Goal: Information Seeking & Learning: Learn about a topic

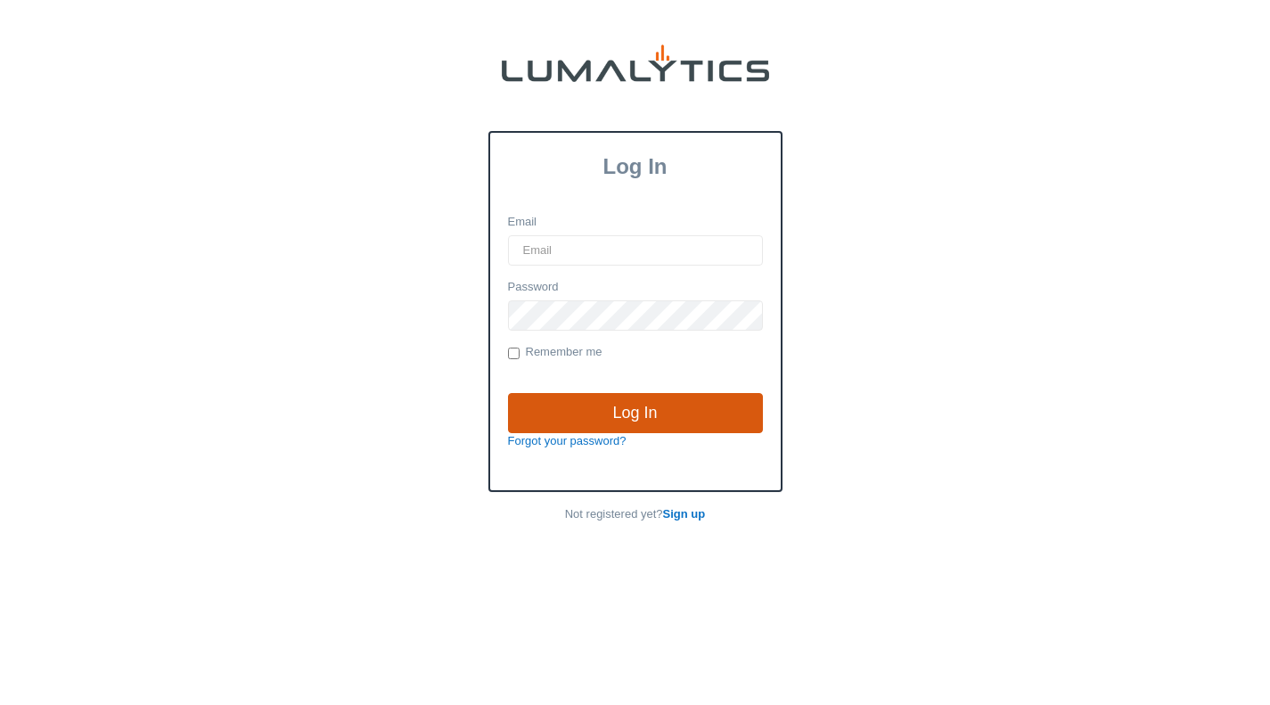
type input "[EMAIL_ADDRESS][DOMAIN_NAME]"
click at [533, 429] on input "Log In" at bounding box center [635, 413] width 255 height 41
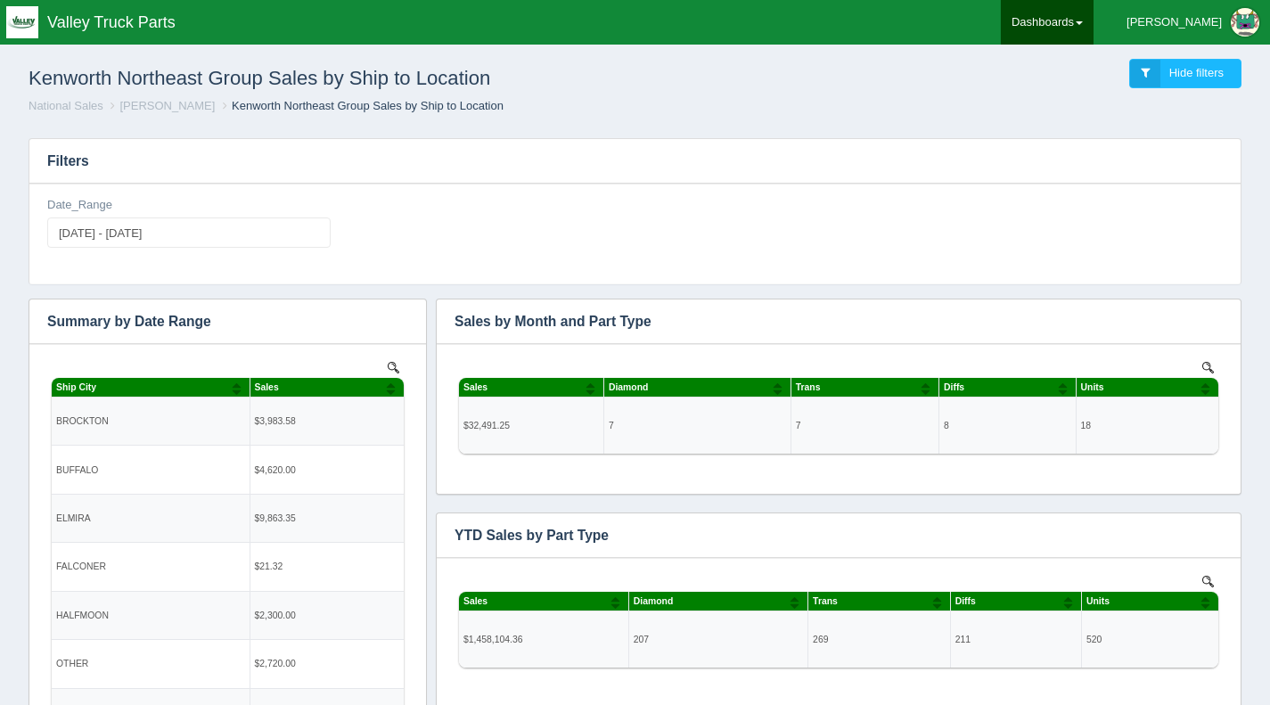
click at [1094, 13] on link "Dashboards" at bounding box center [1047, 22] width 93 height 45
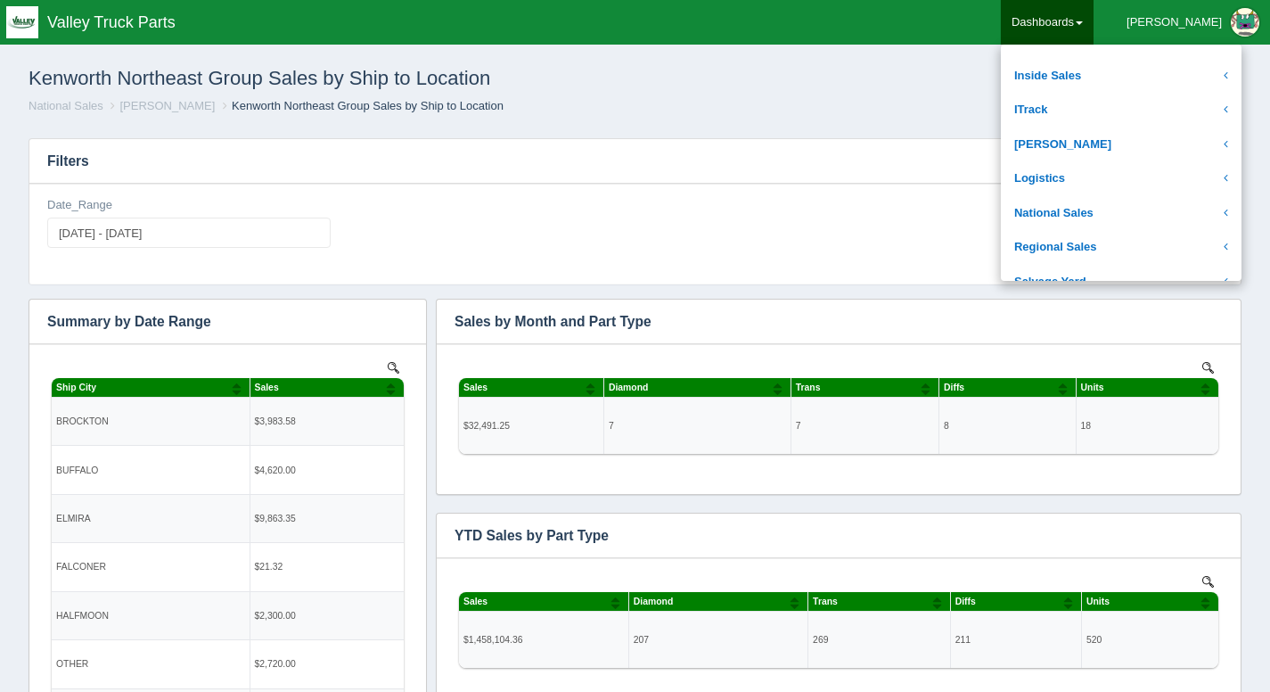
scroll to position [262, 0]
click at [1145, 211] on link "National Sales" at bounding box center [1121, 212] width 241 height 35
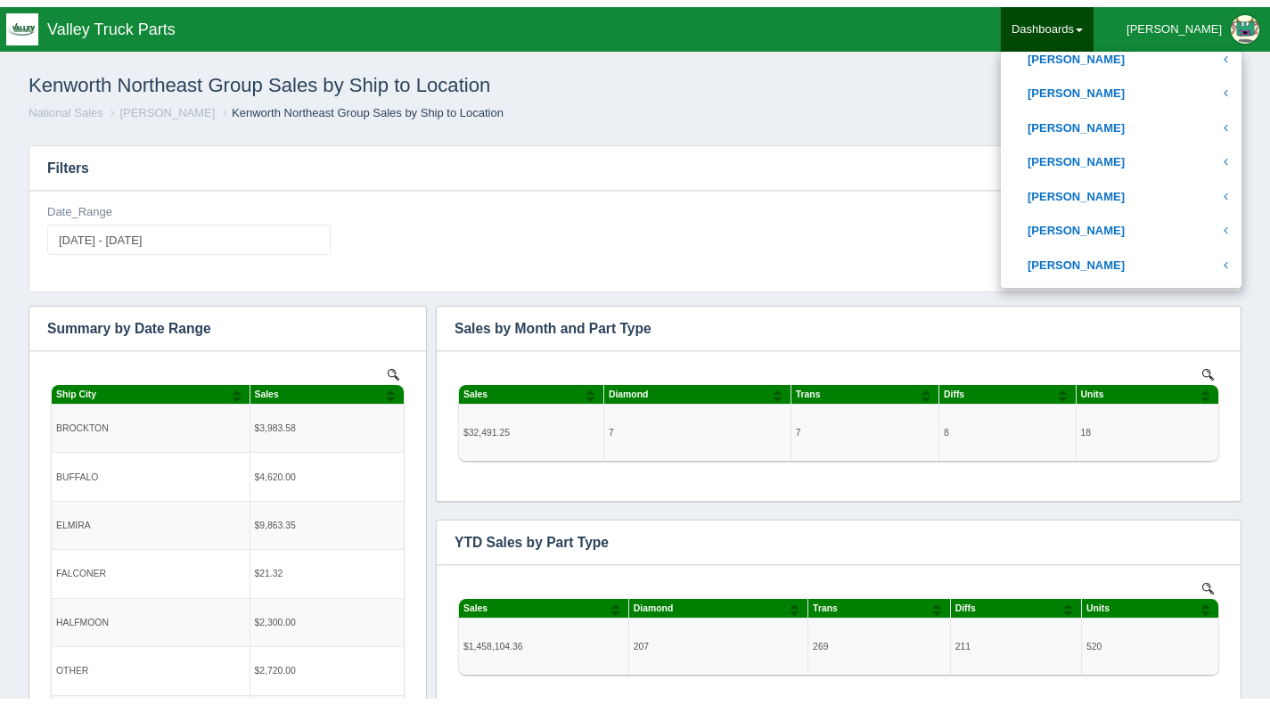
scroll to position [595, 0]
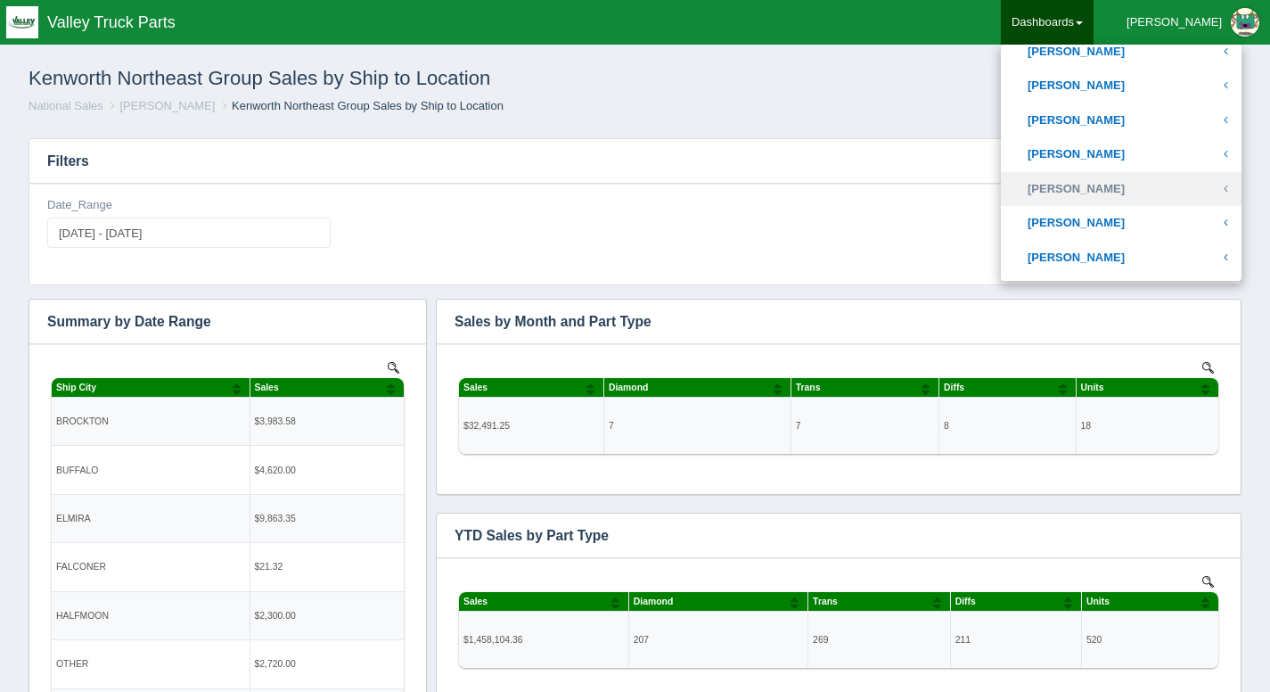
click at [1158, 186] on link "[PERSON_NAME]" at bounding box center [1121, 189] width 241 height 35
click at [866, 224] on div "Date_Range 2025-08-01 - 2025-08-31" at bounding box center [635, 229] width 1190 height 65
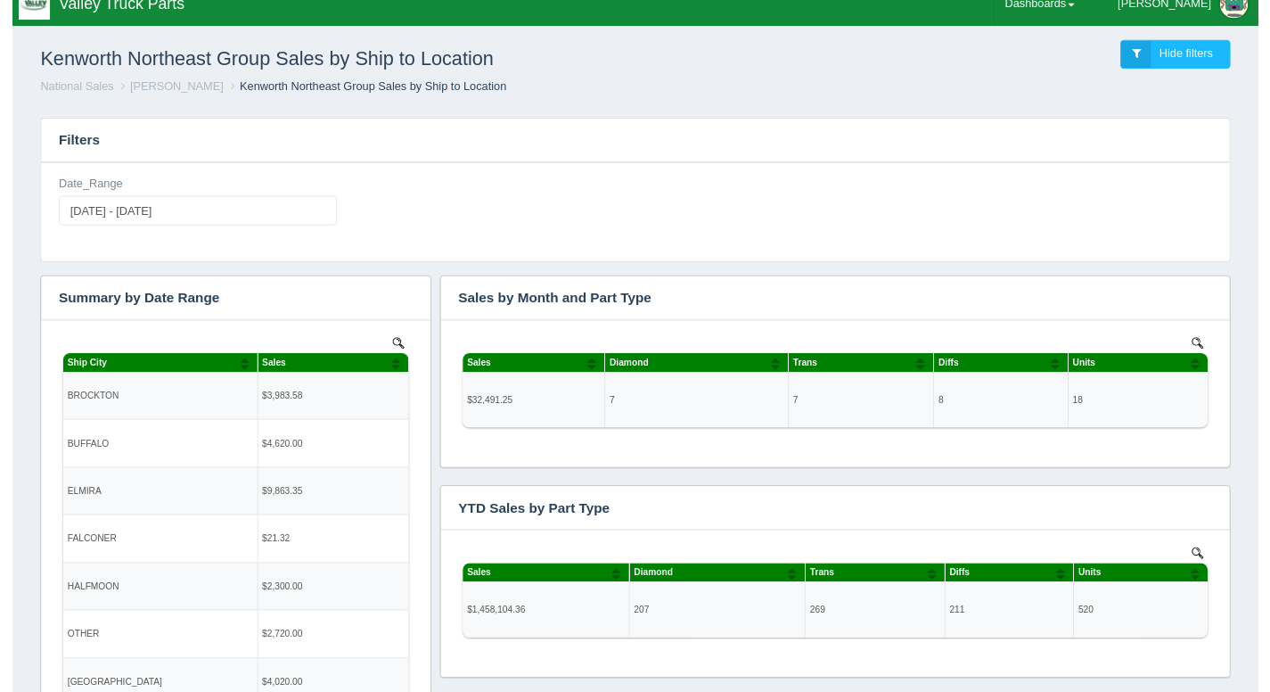
scroll to position [0, 0]
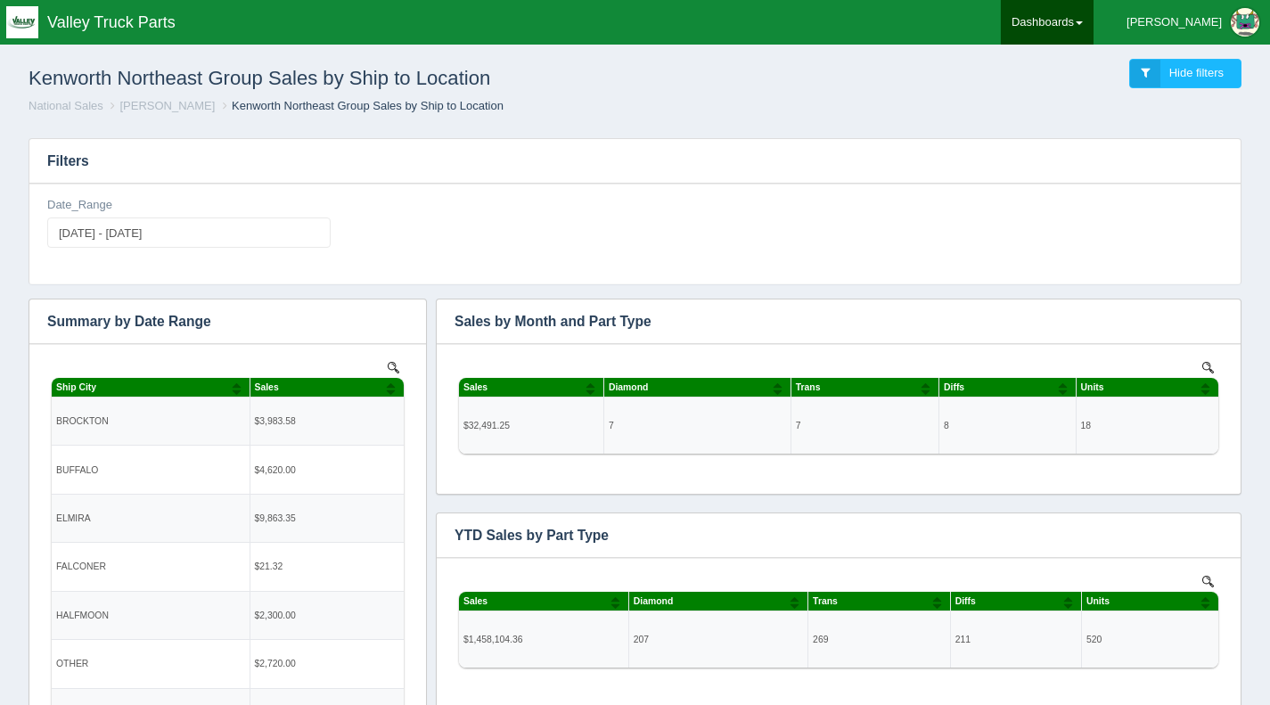
click at [1080, 29] on link "Dashboards" at bounding box center [1047, 22] width 93 height 45
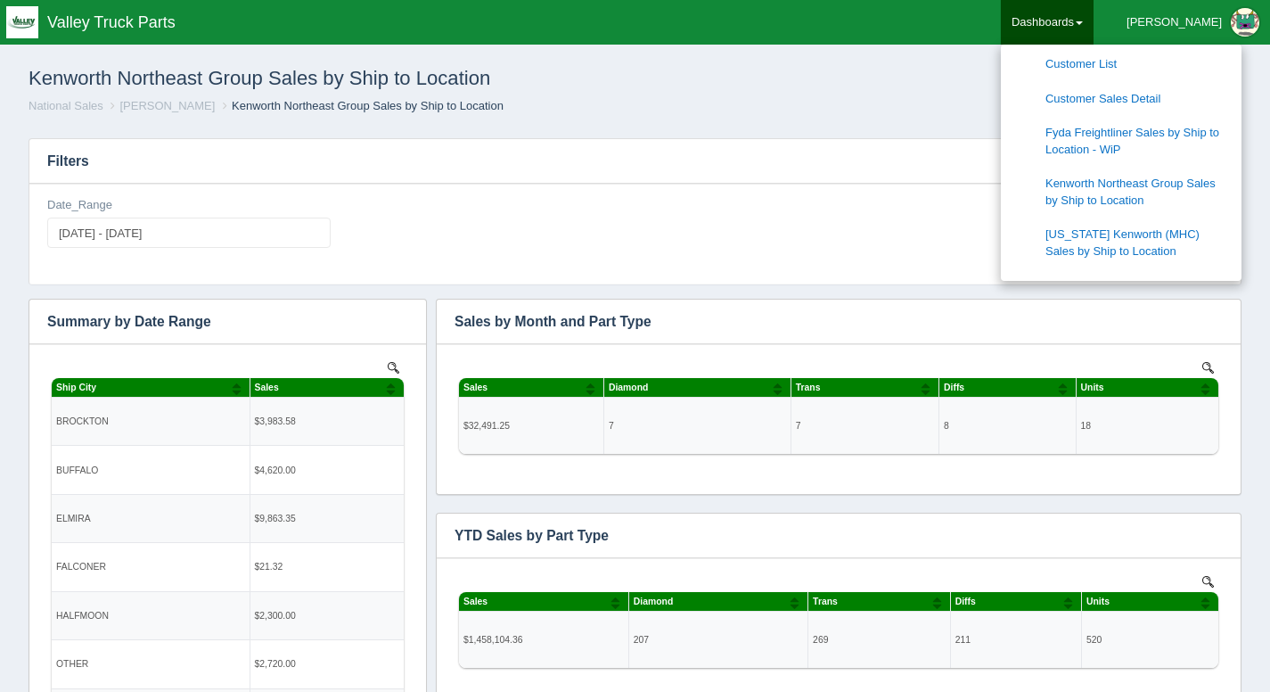
scroll to position [789, 0]
click at [1176, 119] on link "Fyda Freightliner Sales by Ship to Location - WiP" at bounding box center [1121, 140] width 241 height 51
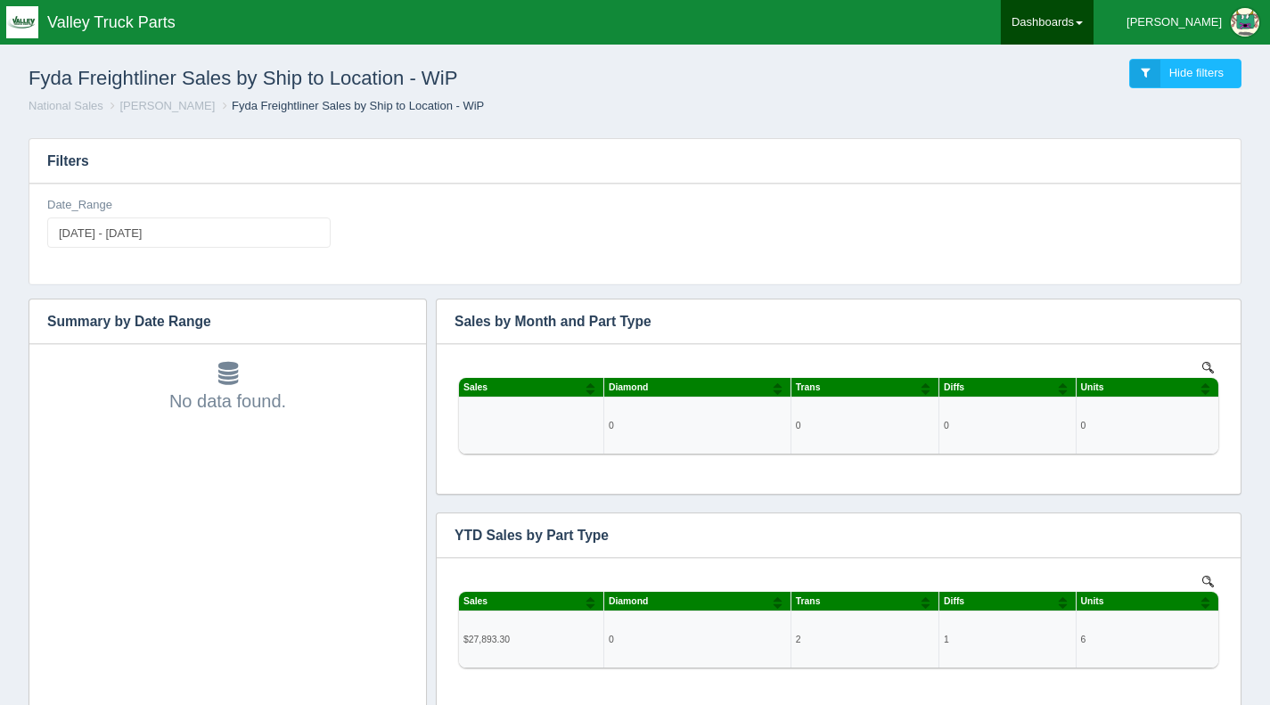
click at [1094, 27] on link "Dashboards" at bounding box center [1047, 22] width 93 height 45
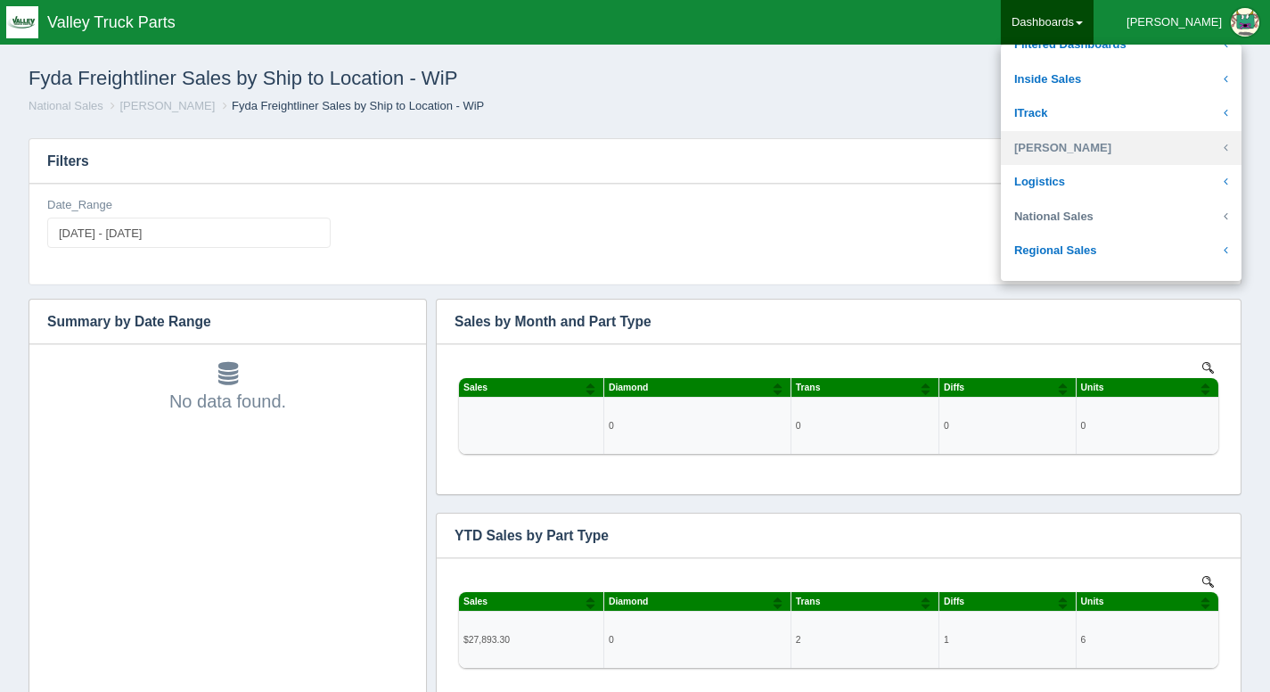
click at [1132, 210] on link "National Sales" at bounding box center [1121, 217] width 241 height 35
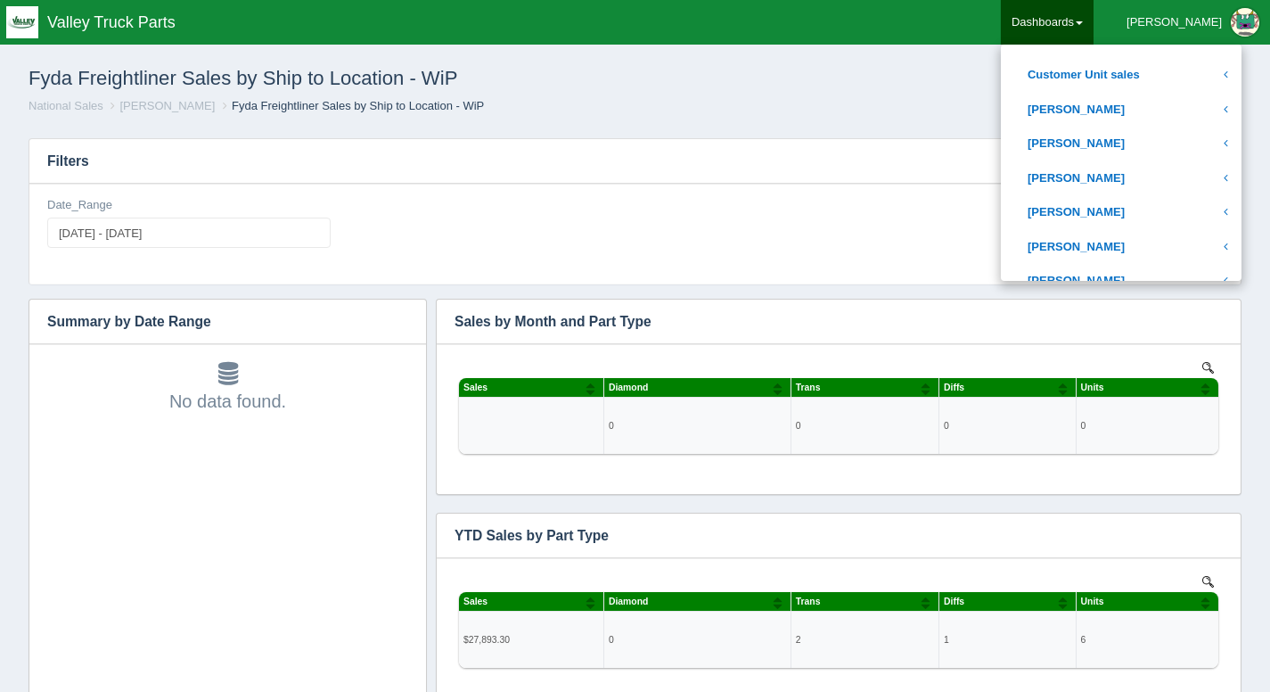
scroll to position [582, 0]
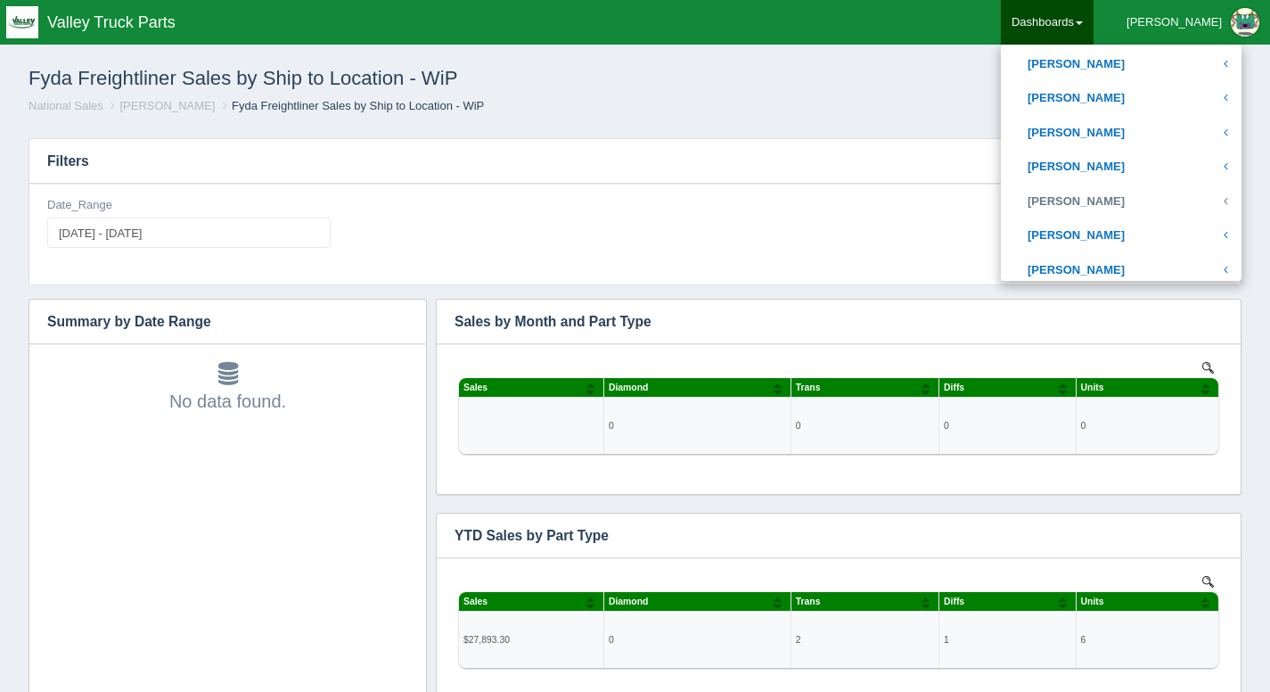
click at [1132, 210] on link "[PERSON_NAME]" at bounding box center [1121, 202] width 241 height 35
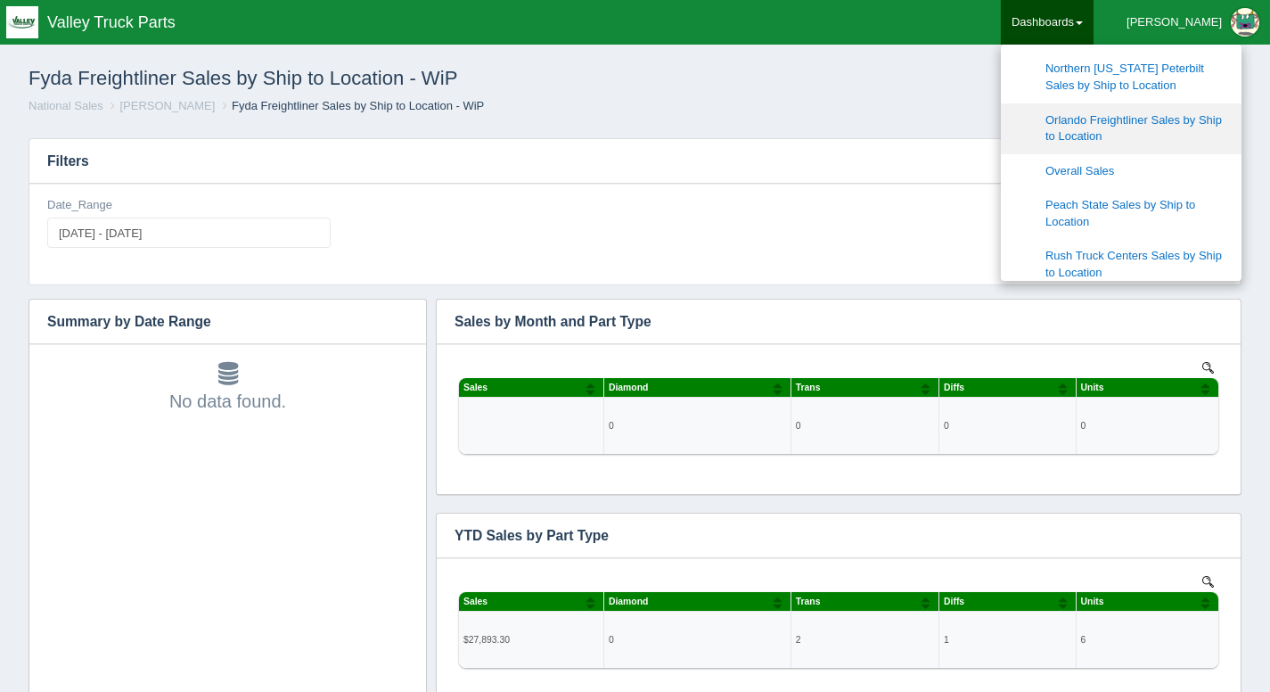
scroll to position [1034, 0]
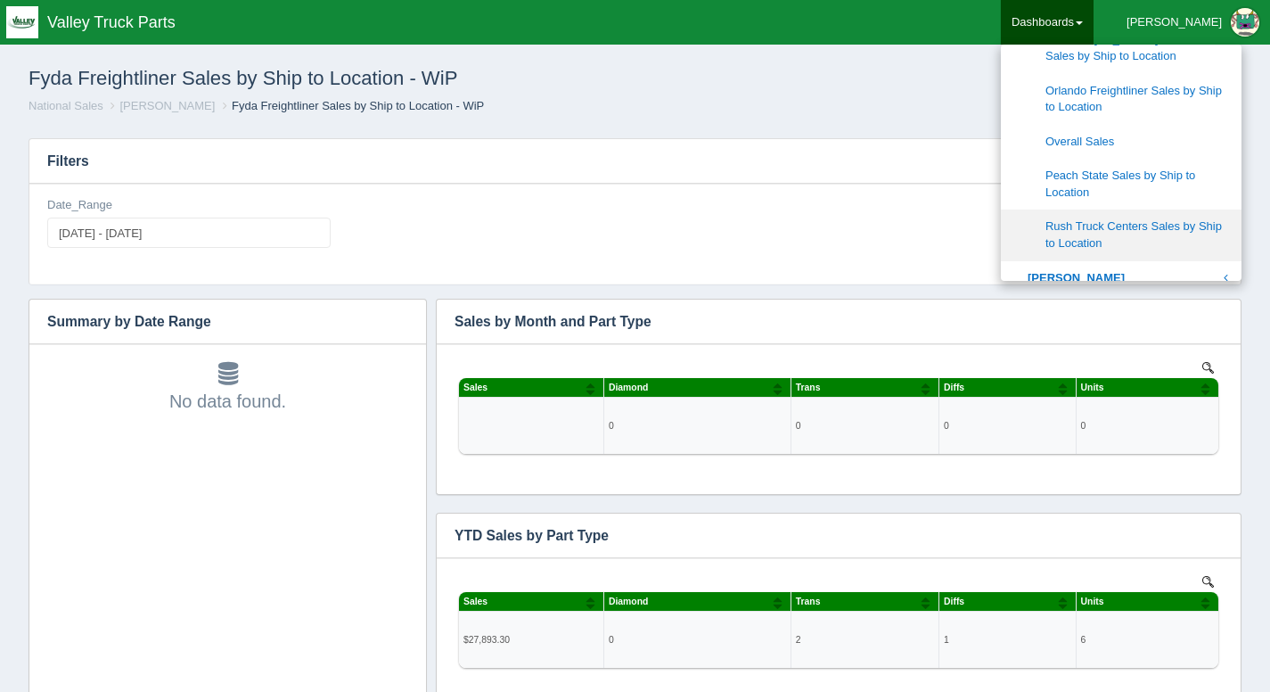
click at [1165, 224] on link "Rush Truck Centers Sales by Ship to Location" at bounding box center [1121, 235] width 241 height 51
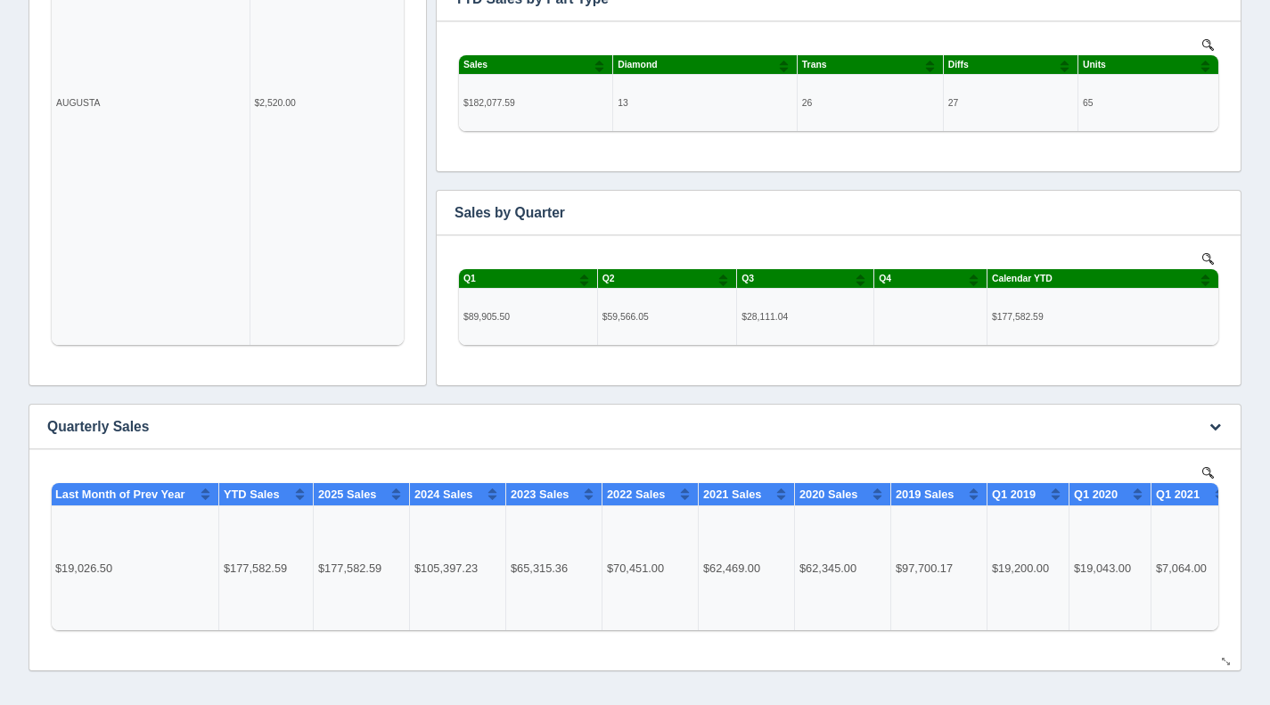
scroll to position [0, 109]
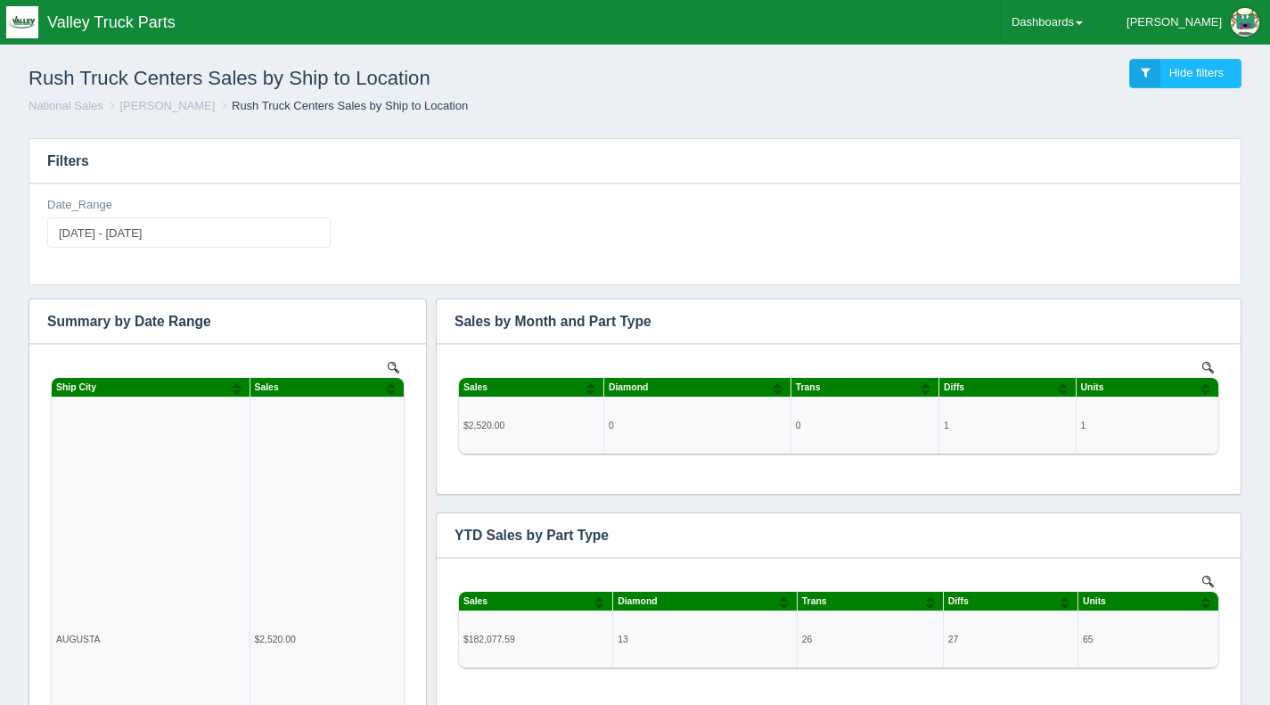
click at [892, 155] on h3 "Filters" at bounding box center [635, 161] width 1212 height 45
click at [1094, 15] on link "Dashboards" at bounding box center [1047, 22] width 93 height 45
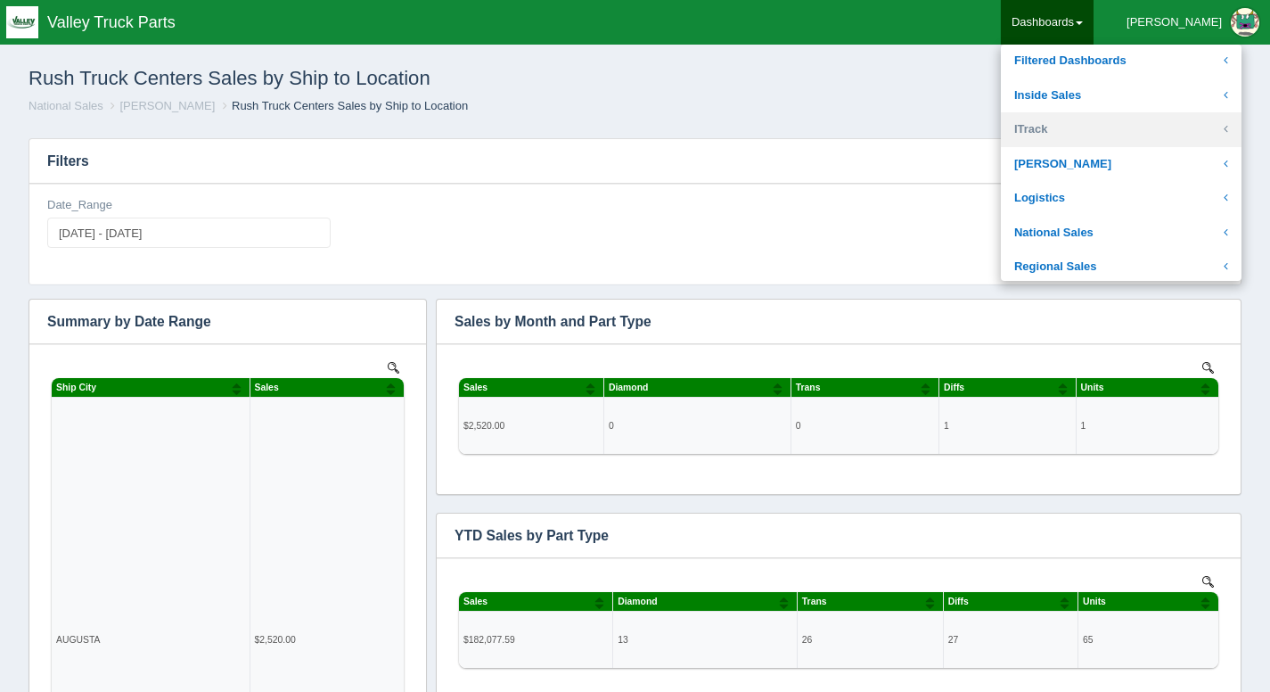
scroll to position [251, 0]
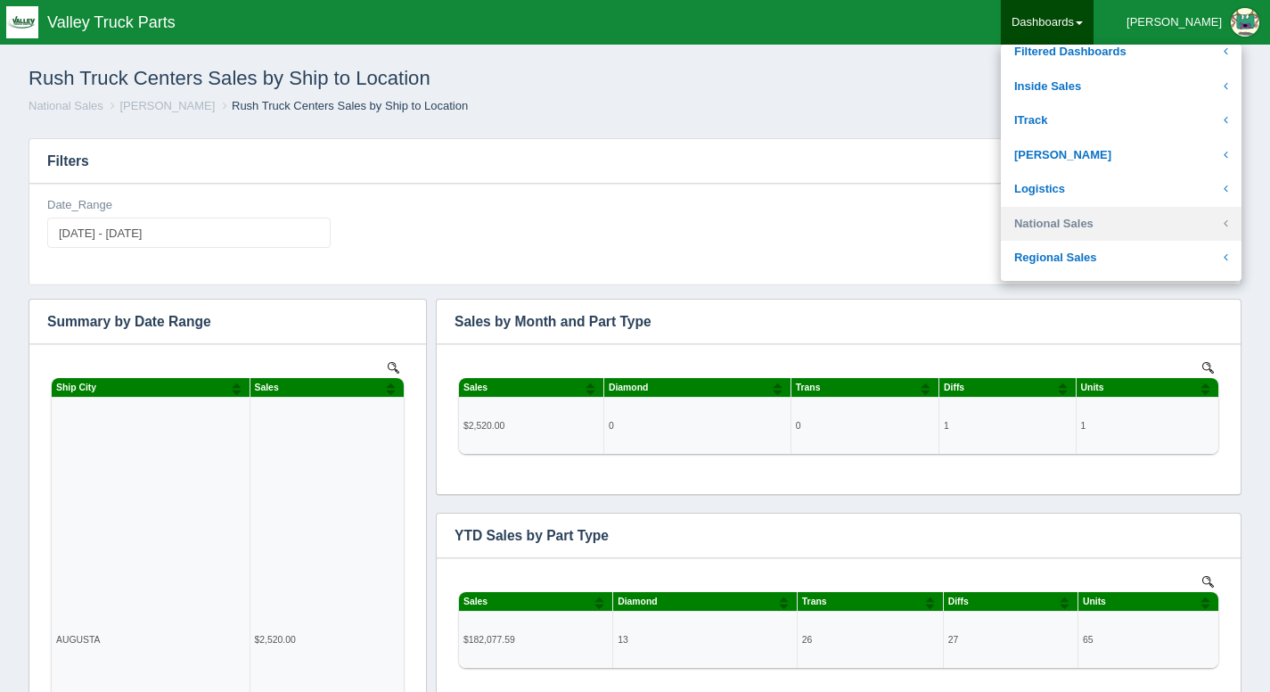
click at [1143, 207] on link "National Sales" at bounding box center [1121, 224] width 241 height 35
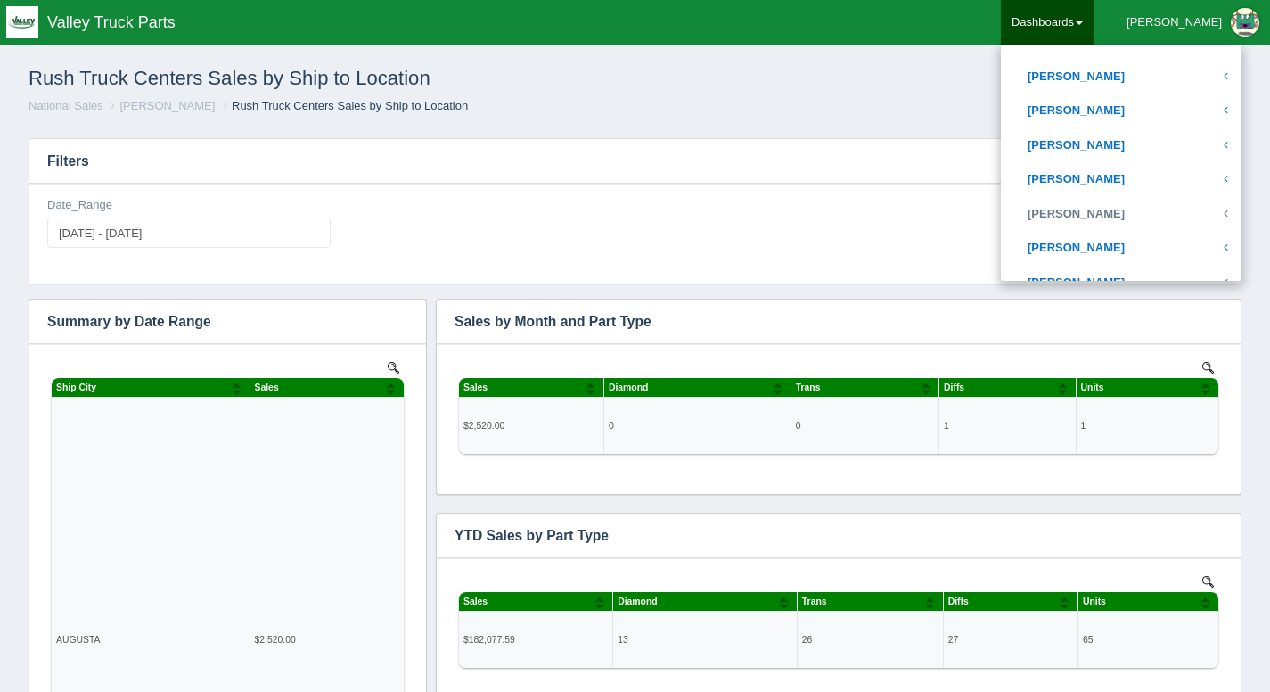
click at [1143, 207] on link "[PERSON_NAME]" at bounding box center [1121, 214] width 241 height 35
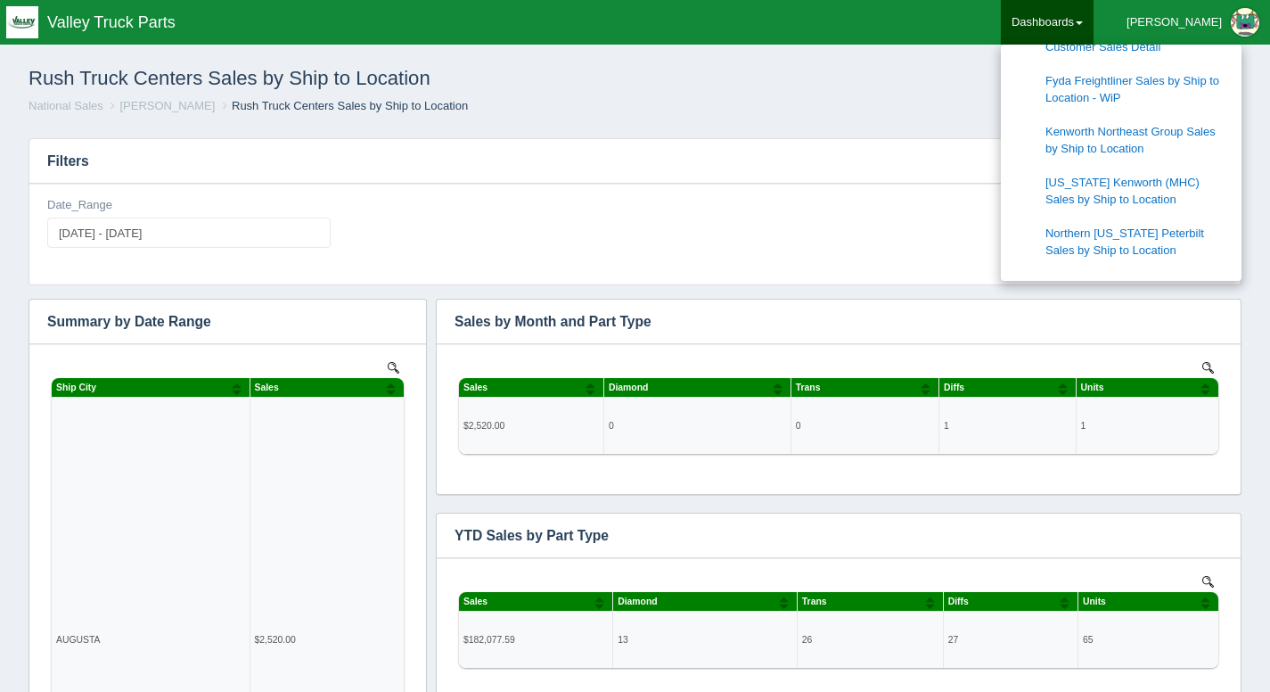
scroll to position [842, 0]
click at [1170, 144] on link "Kenworth Northeast Group Sales by Ship to Location" at bounding box center [1121, 138] width 241 height 51
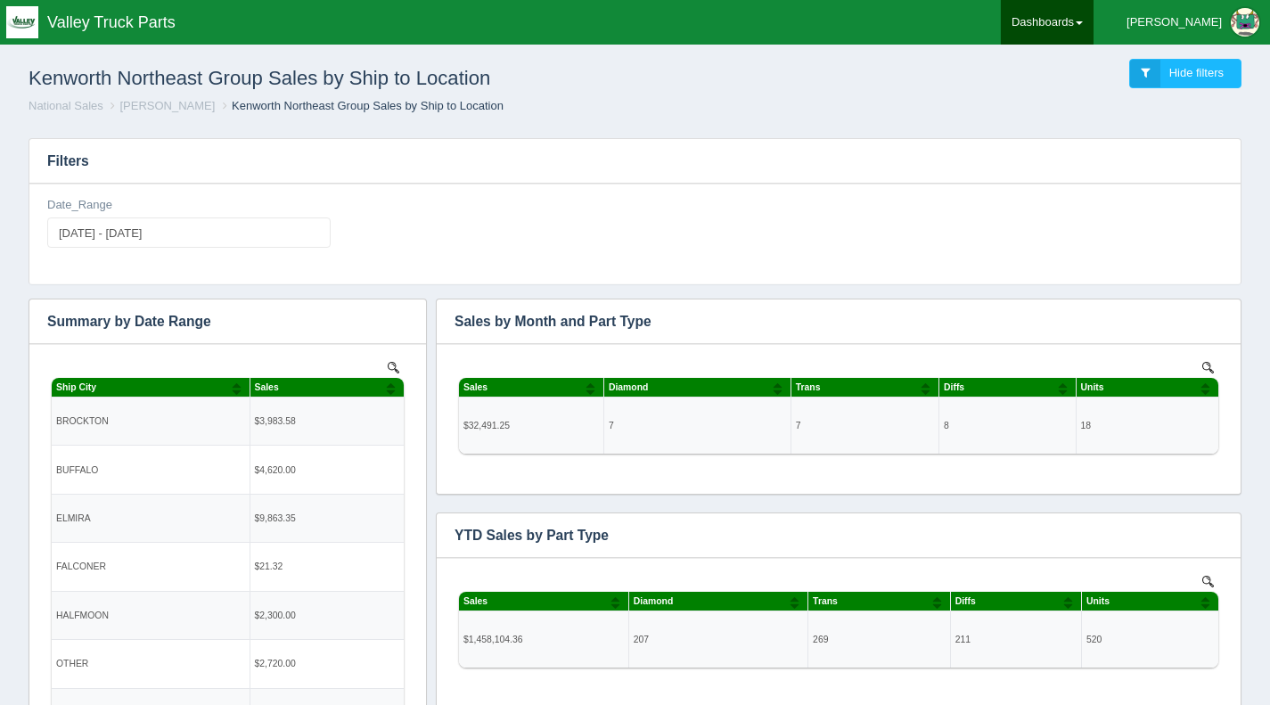
click at [1094, 30] on link "Dashboards" at bounding box center [1047, 22] width 93 height 45
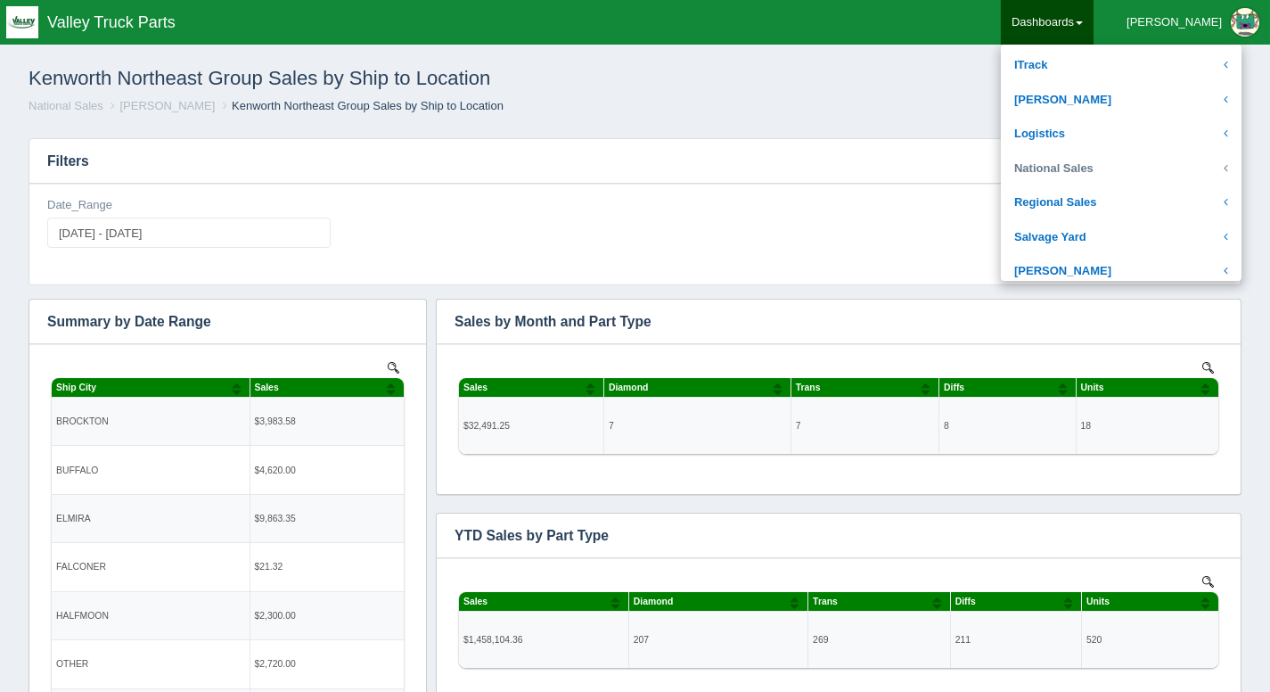
click at [1111, 165] on link "National Sales" at bounding box center [1121, 169] width 241 height 35
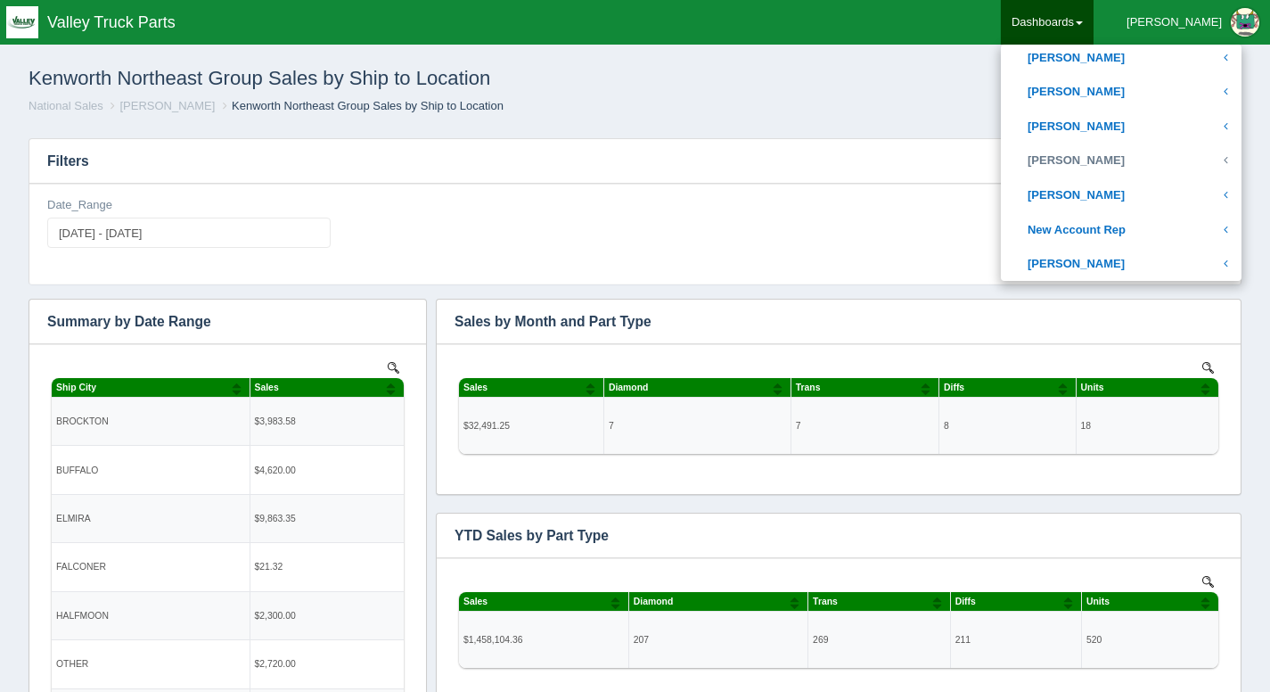
click at [1111, 165] on link "[PERSON_NAME]" at bounding box center [1121, 161] width 241 height 35
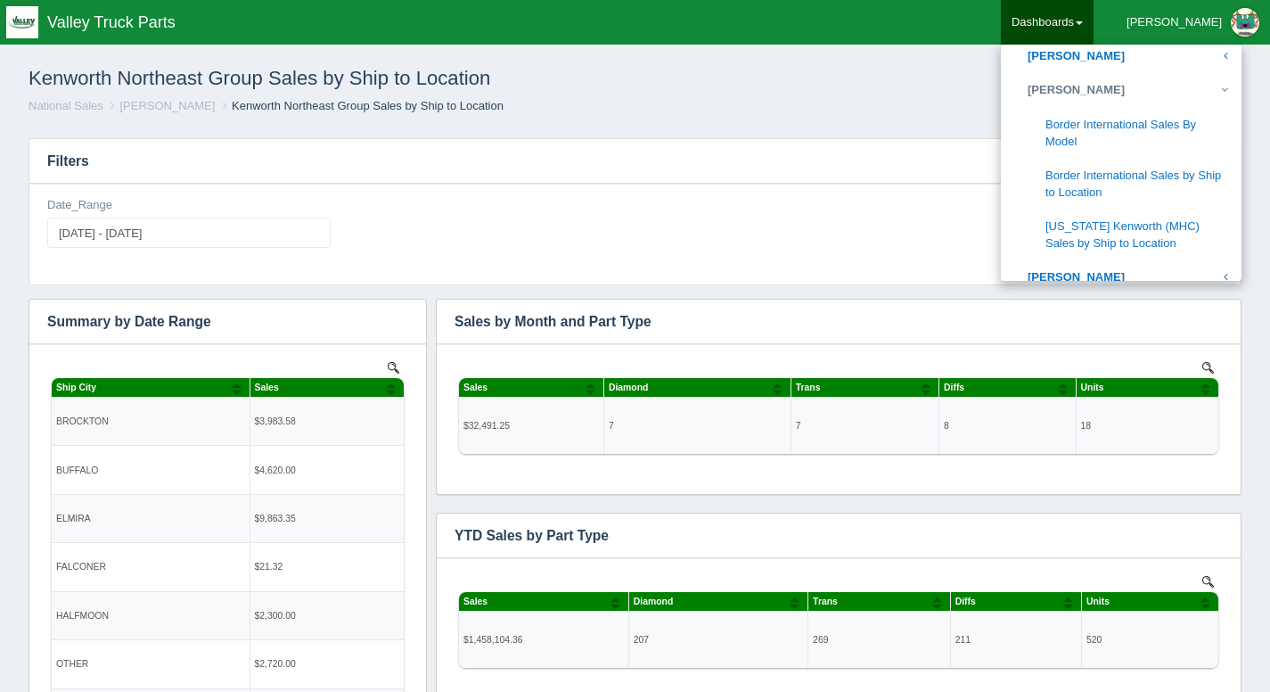
scroll to position [728, 0]
click at [1148, 53] on link "[PERSON_NAME]" at bounding box center [1121, 55] width 241 height 35
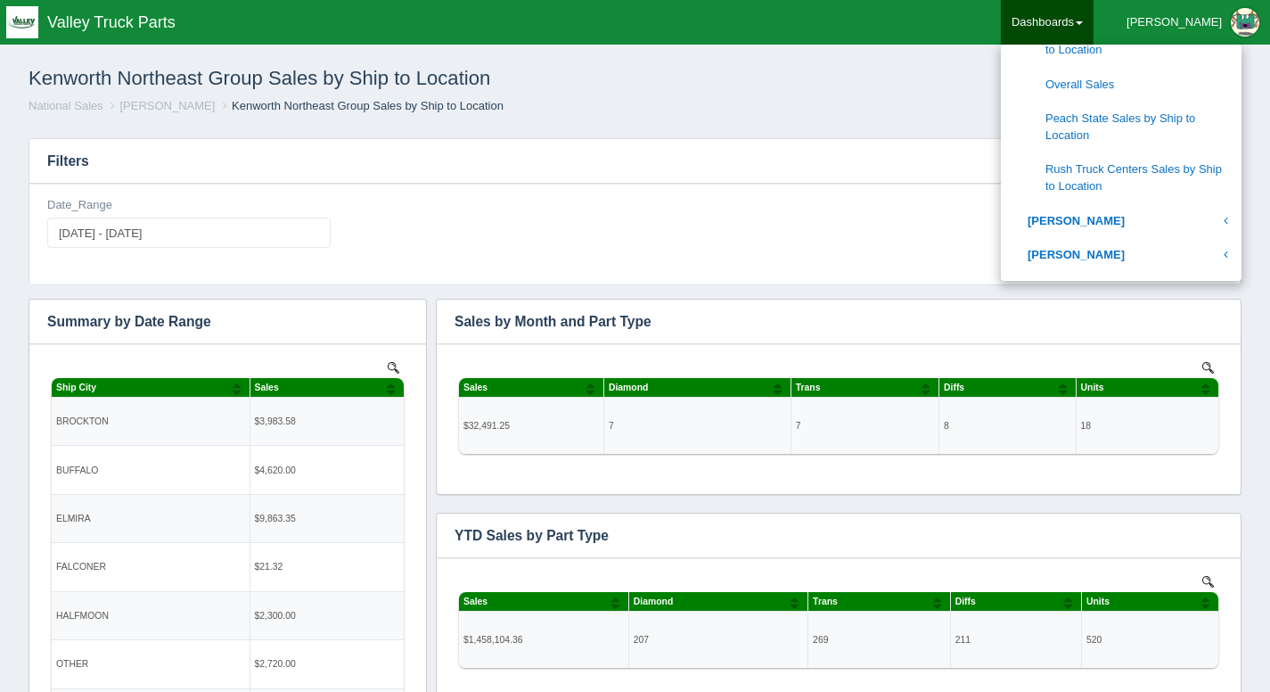
scroll to position [1092, 0]
click at [1158, 171] on link "Rush Truck Centers Sales by Ship to Location" at bounding box center [1121, 177] width 241 height 51
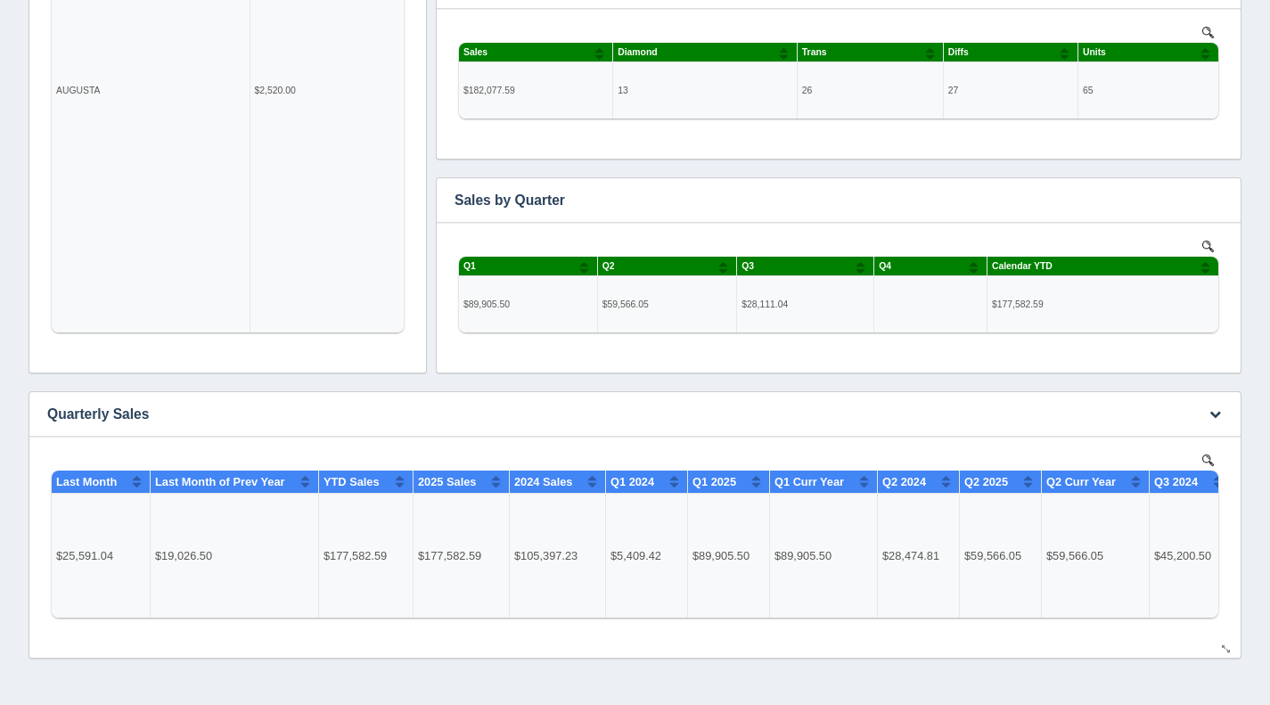
scroll to position [1, 0]
click at [371, 352] on div "No data found." at bounding box center [227, 84] width 361 height 578
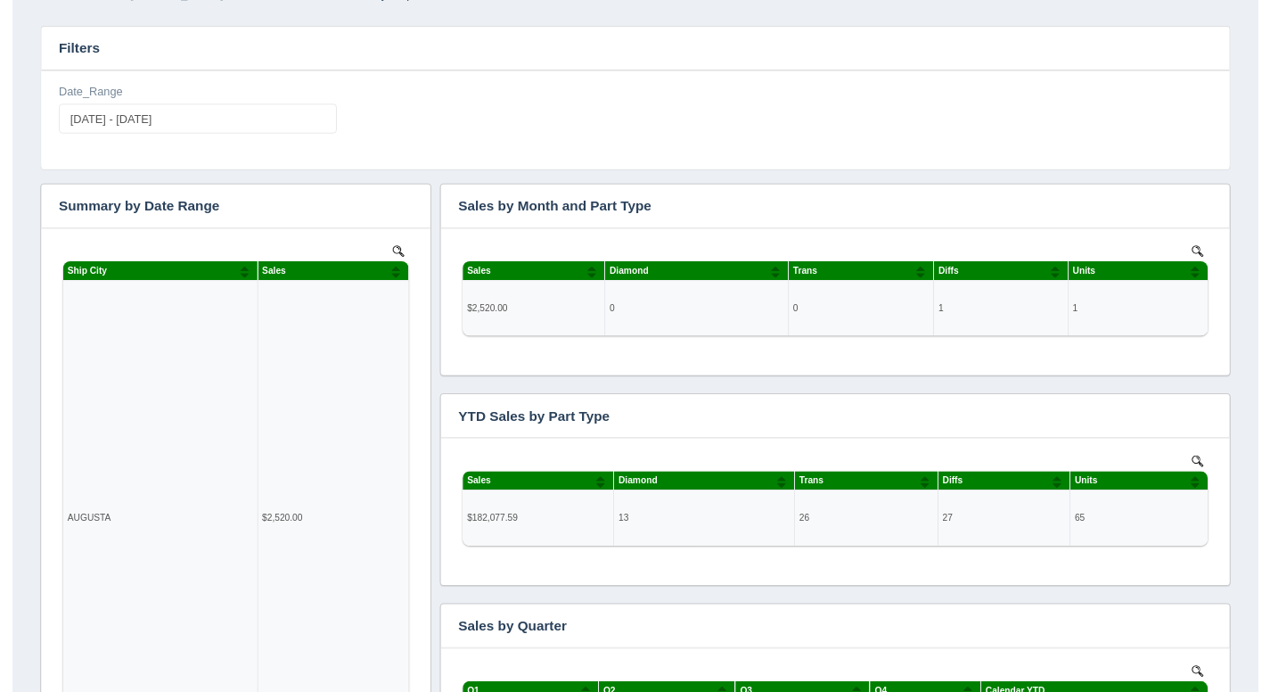
scroll to position [0, 0]
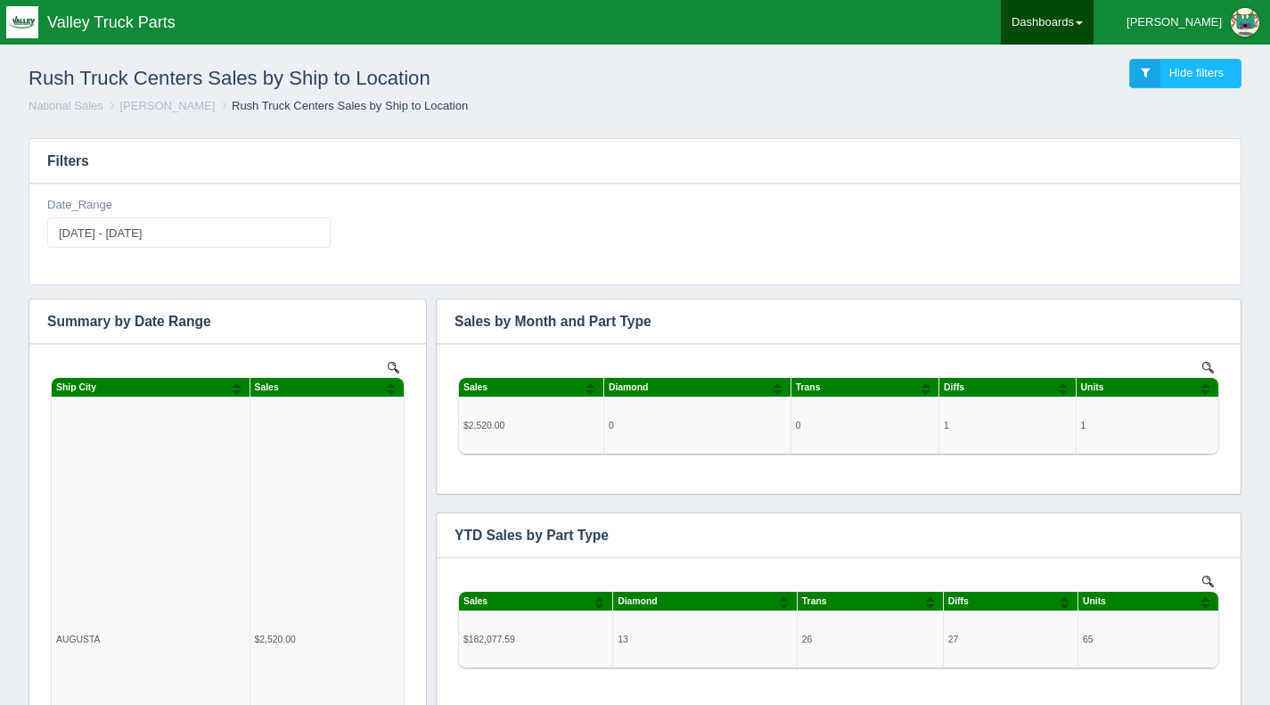
click at [1094, 17] on link "Dashboards" at bounding box center [1047, 22] width 93 height 45
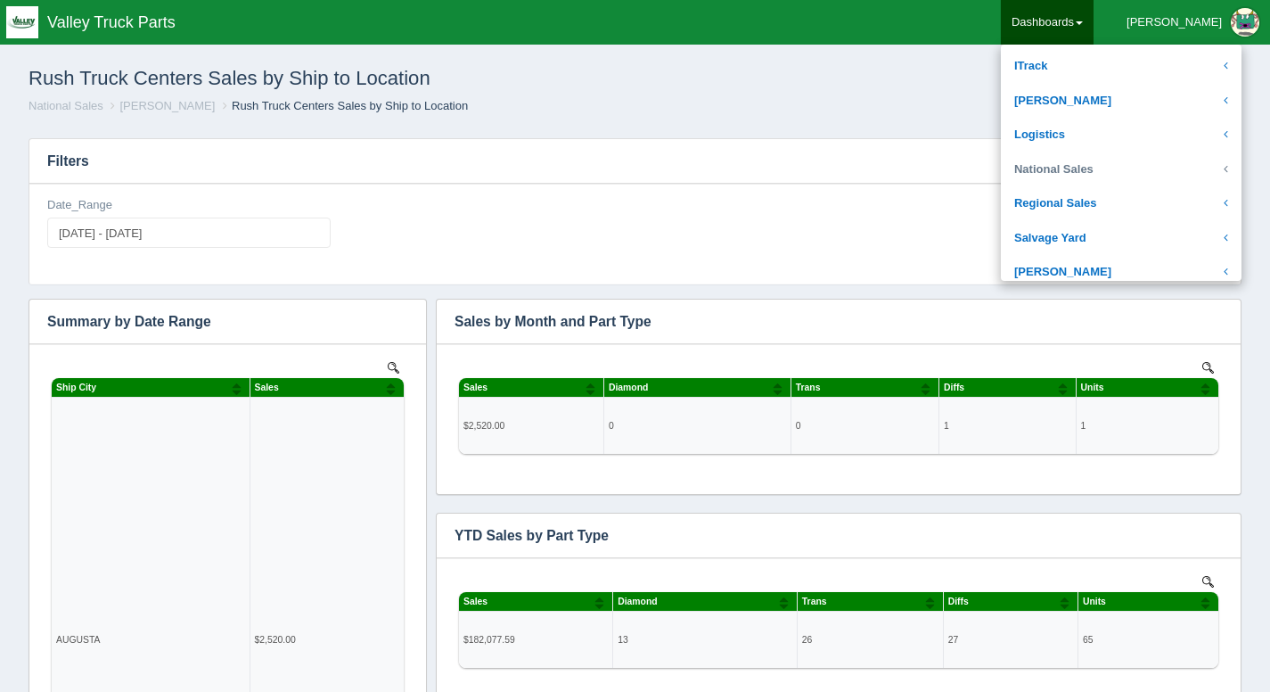
click at [1122, 181] on link "National Sales" at bounding box center [1121, 169] width 241 height 35
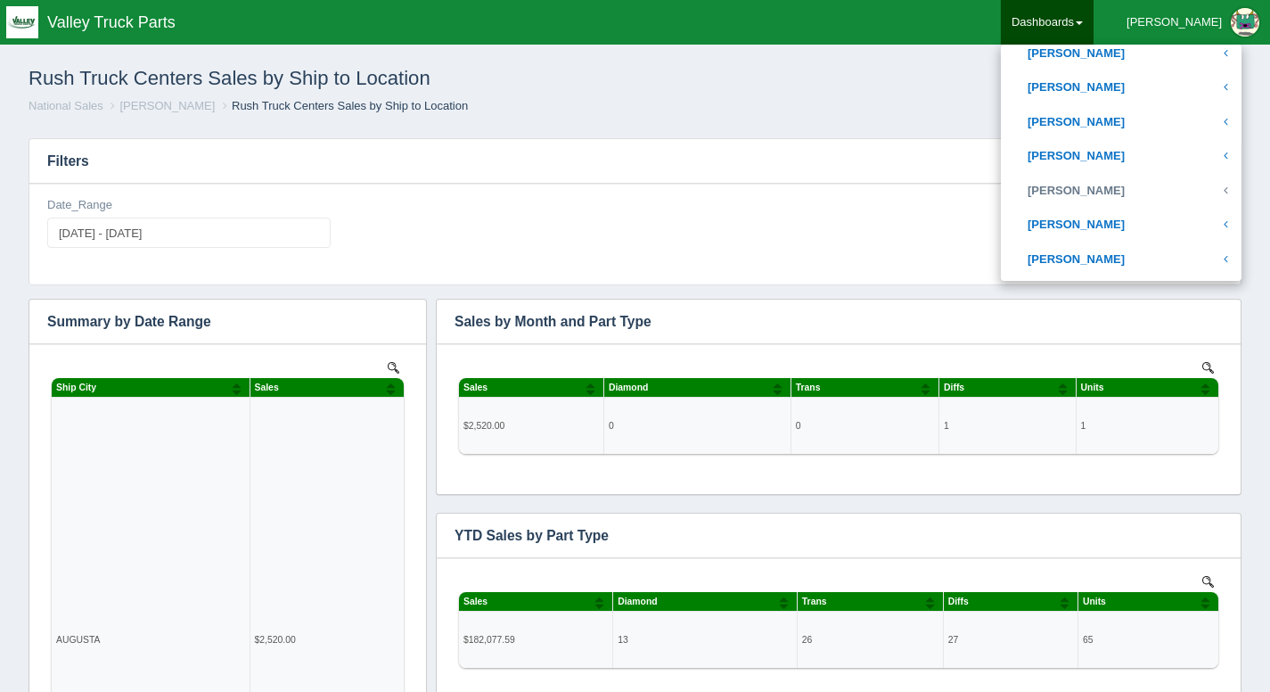
click at [1122, 181] on link "[PERSON_NAME]" at bounding box center [1121, 191] width 241 height 35
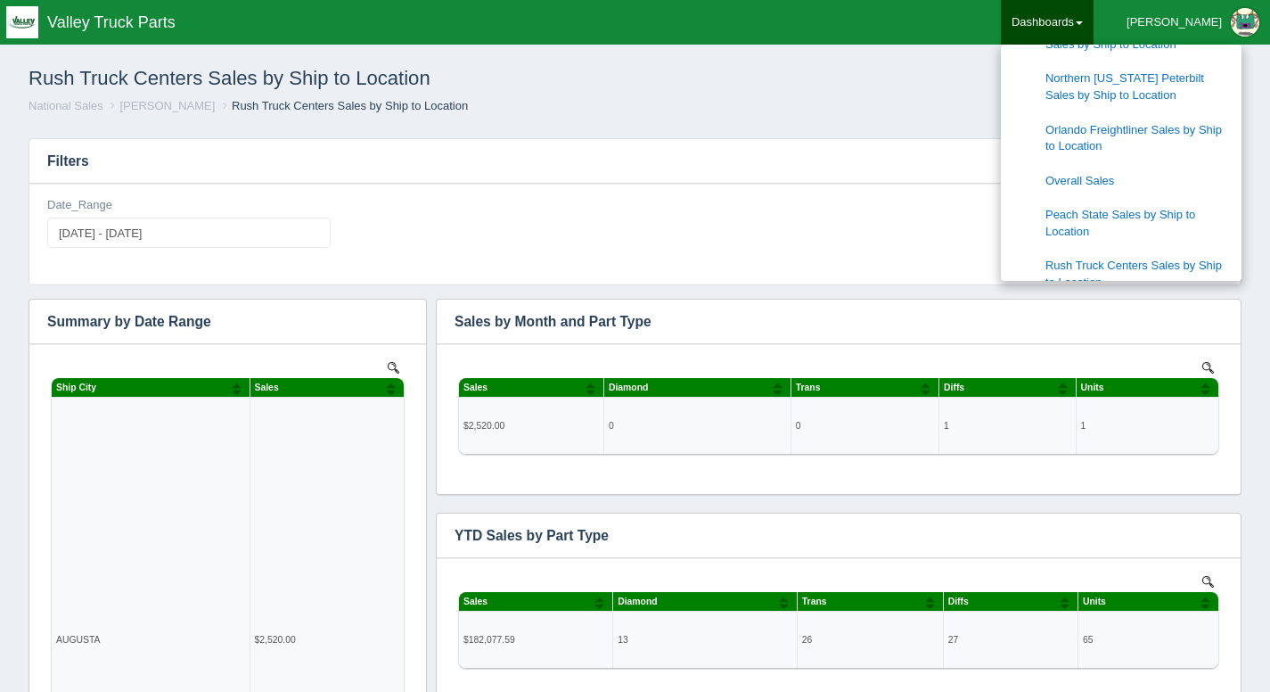
scroll to position [998, 0]
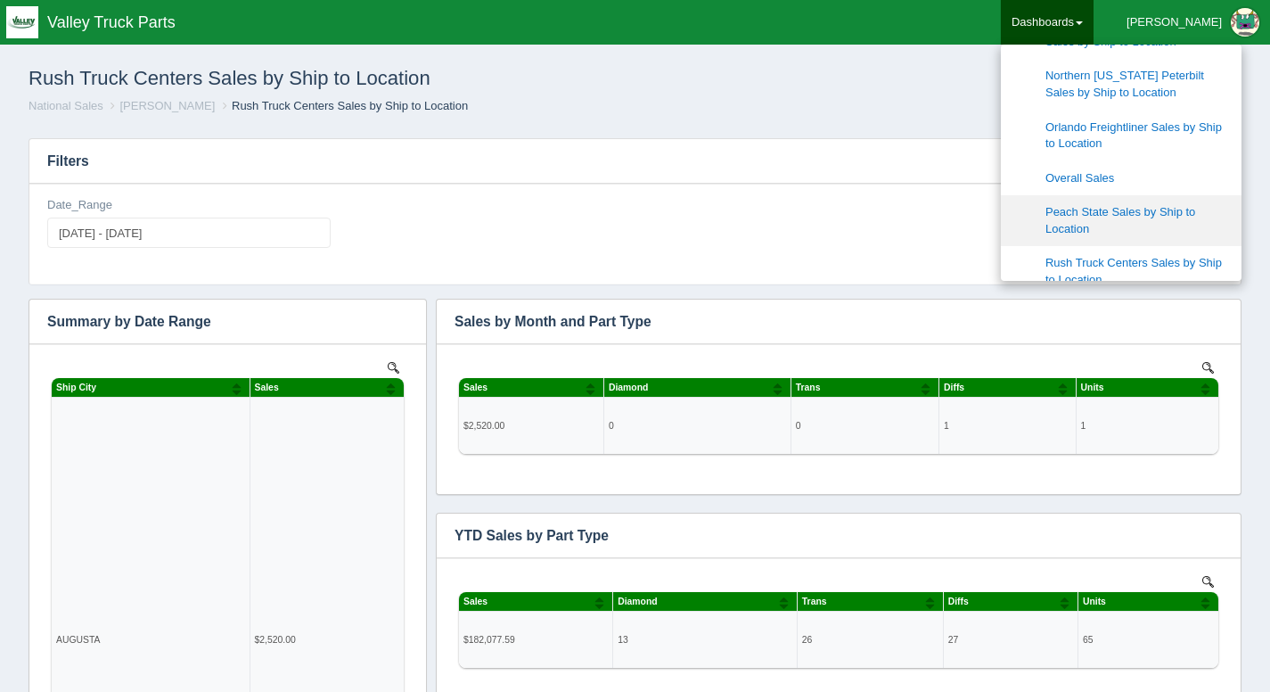
click at [1146, 218] on link "Peach State Sales by Ship to Location" at bounding box center [1121, 220] width 241 height 51
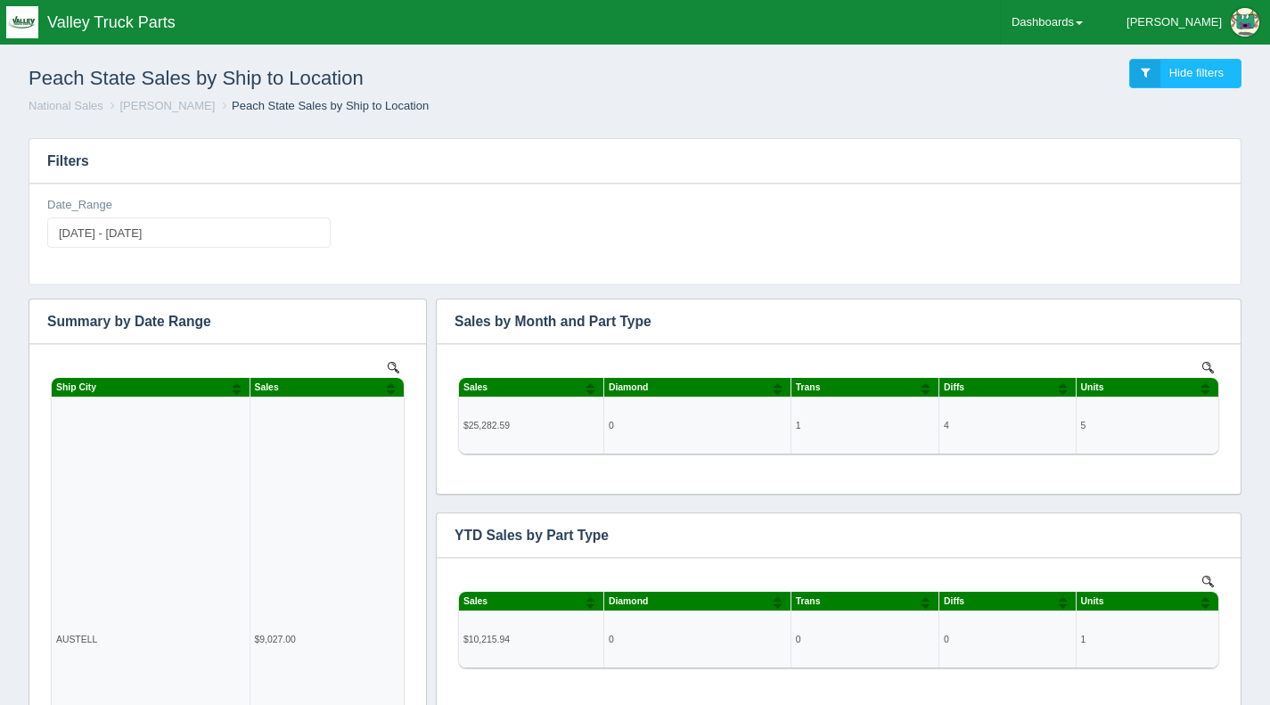
click at [963, 109] on ol "National Sales [PERSON_NAME] Peach State Sales by Ship to Location" at bounding box center [635, 106] width 1242 height 17
click at [1094, 25] on link "Dashboards" at bounding box center [1047, 22] width 93 height 45
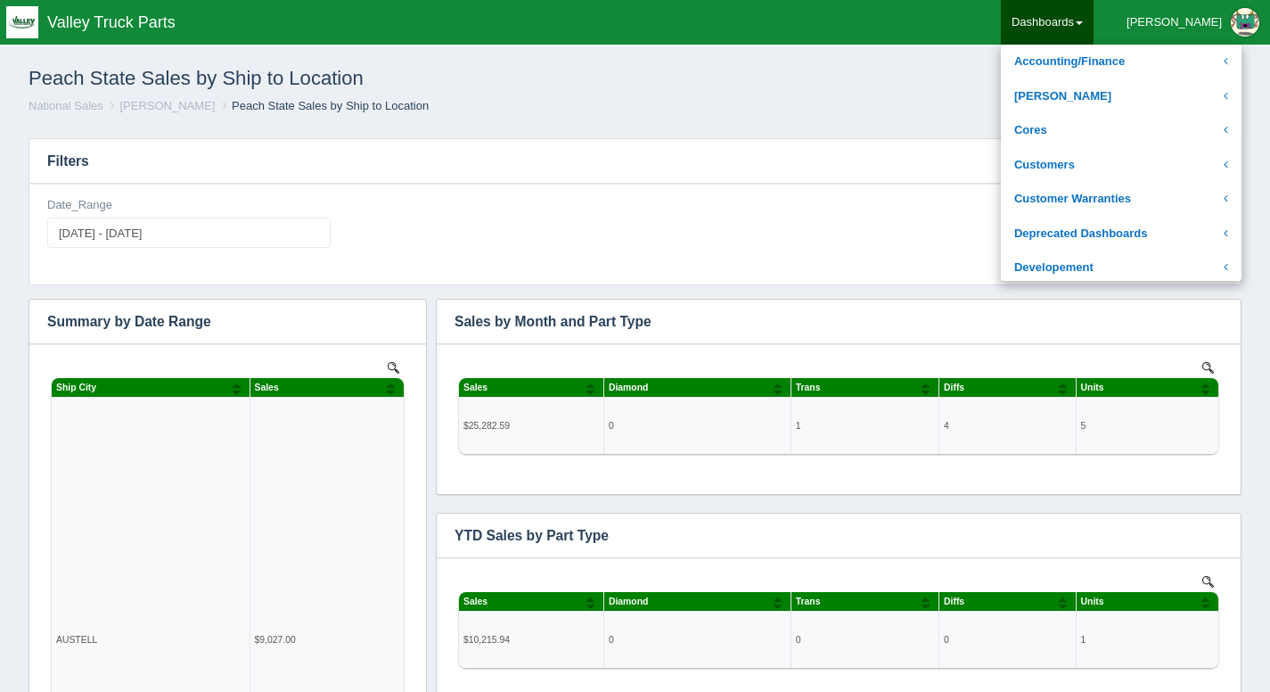
click at [1015, 93] on div "Peach State Sales by Ship to Location Hide filters" at bounding box center [635, 74] width 1242 height 48
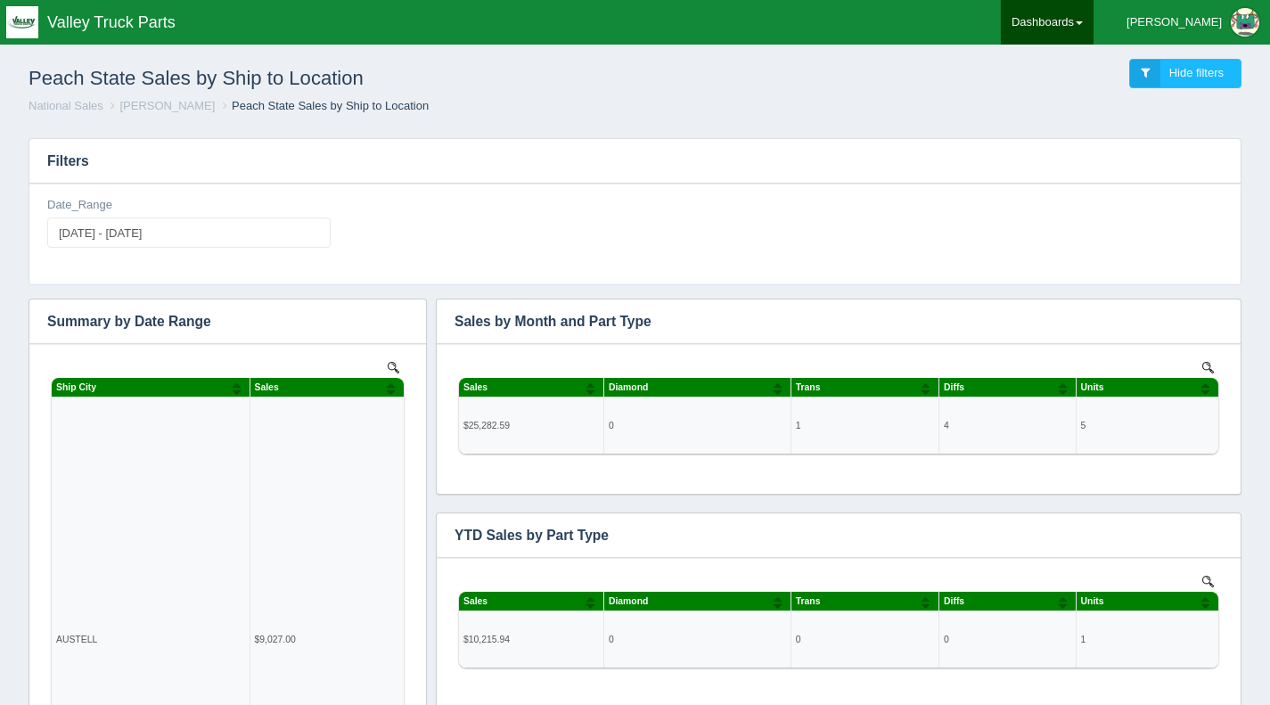
click at [1094, 29] on link "Dashboards" at bounding box center [1047, 22] width 93 height 45
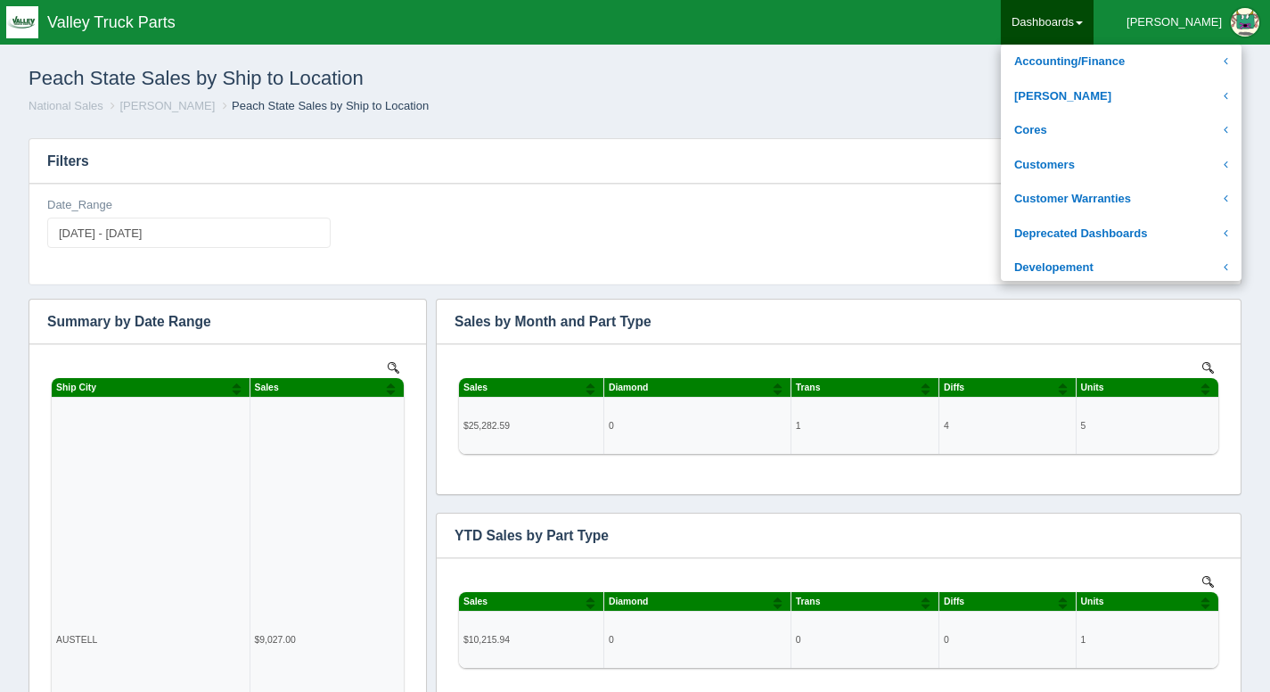
click at [948, 97] on div "Peach State Sales by Ship to Location Hide filters" at bounding box center [635, 74] width 1242 height 48
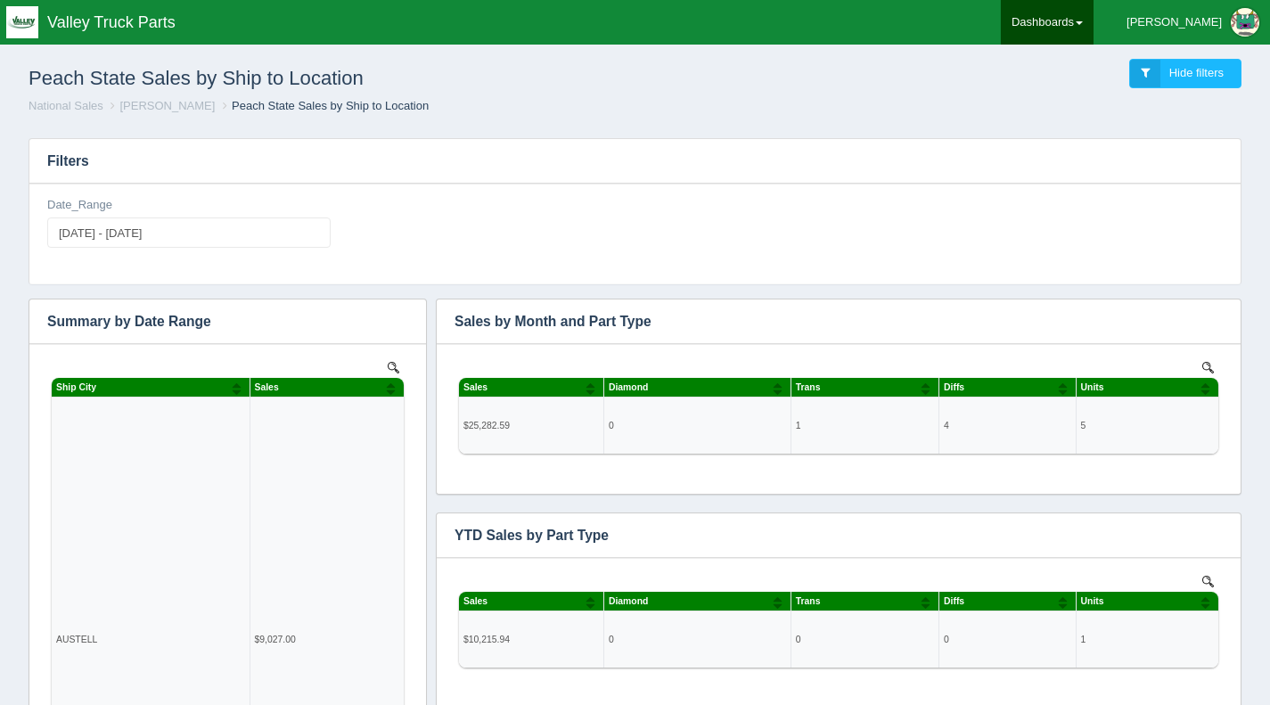
click at [1094, 31] on link "Dashboards" at bounding box center [1047, 22] width 93 height 45
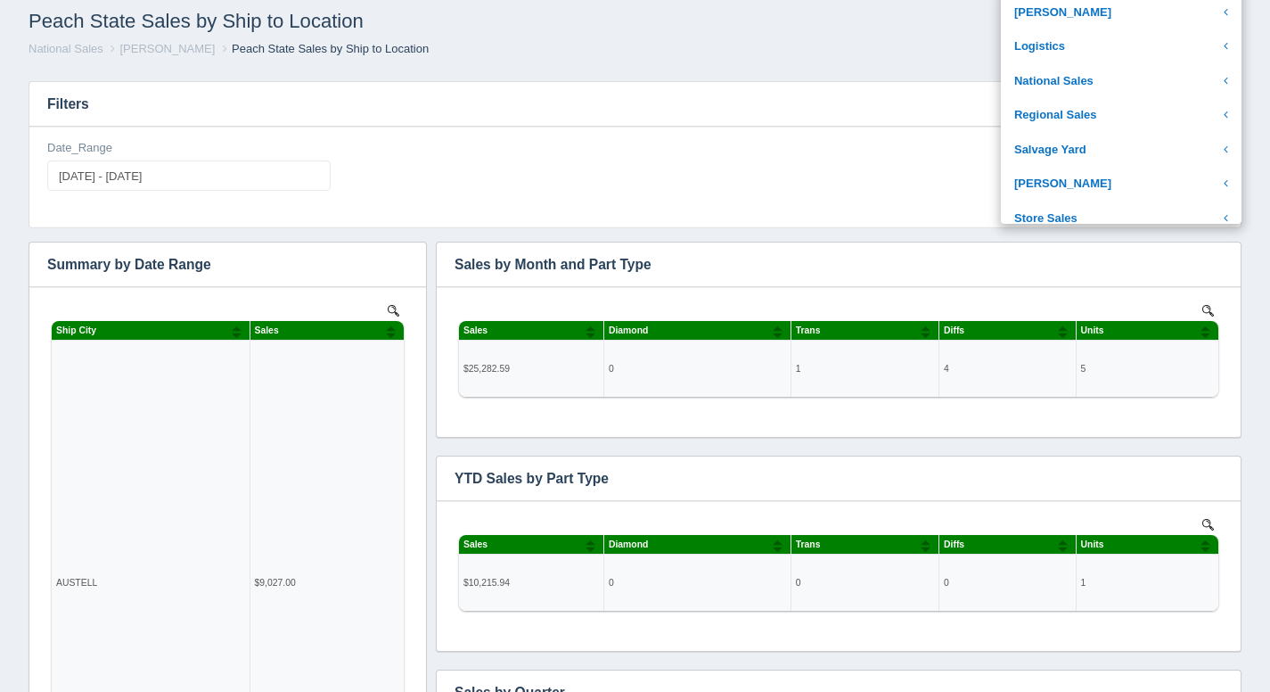
scroll to position [337, 0]
click at [1130, 73] on link "National Sales" at bounding box center [1121, 80] width 241 height 35
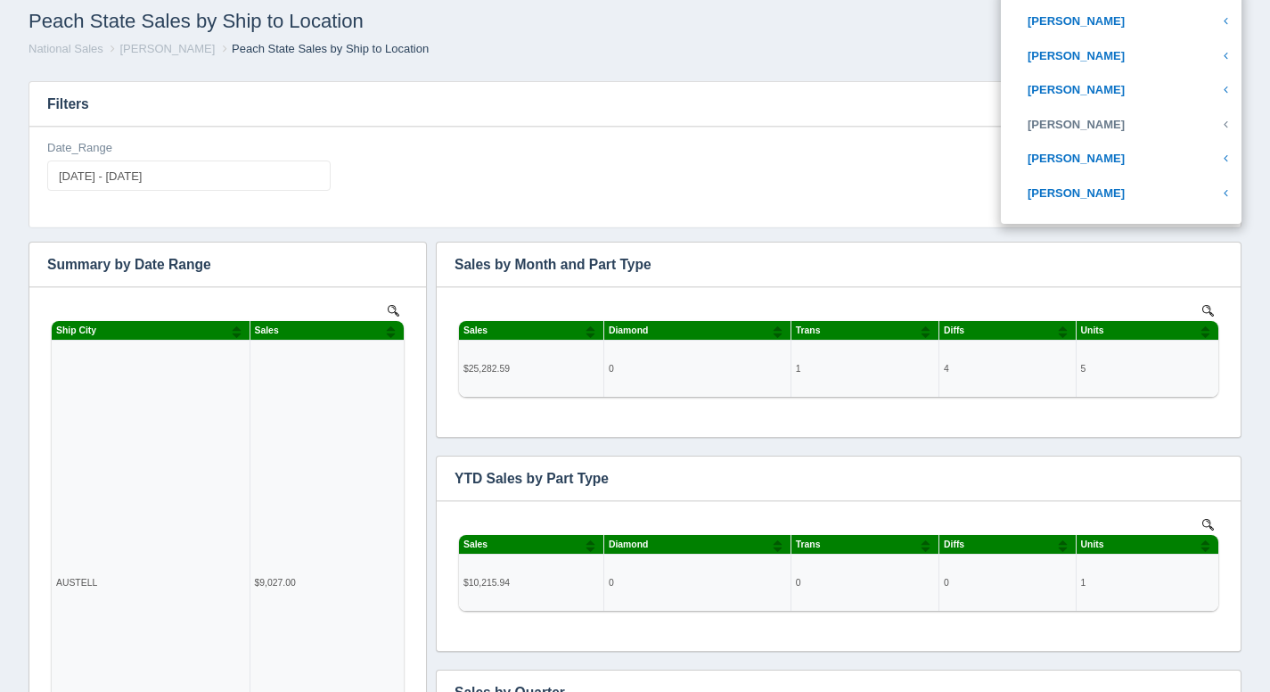
click at [1136, 114] on link "[PERSON_NAME]" at bounding box center [1121, 125] width 241 height 35
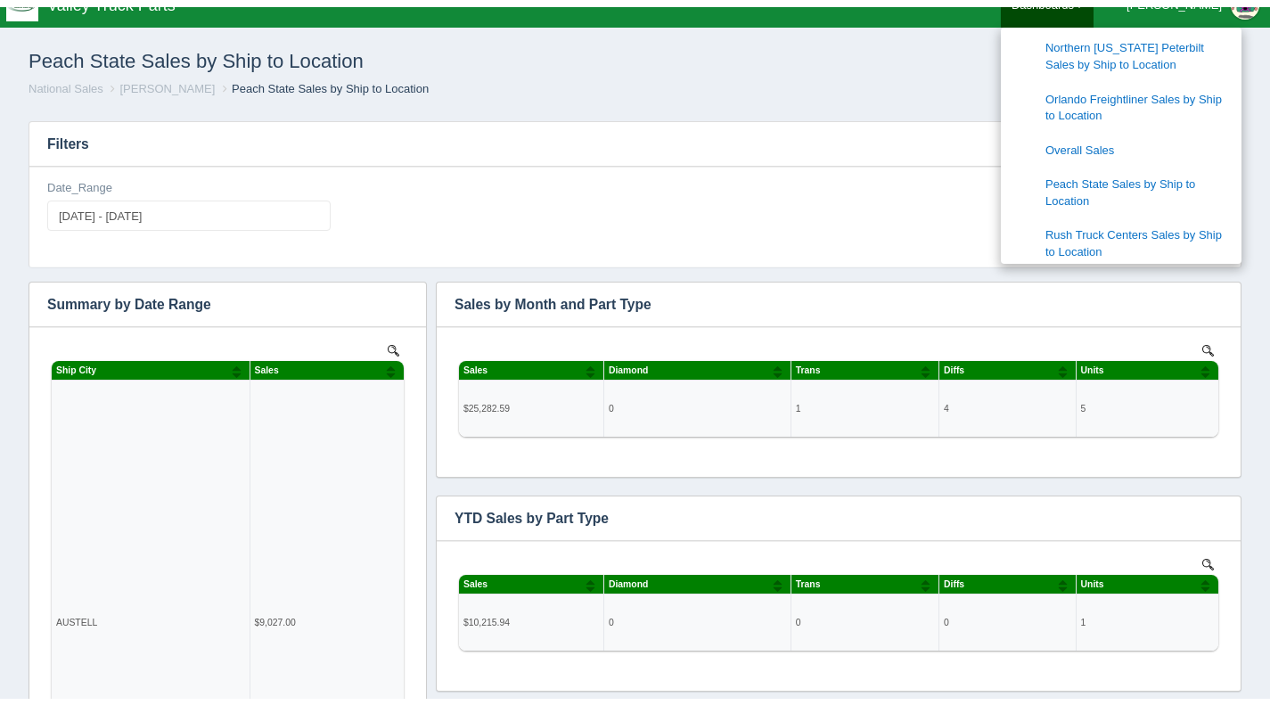
scroll to position [0, 0]
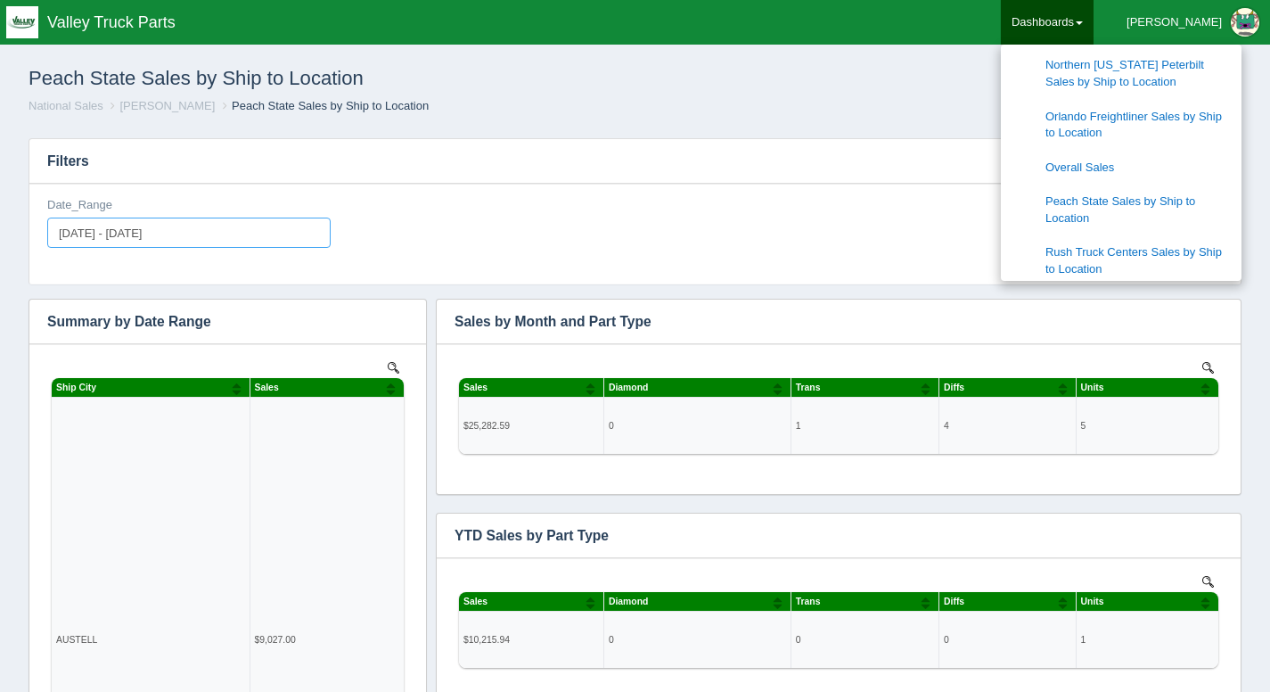
type input "2025-08-01"
type input "2025-08-31"
click at [90, 238] on input "[DATE] - [DATE]" at bounding box center [189, 233] width 284 height 30
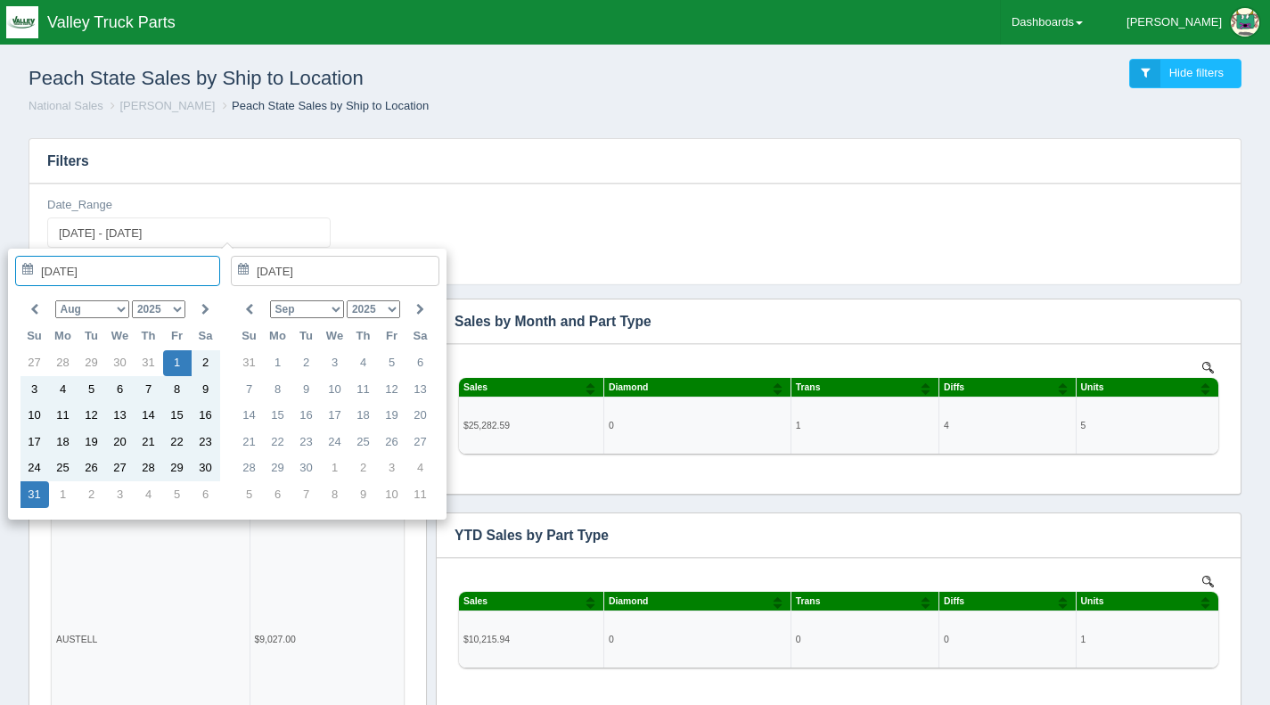
click at [111, 312] on select "Jan Feb Mar Apr May Jun Jul Aug Sep Oct Nov Dec" at bounding box center [92, 309] width 74 height 18
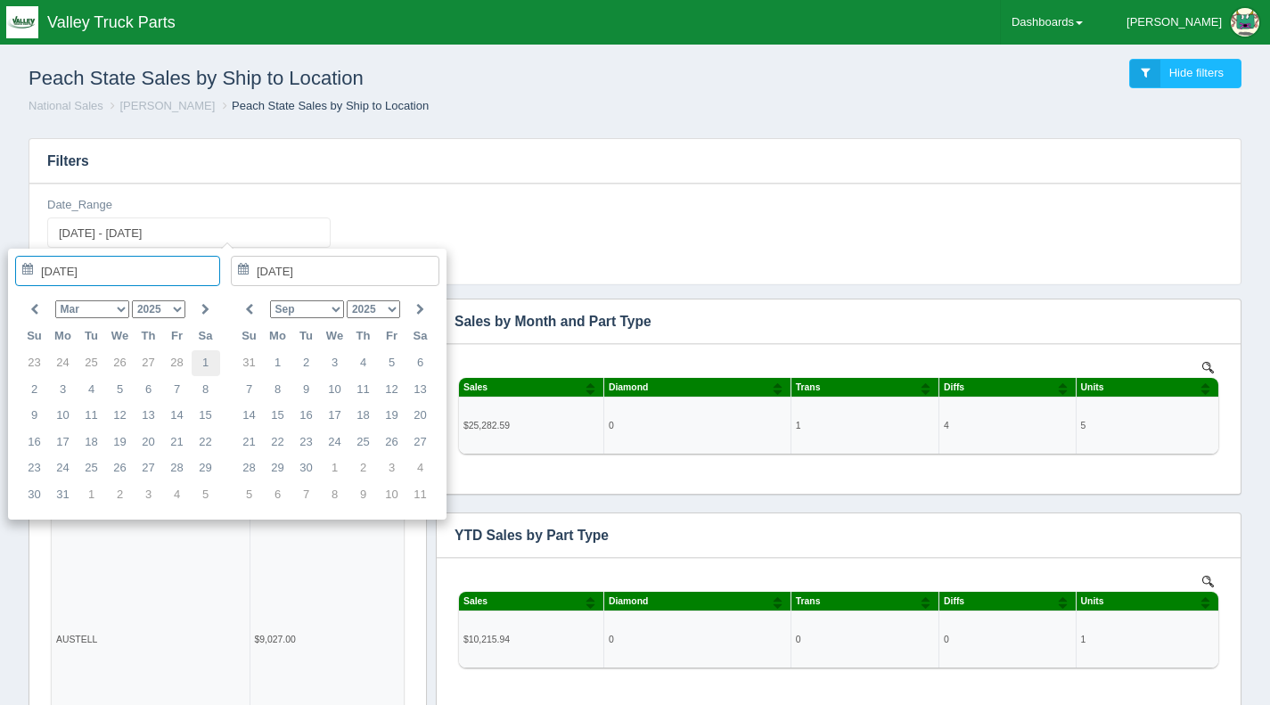
type input "2025-03-01"
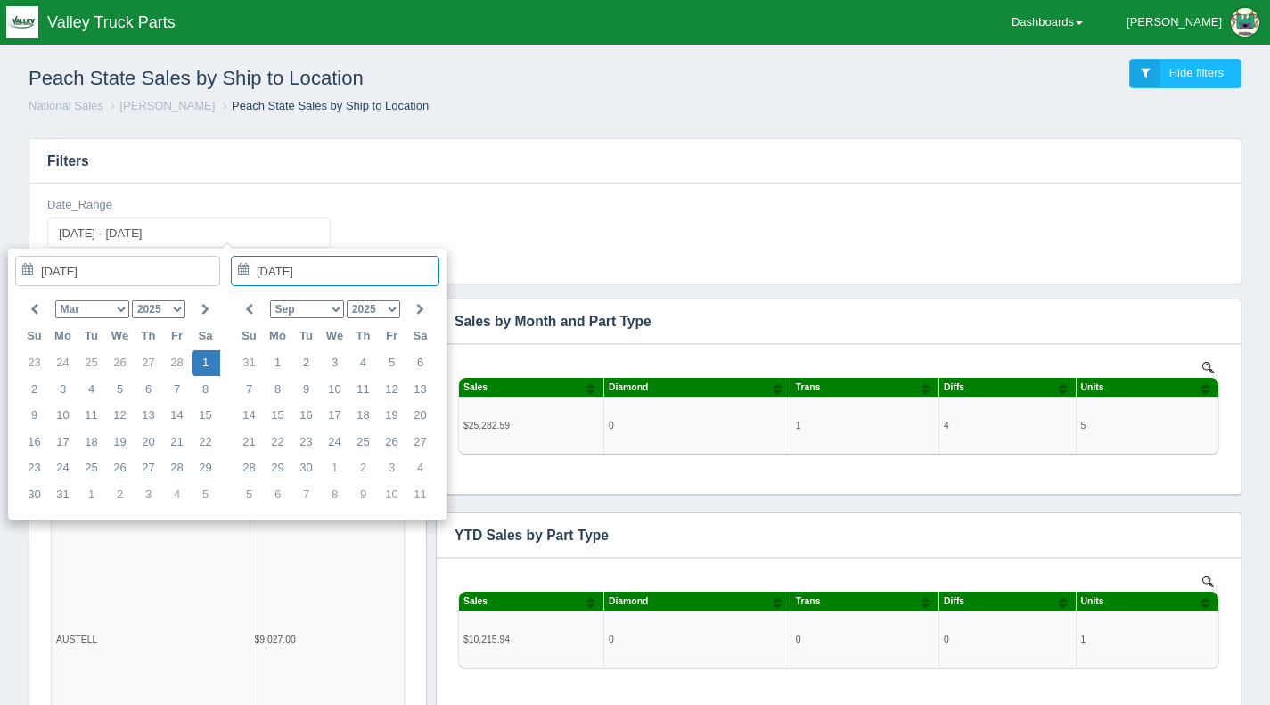
click at [325, 311] on select "Jan Feb Mar Apr May Jun Jul Aug Sep Oct Nov Dec" at bounding box center [307, 309] width 74 height 18
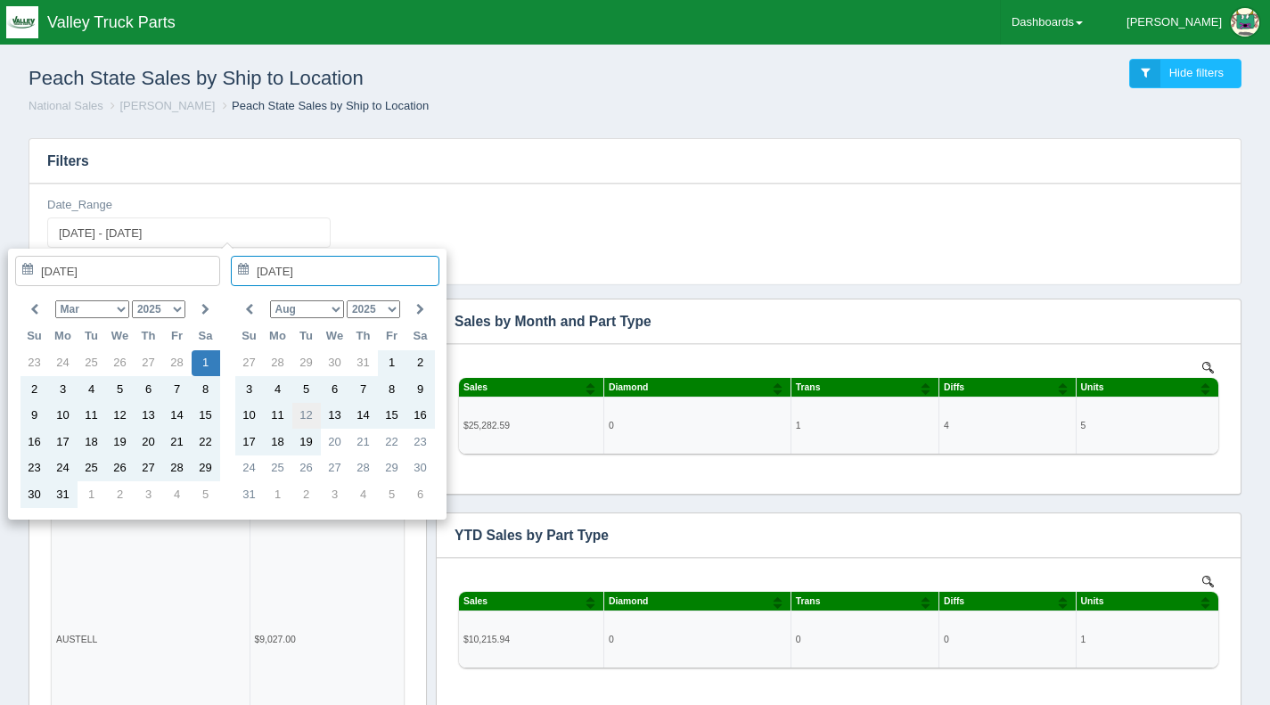
type input "[DATE]"
type input "2025-03-01 - 2025-08-12"
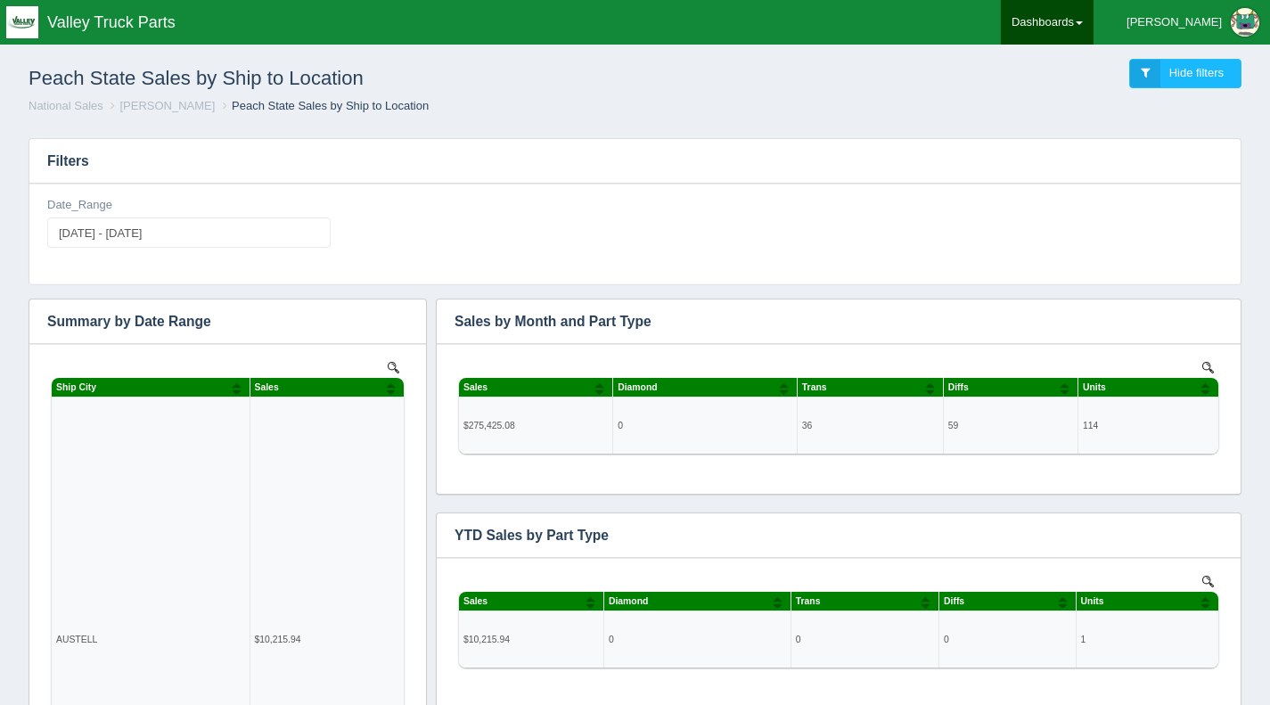
click at [1094, 33] on link "Dashboards" at bounding box center [1047, 22] width 93 height 45
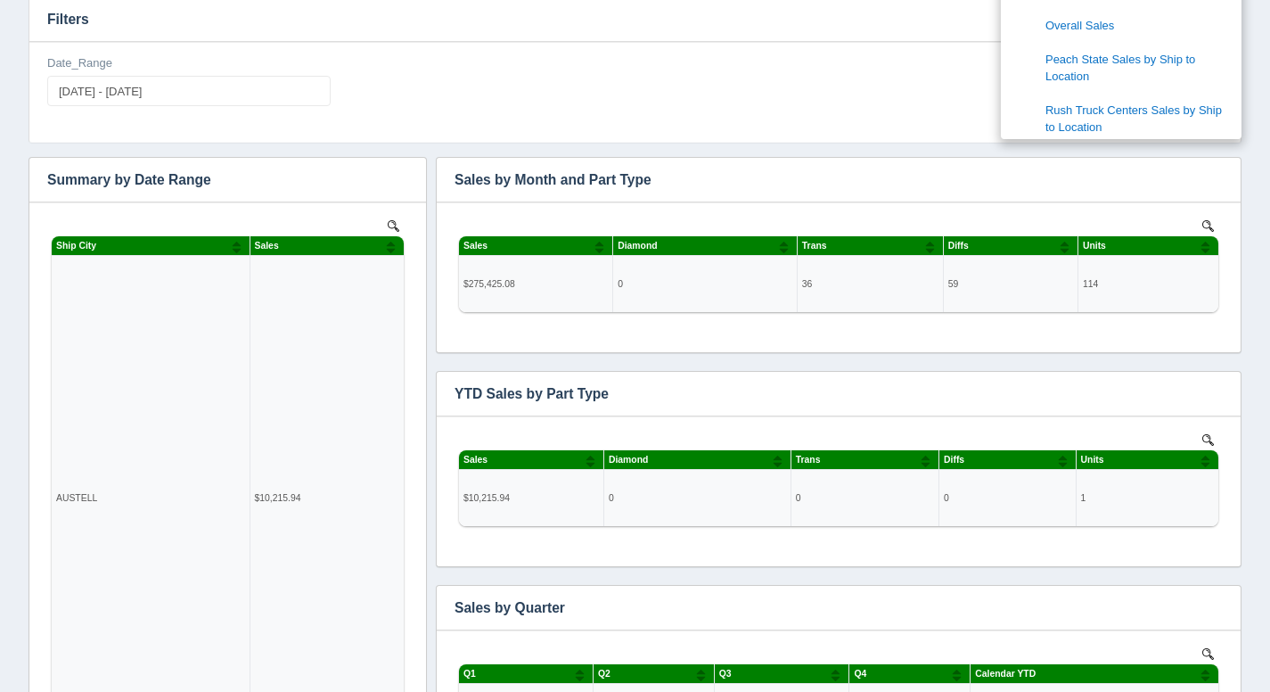
scroll to position [125, 0]
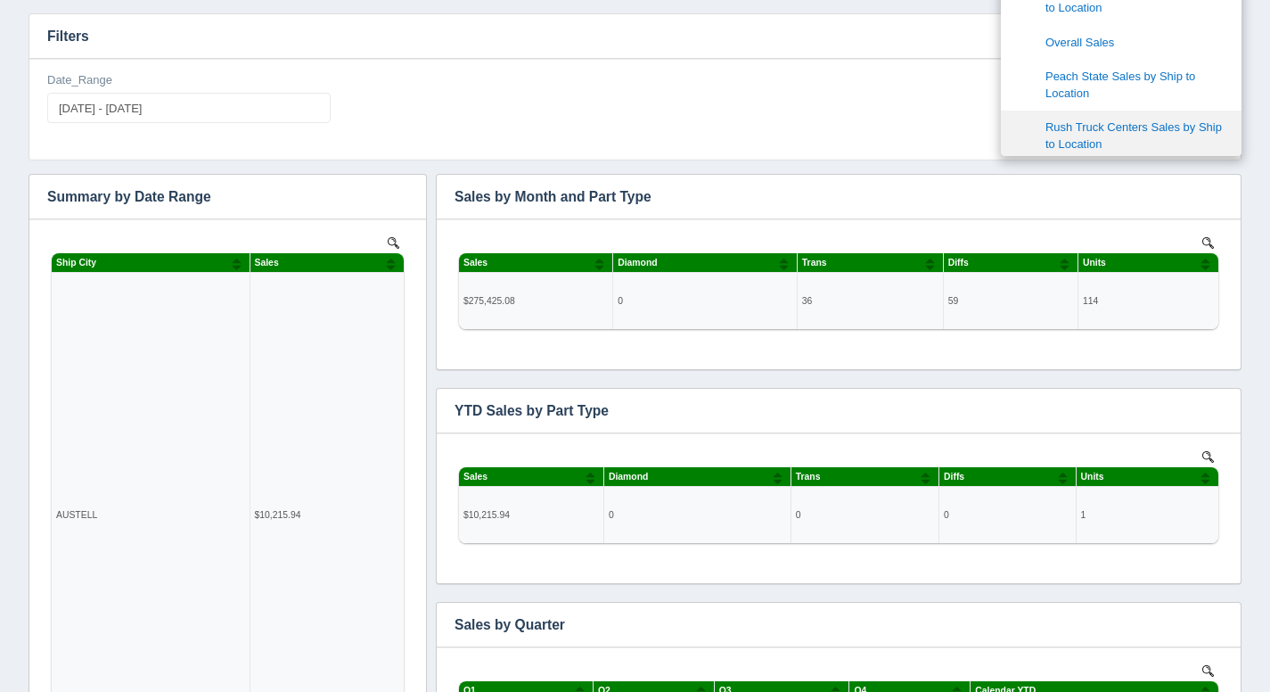
click at [1162, 118] on link "Rush Truck Centers Sales by Ship to Location" at bounding box center [1121, 136] width 241 height 51
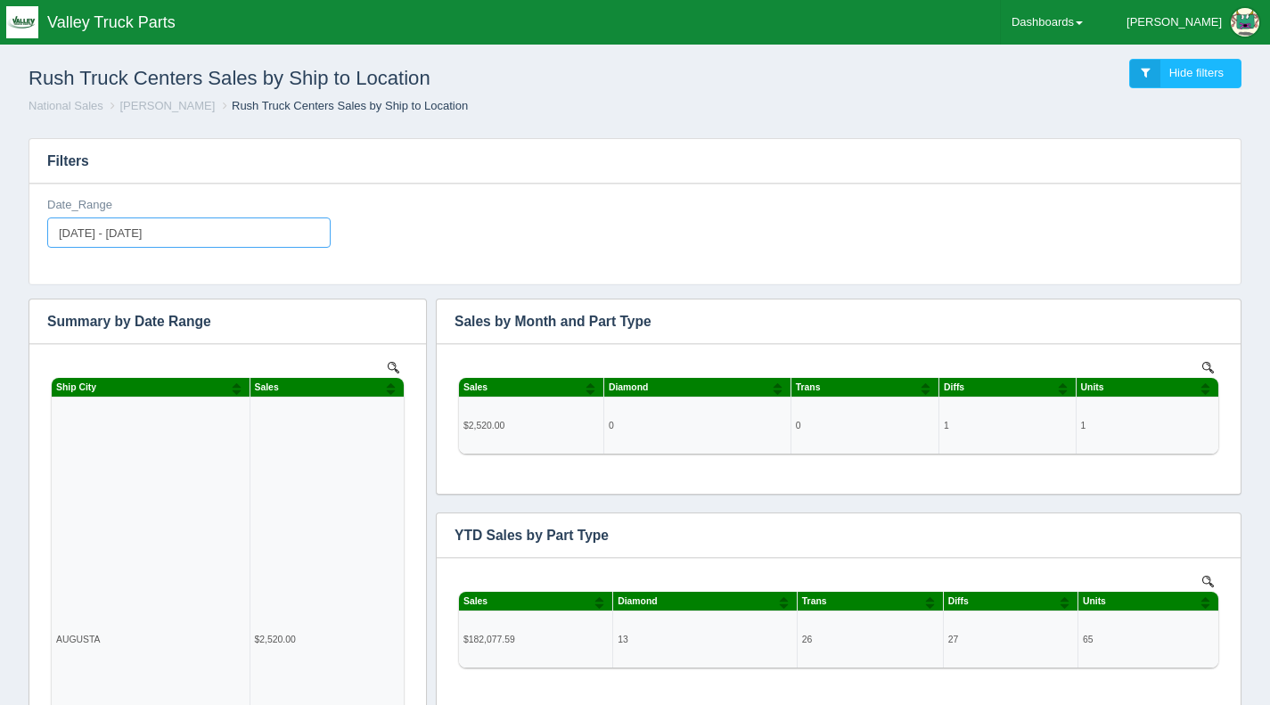
type input "[DATE]"
click at [111, 234] on input "[DATE] - [DATE]" at bounding box center [189, 233] width 284 height 30
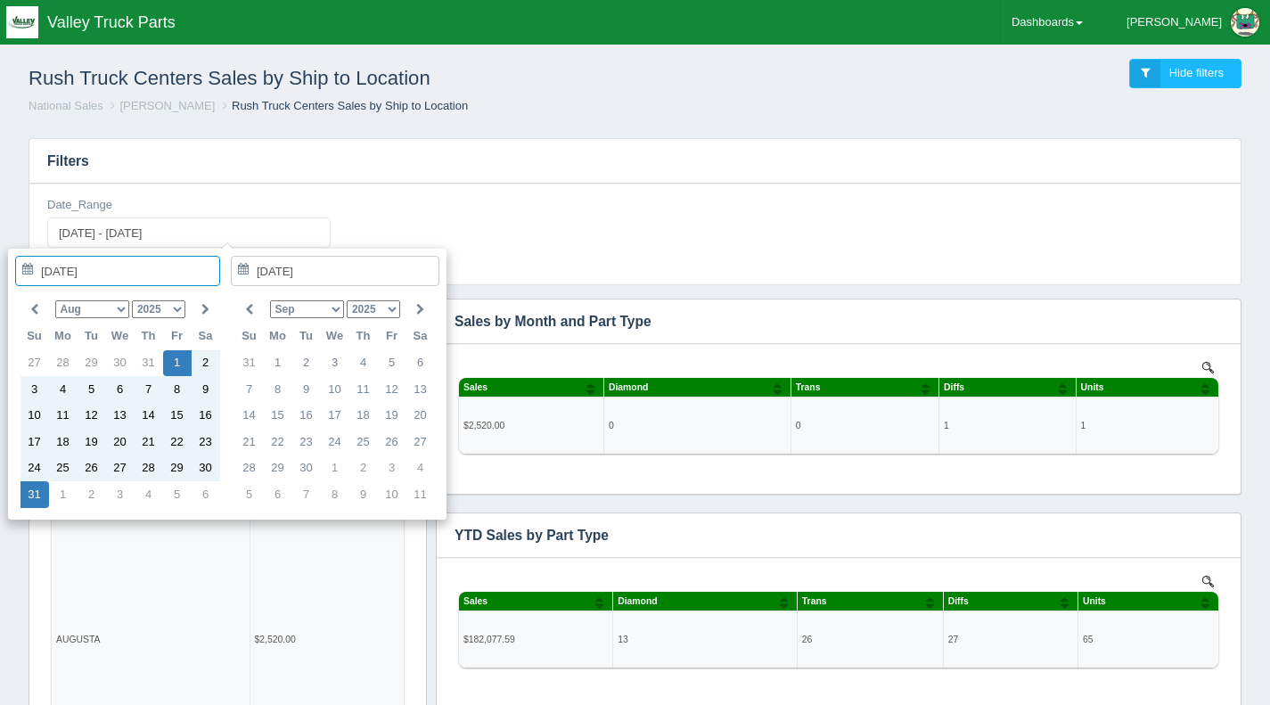
click at [121, 312] on select "Jan Feb Mar Apr May Jun [DATE] Aug Sep Oct Nov Dec" at bounding box center [92, 309] width 74 height 18
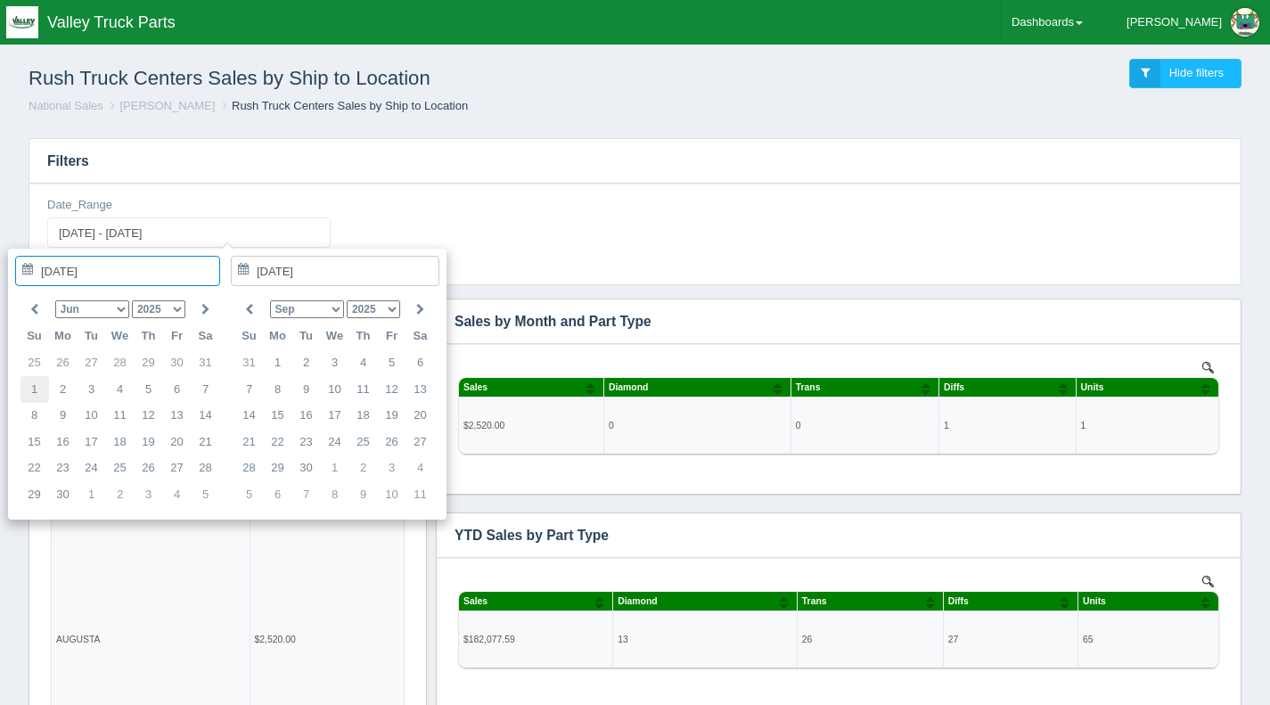
type input "2025-06-01"
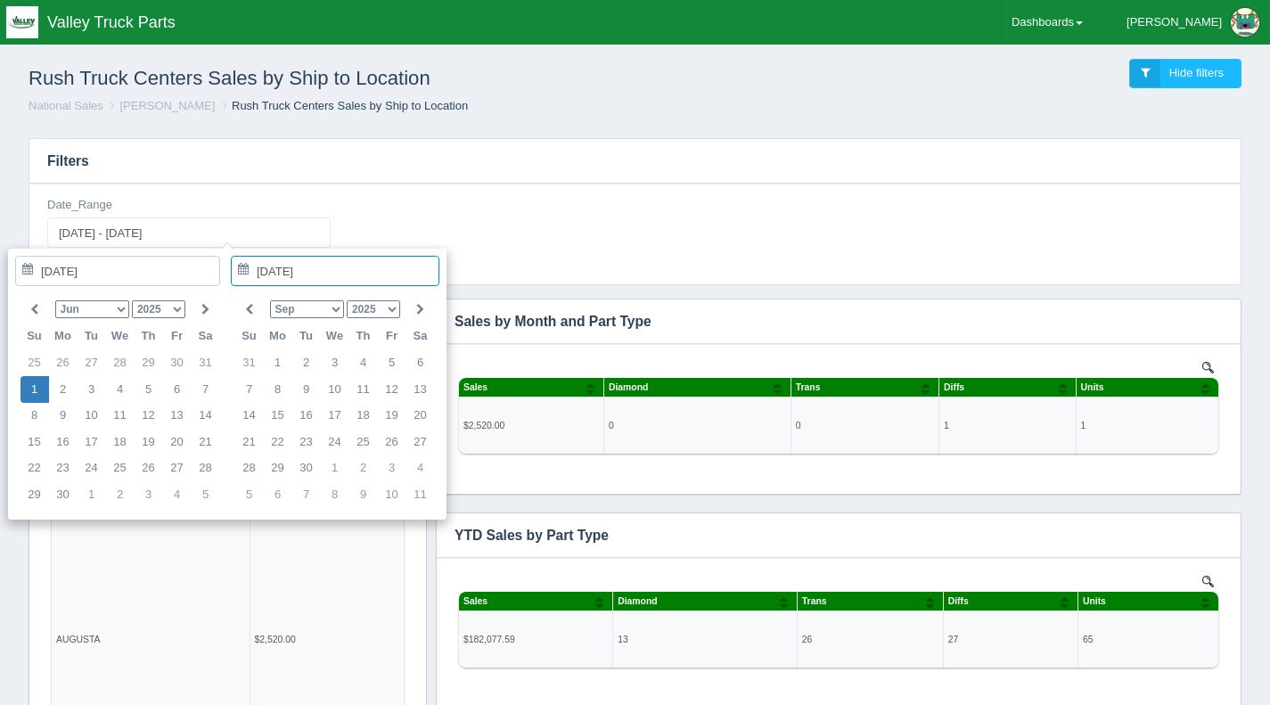
click at [325, 314] on select "Jan Feb Mar Apr May Jun Jul Aug Sep Oct Nov Dec" at bounding box center [307, 309] width 74 height 18
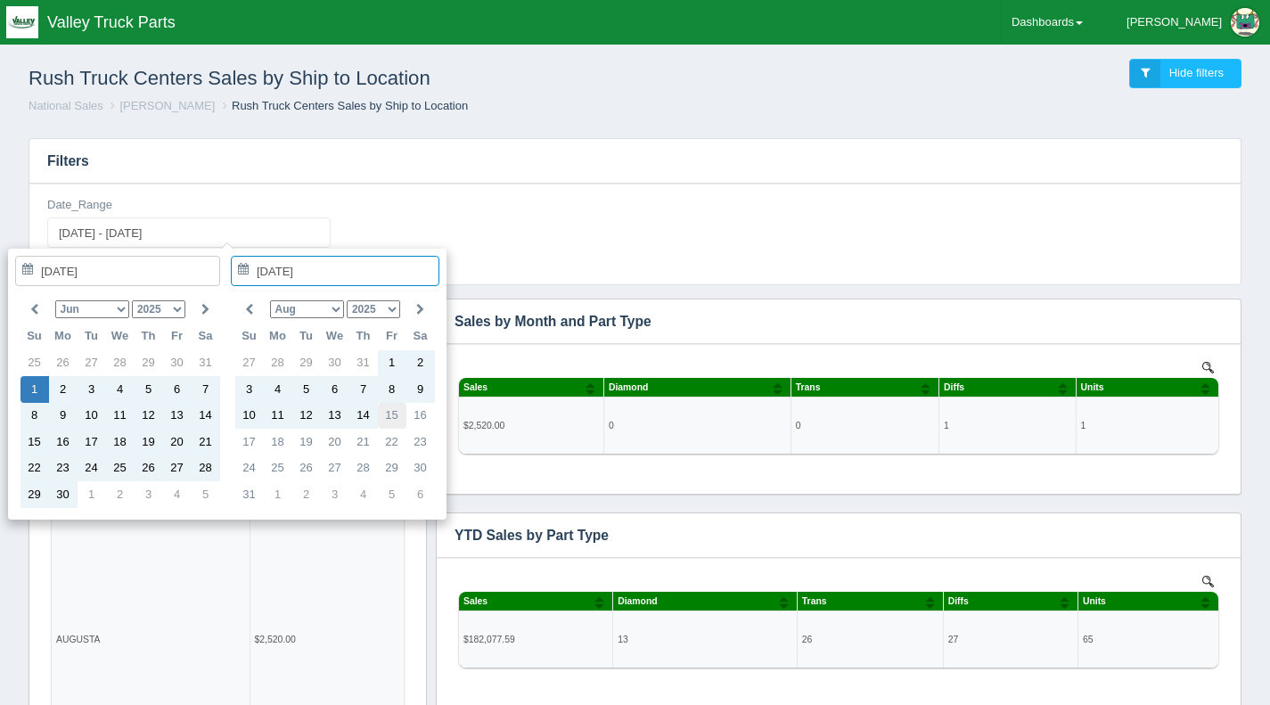
type input "2025-08-15"
type input "2025-06-01 - 2025-08-15"
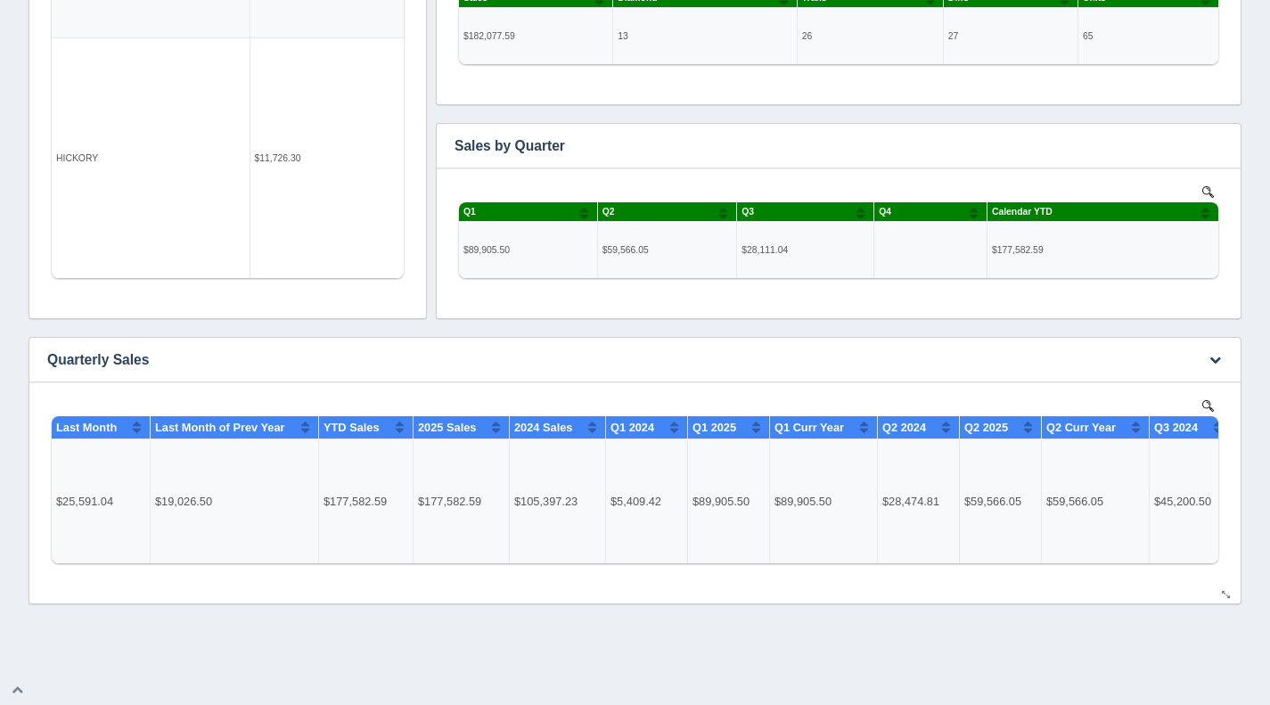
scroll to position [0, 488]
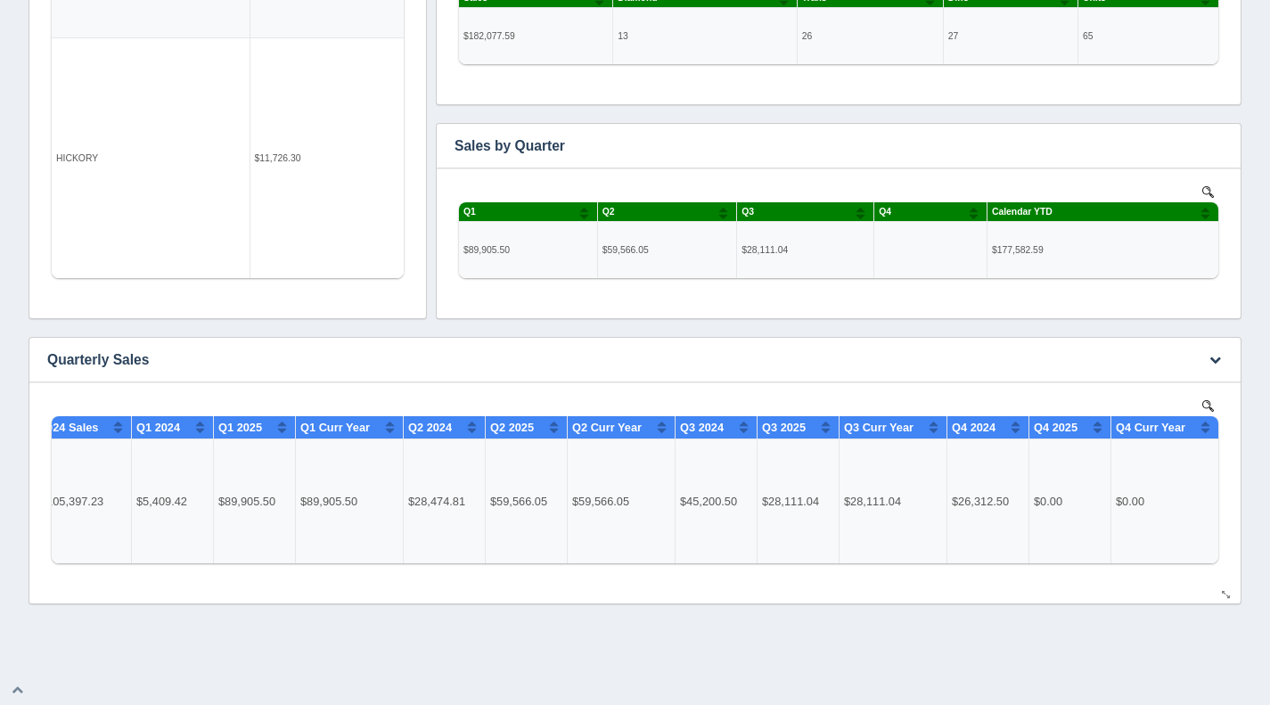
drag, startPoint x: 389, startPoint y: 552, endPoint x: 818, endPoint y: 1034, distance: 645.4
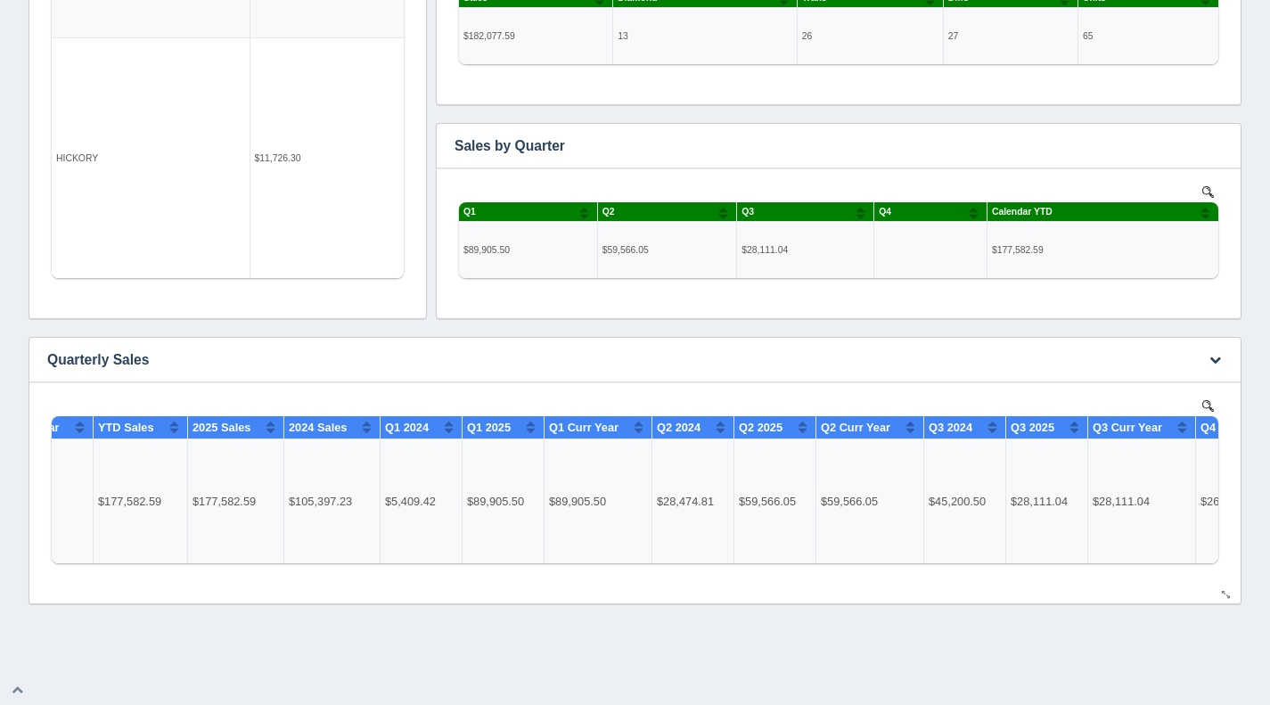
scroll to position [0, 212]
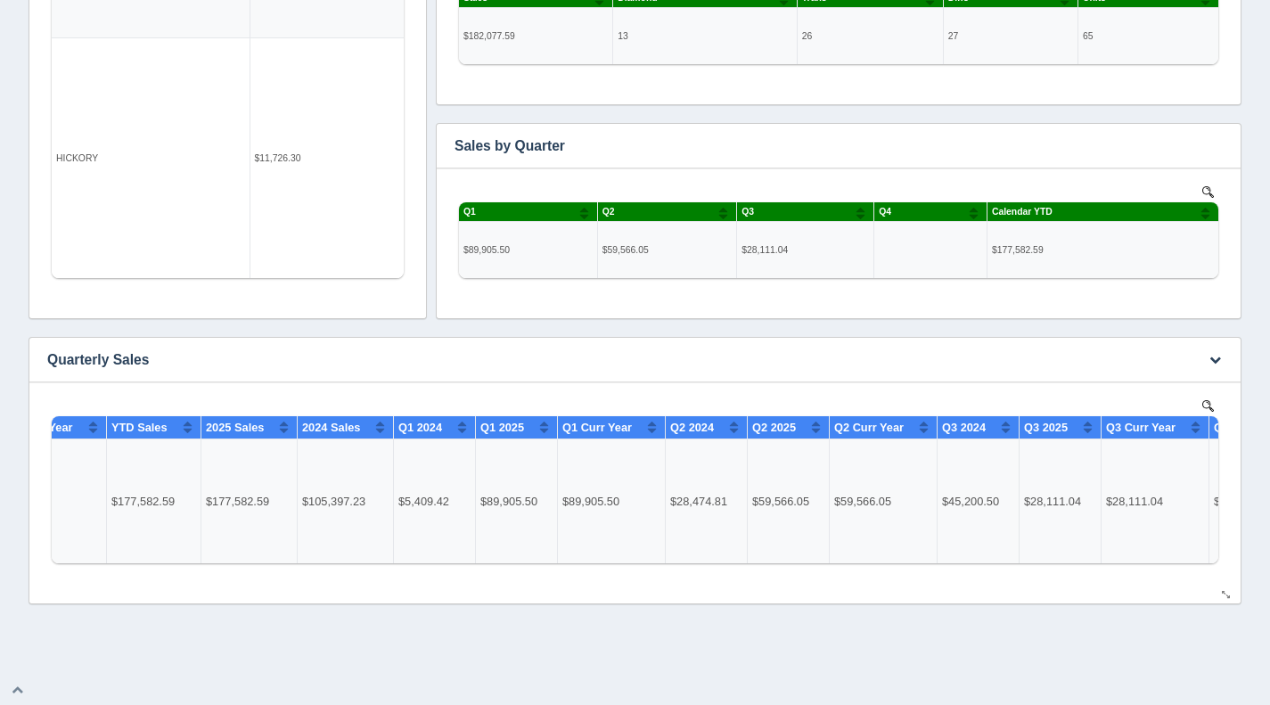
click at [519, 536] on td "$89,905.50" at bounding box center [517, 502] width 82 height 125
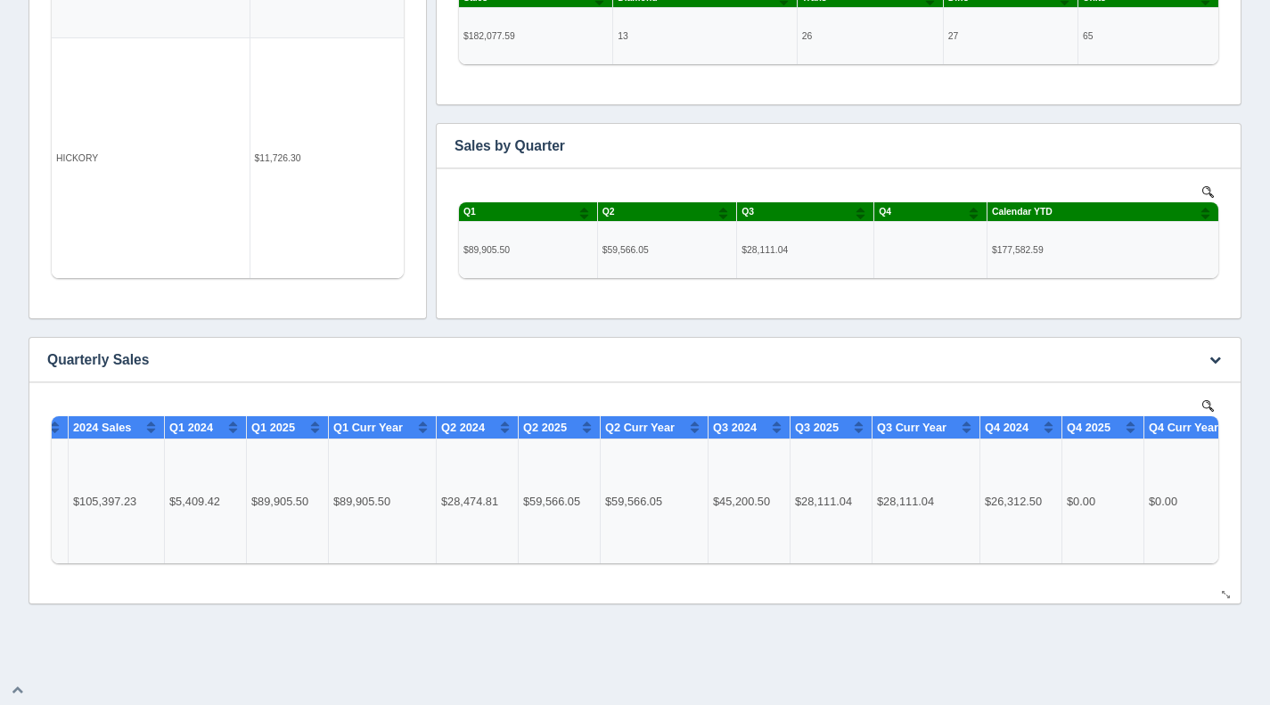
scroll to position [0, 440]
click at [732, 476] on td "$45,200.50" at bounding box center [752, 502] width 82 height 125
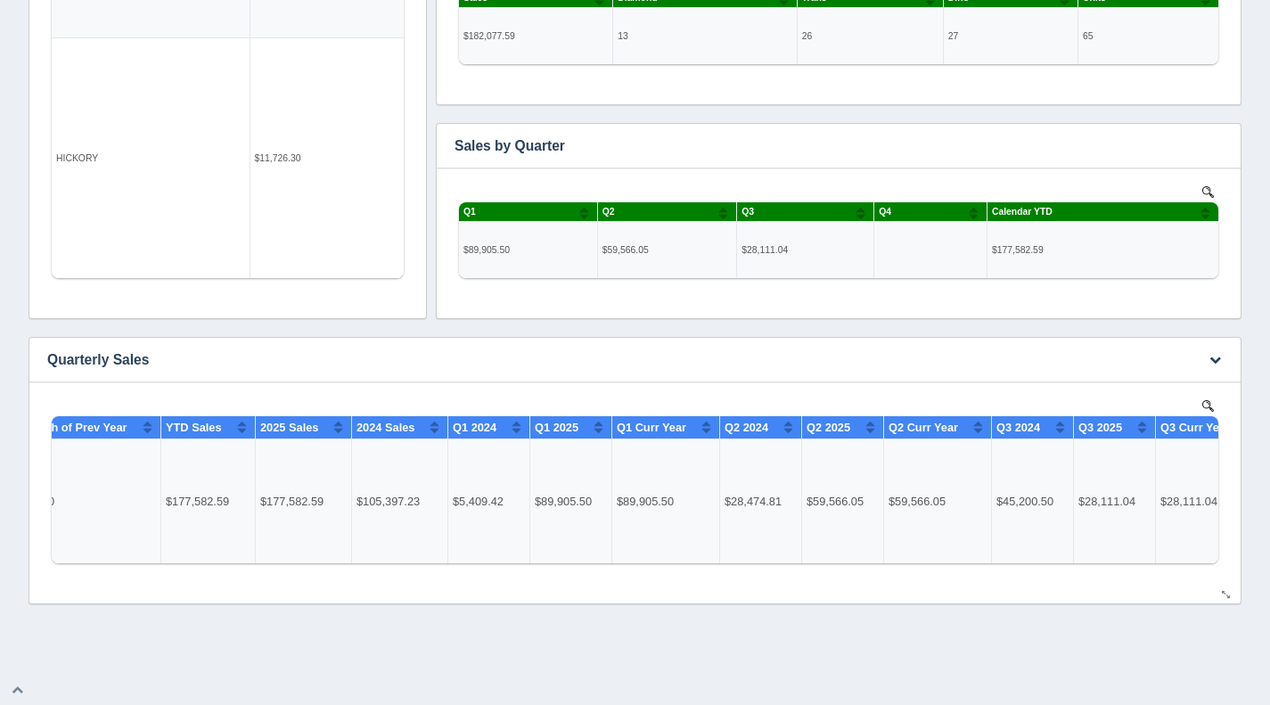
scroll to position [0, 0]
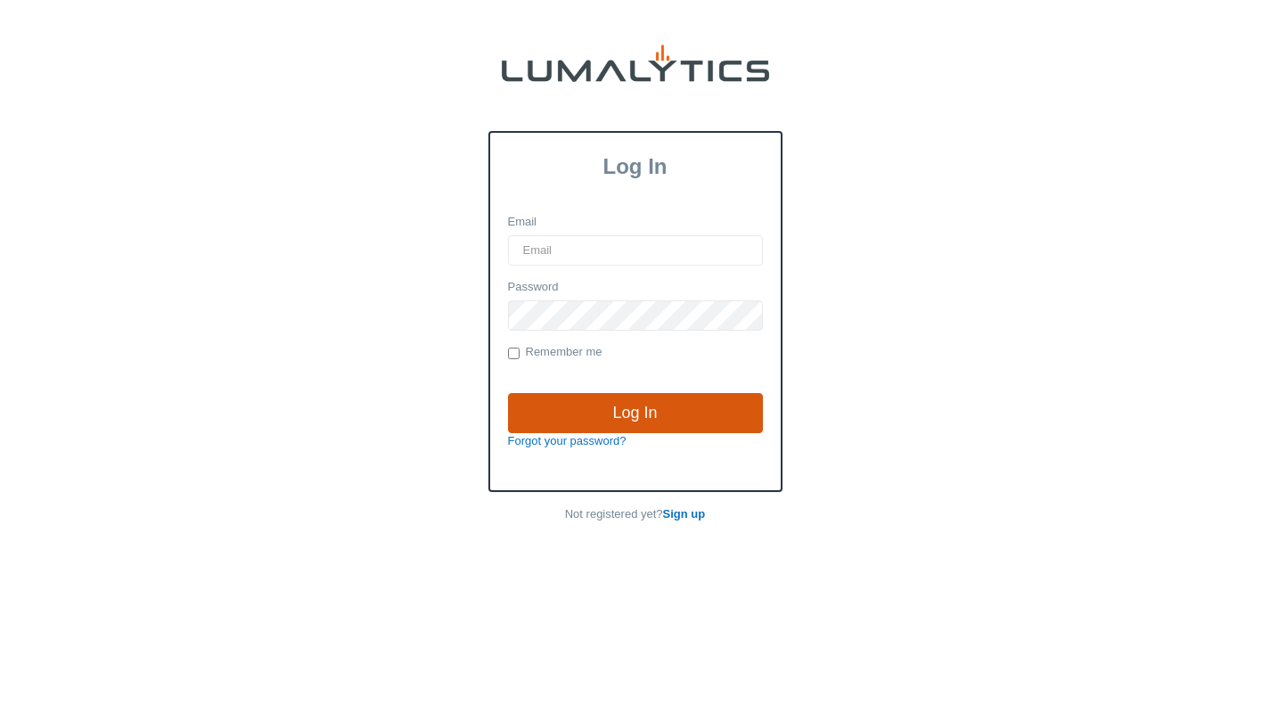
type input "[EMAIL_ADDRESS][DOMAIN_NAME]"
click at [711, 411] on input "Log In" at bounding box center [635, 413] width 255 height 41
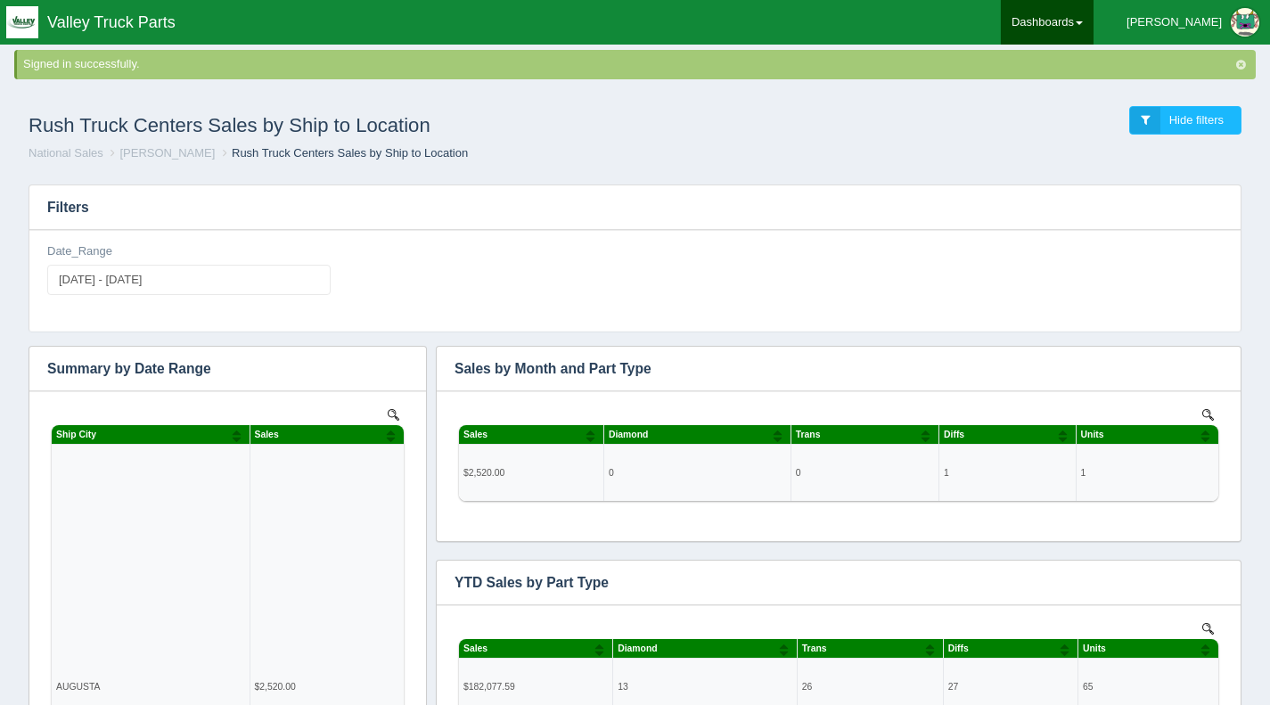
click at [1094, 29] on link "Dashboards" at bounding box center [1047, 22] width 93 height 45
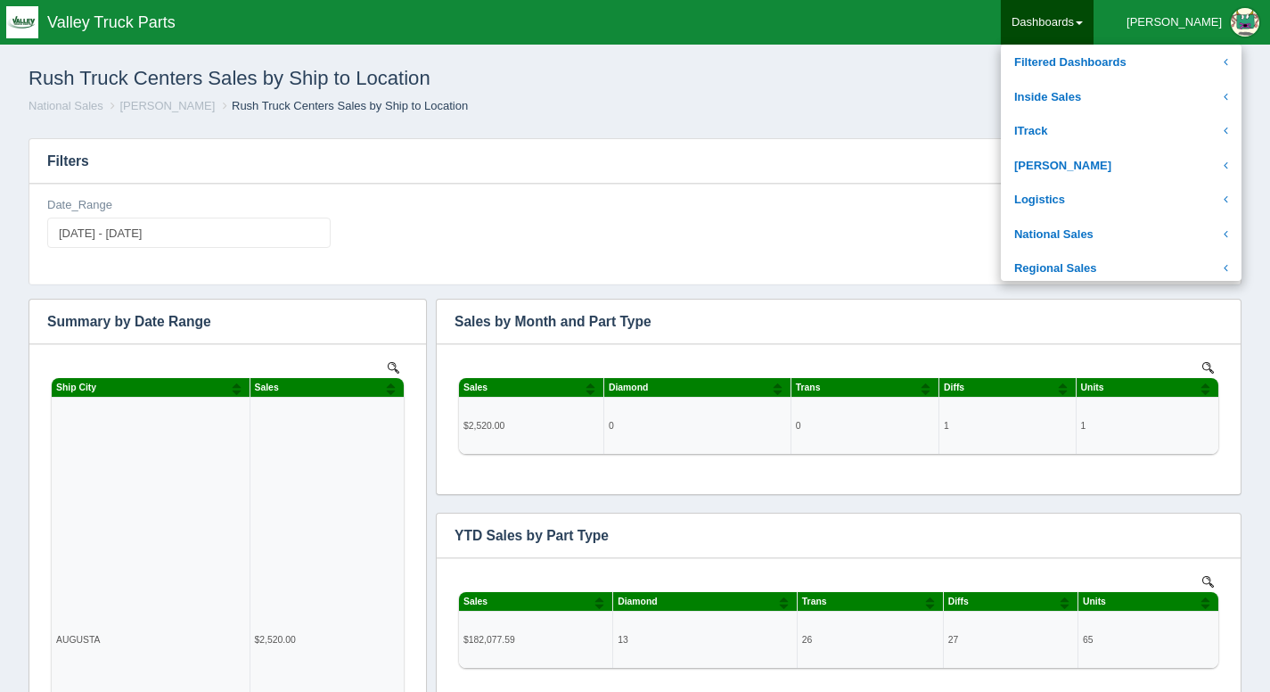
scroll to position [268, 0]
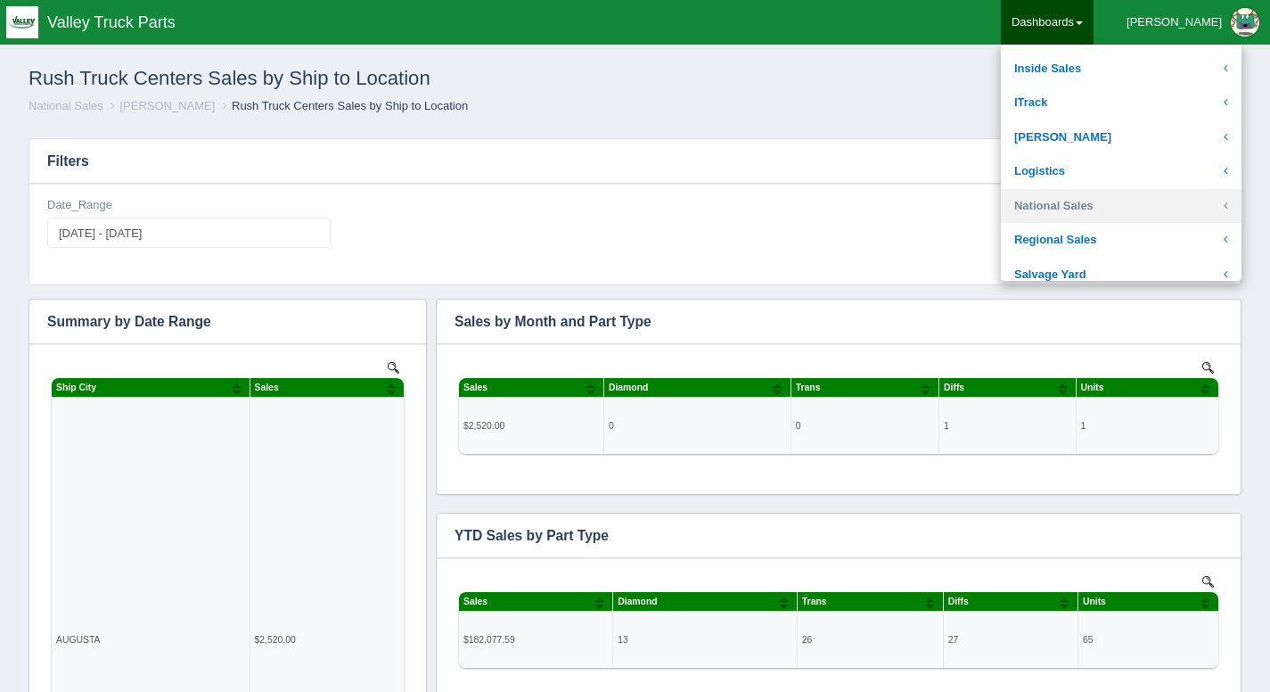
click at [1130, 193] on link "National Sales" at bounding box center [1121, 206] width 241 height 35
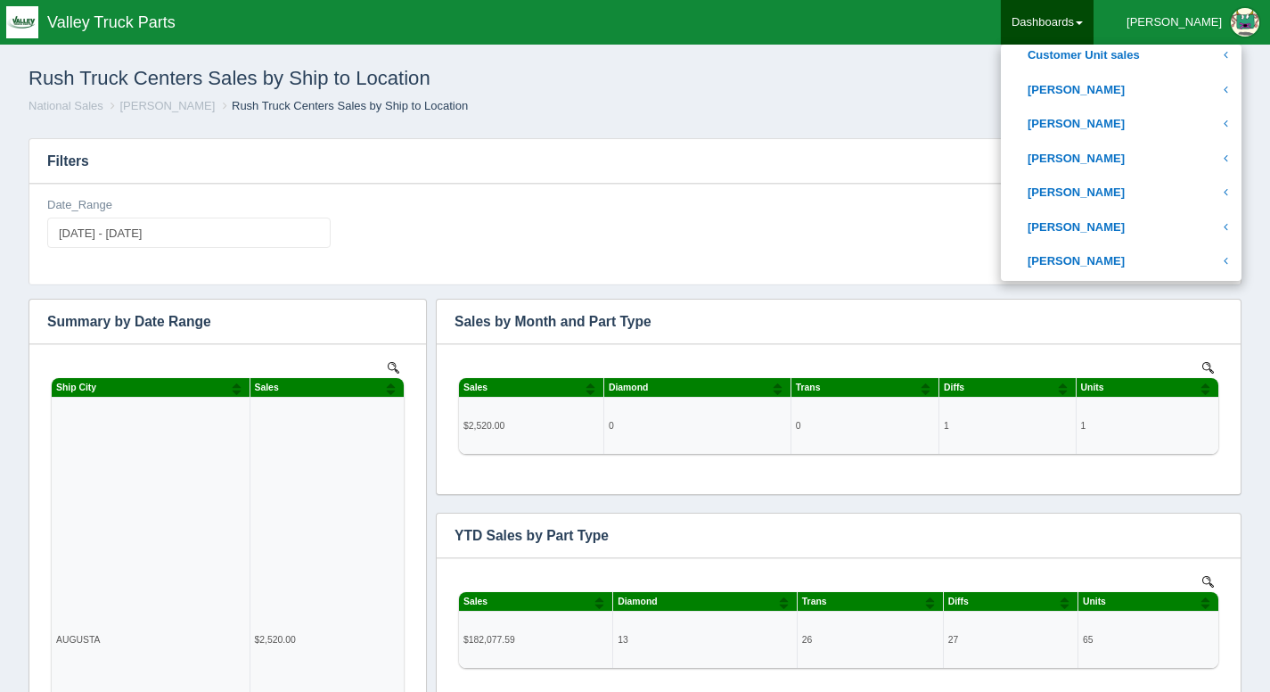
scroll to position [646, 0]
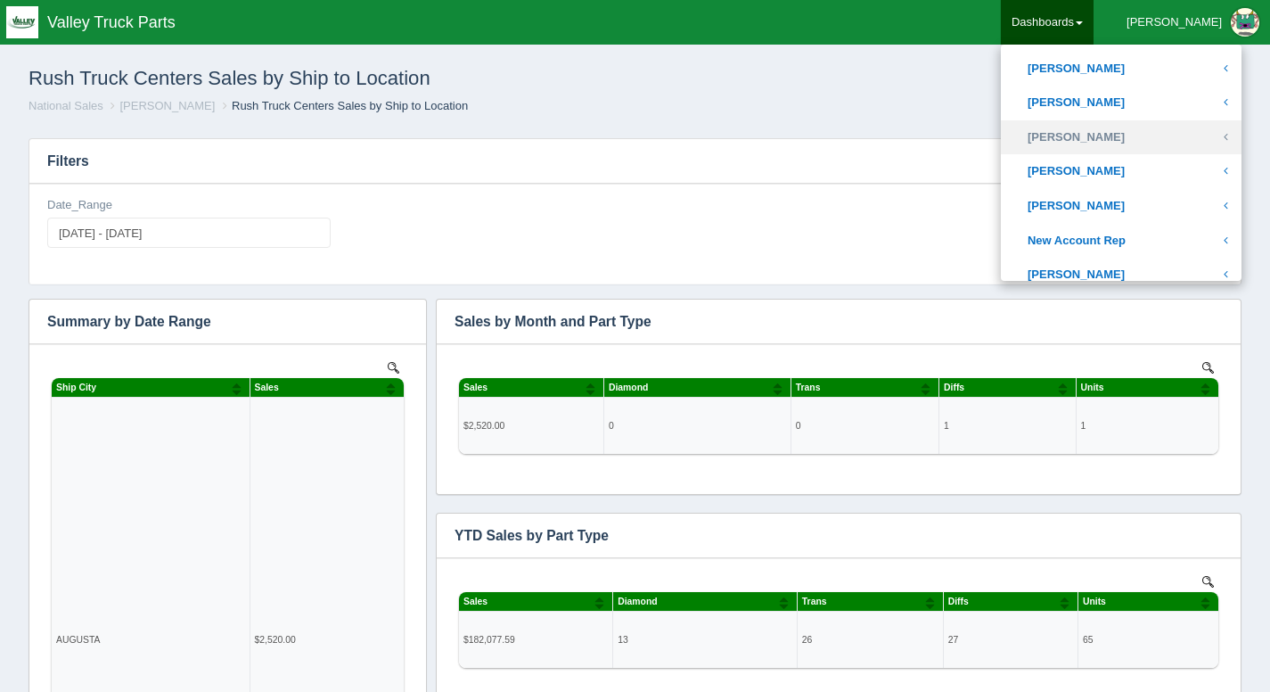
click at [1155, 144] on link "[PERSON_NAME]" at bounding box center [1121, 137] width 241 height 35
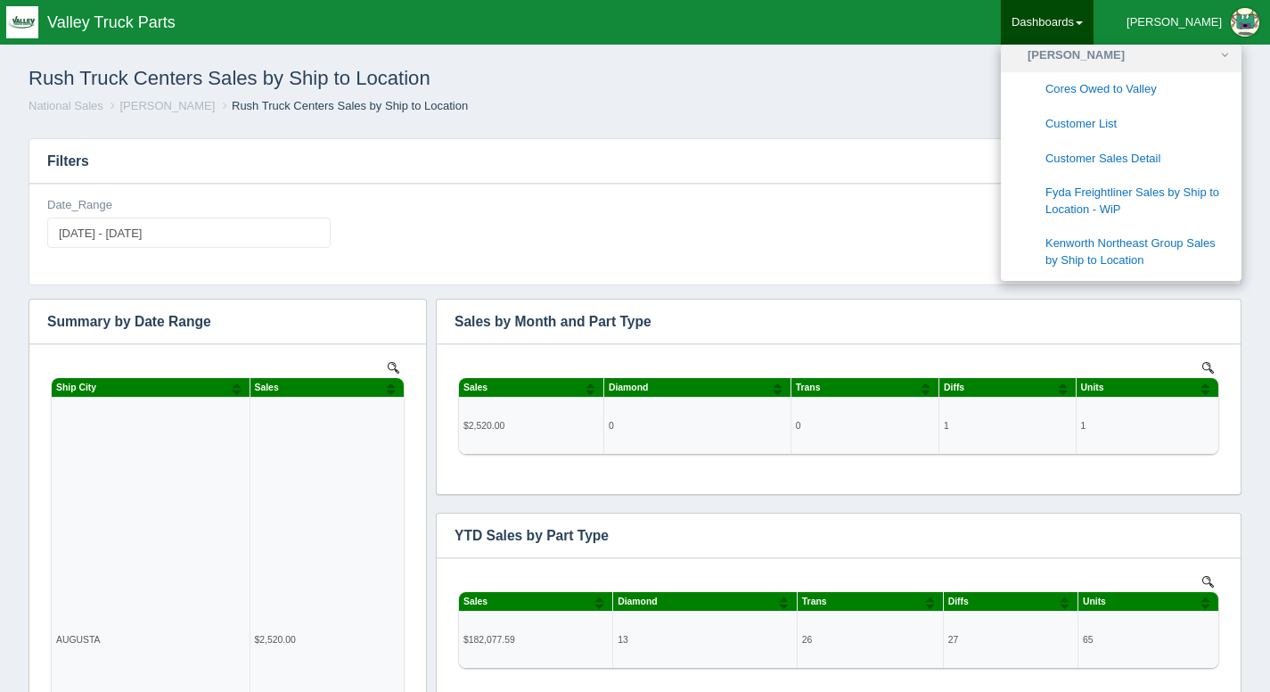
scroll to position [726, 0]
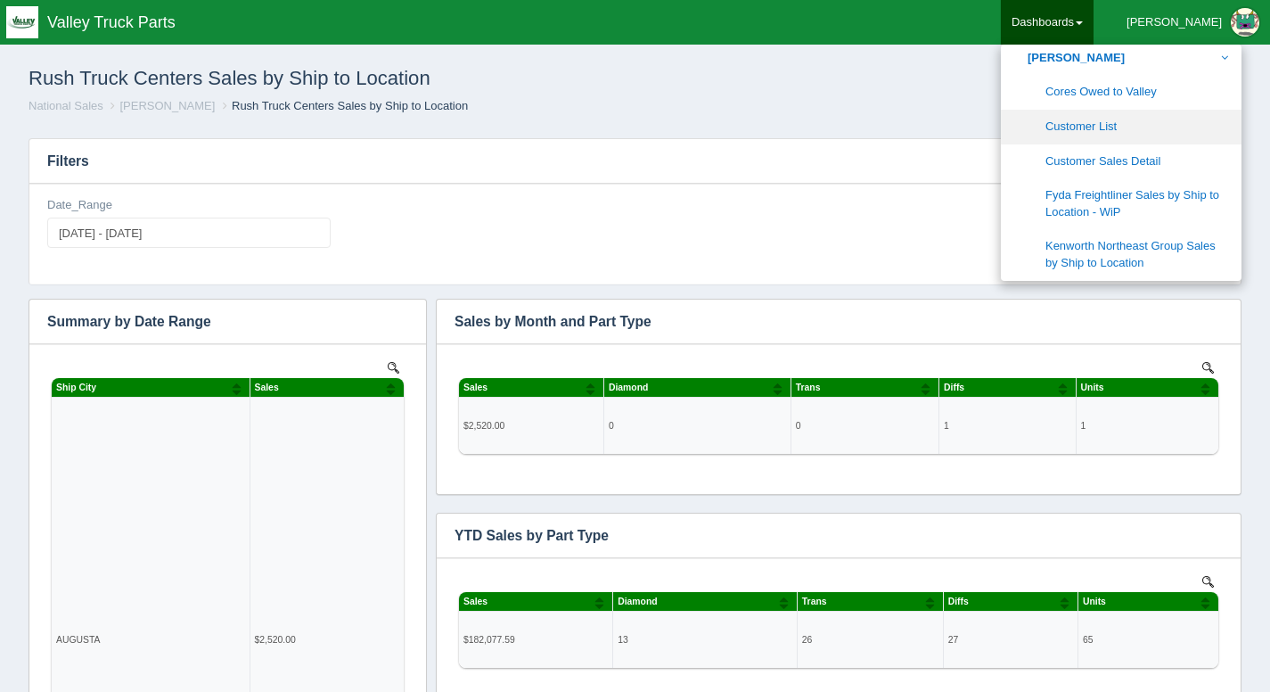
click at [1134, 130] on link "Customer List" at bounding box center [1121, 127] width 241 height 35
click at [1153, 154] on link "Customer Sales Detail" at bounding box center [1121, 161] width 241 height 35
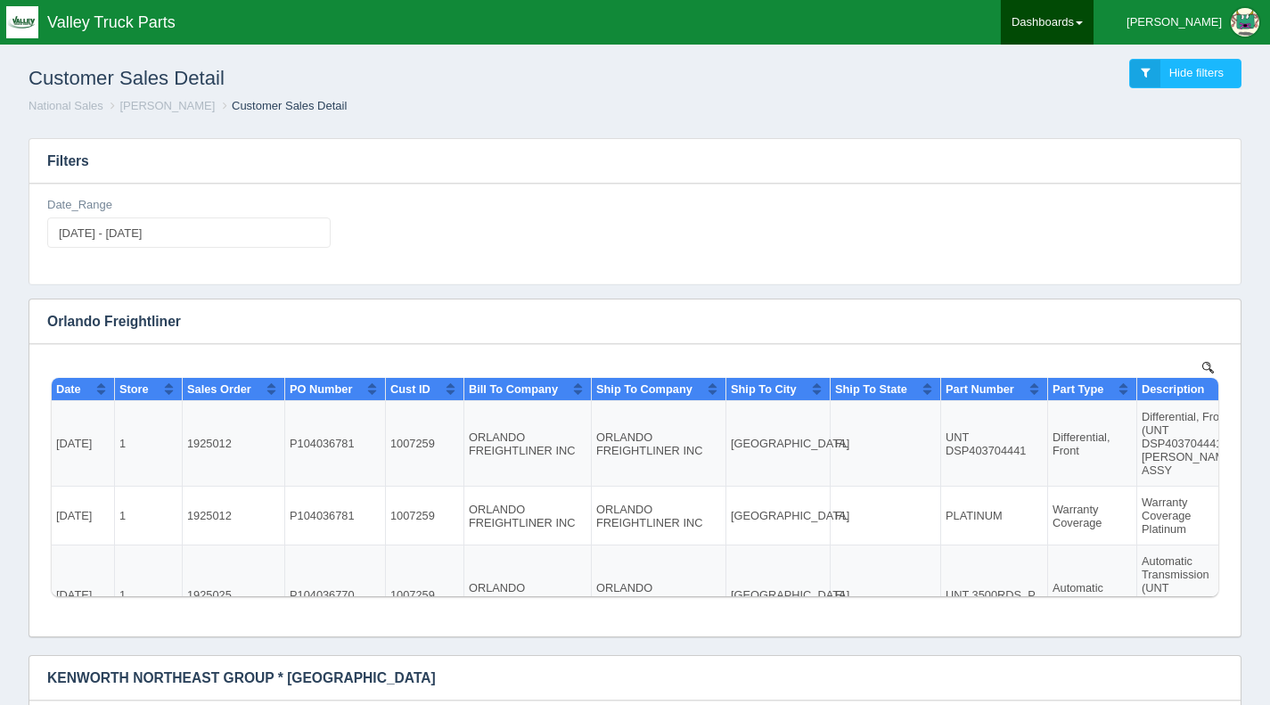
click at [1094, 27] on link "Dashboards" at bounding box center [1047, 22] width 93 height 45
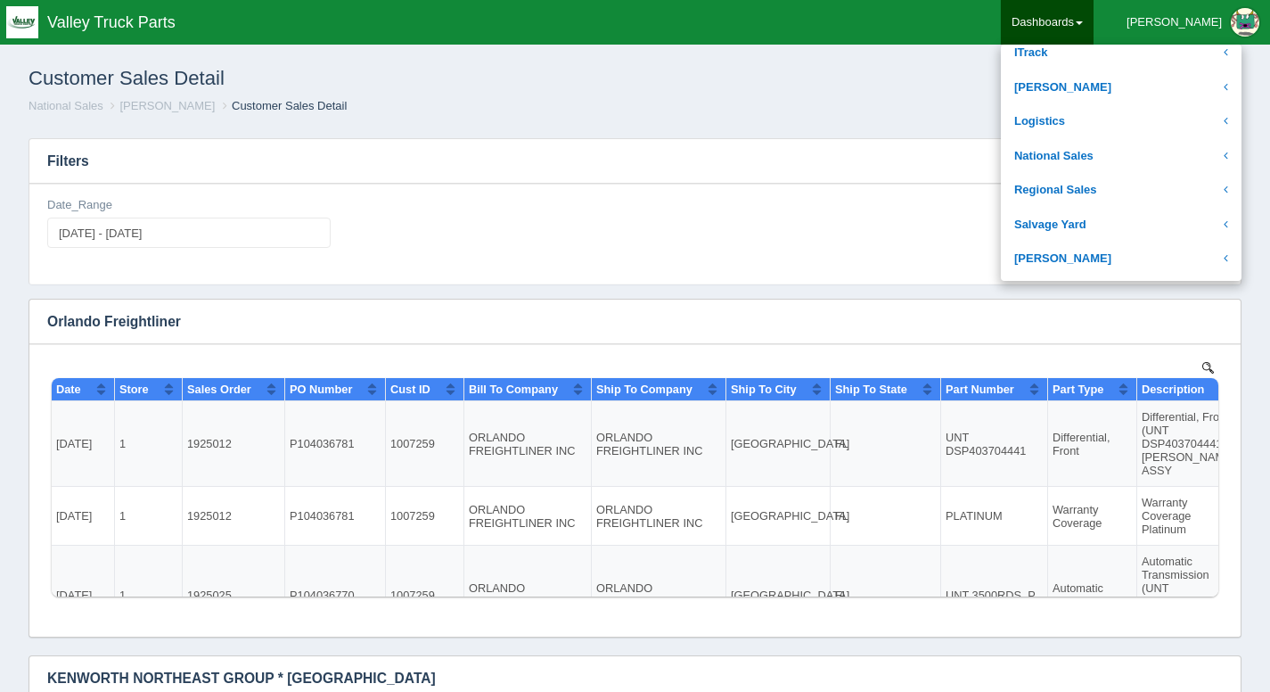
scroll to position [321, 0]
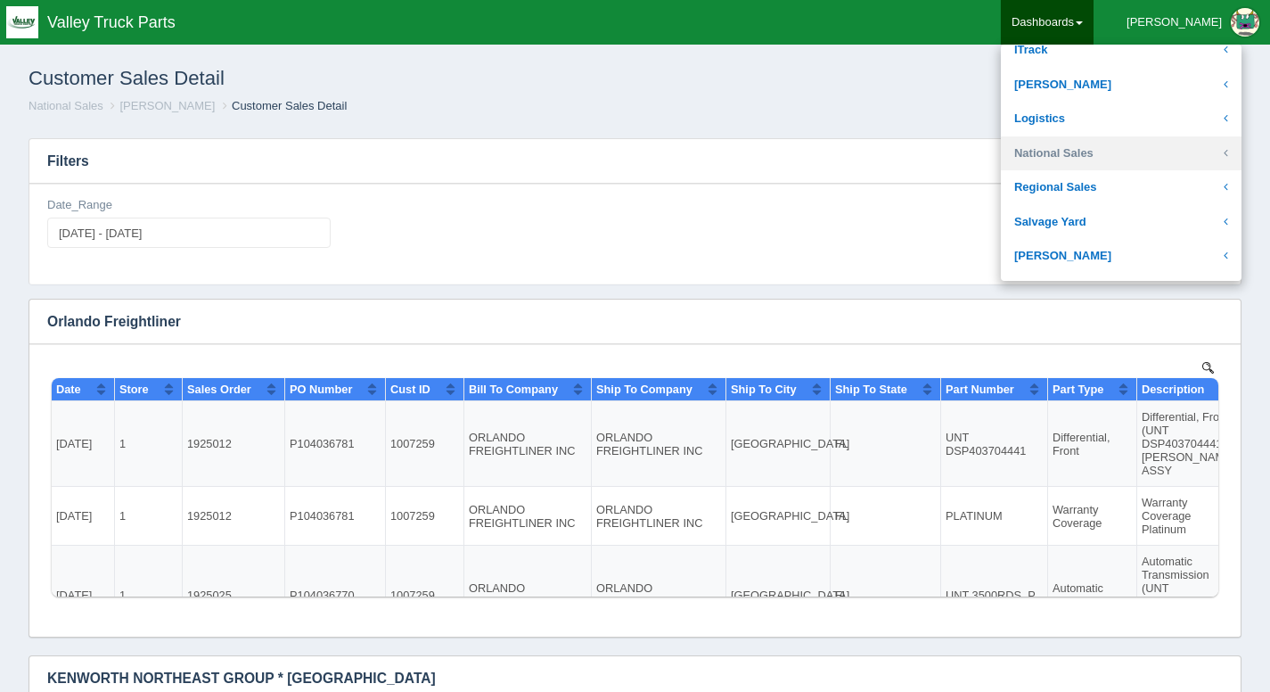
click at [1147, 155] on link "National Sales" at bounding box center [1121, 153] width 241 height 35
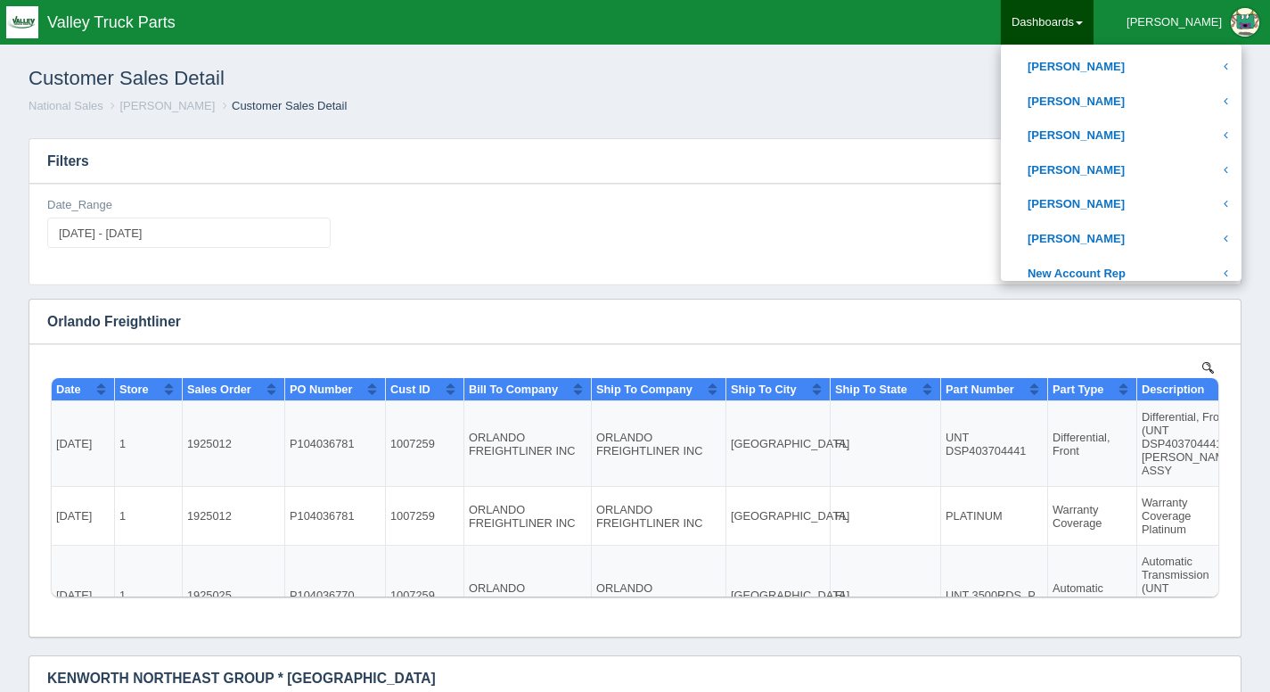
scroll to position [632, 0]
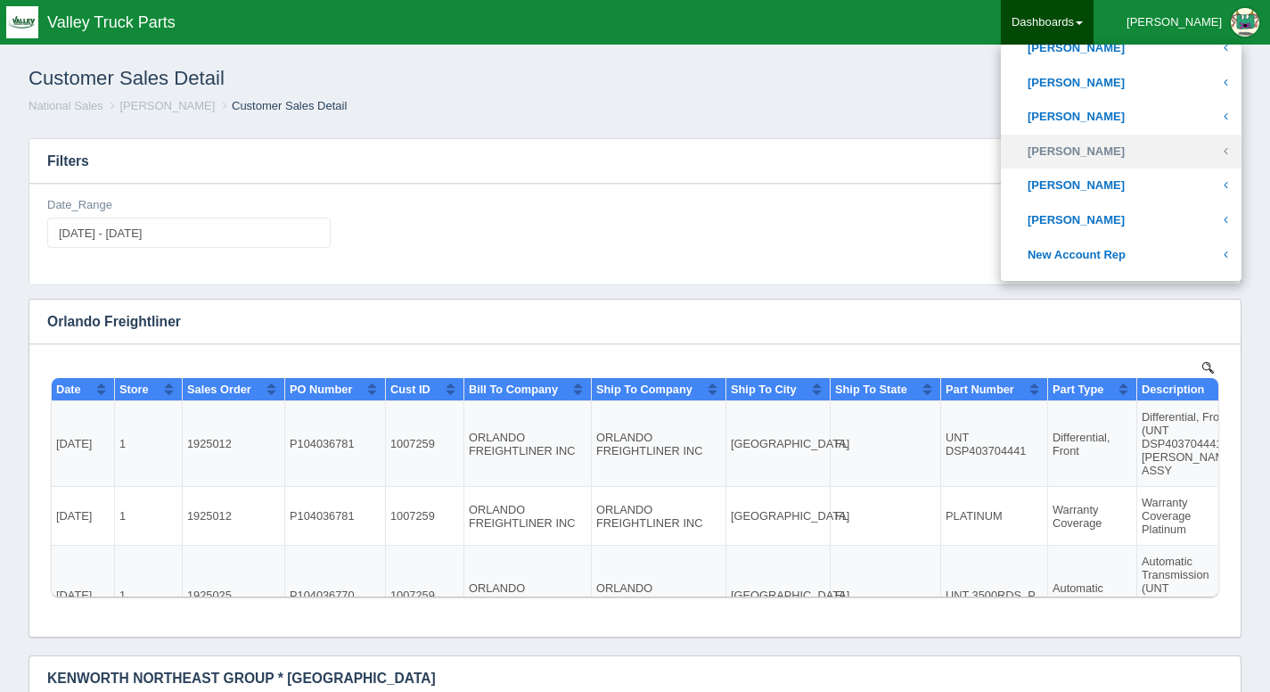
click at [1147, 144] on link "[PERSON_NAME]" at bounding box center [1121, 152] width 241 height 35
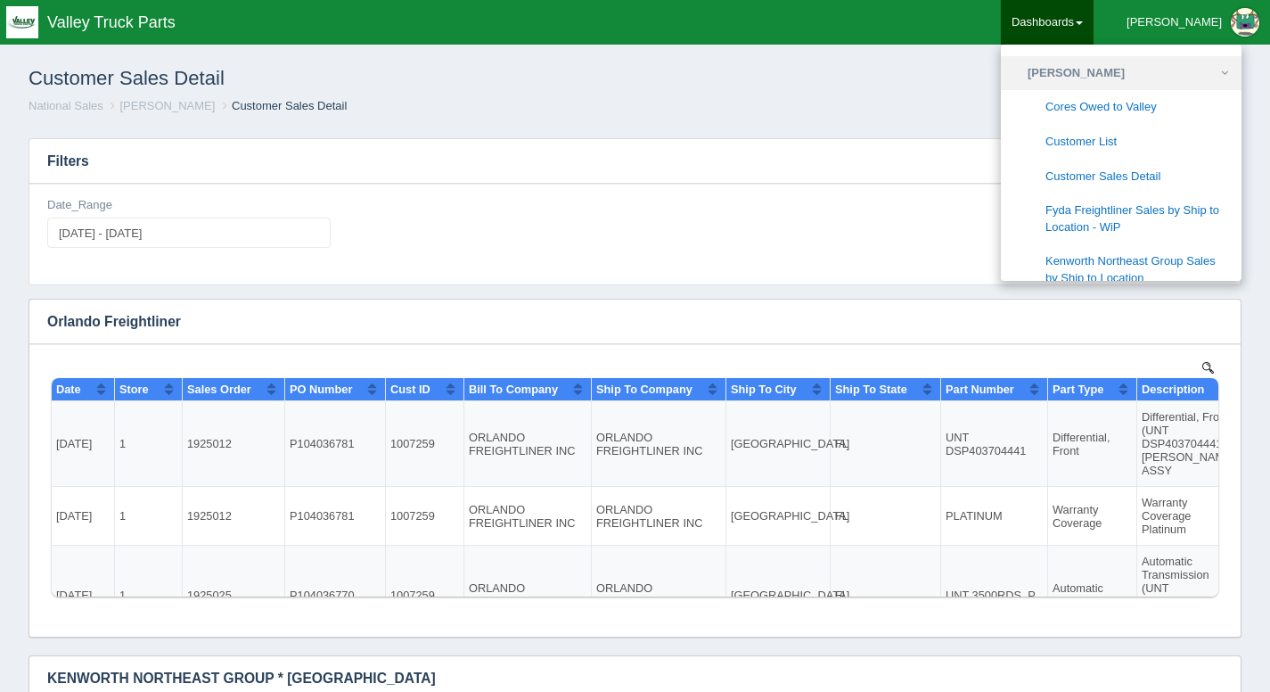
scroll to position [711, 0]
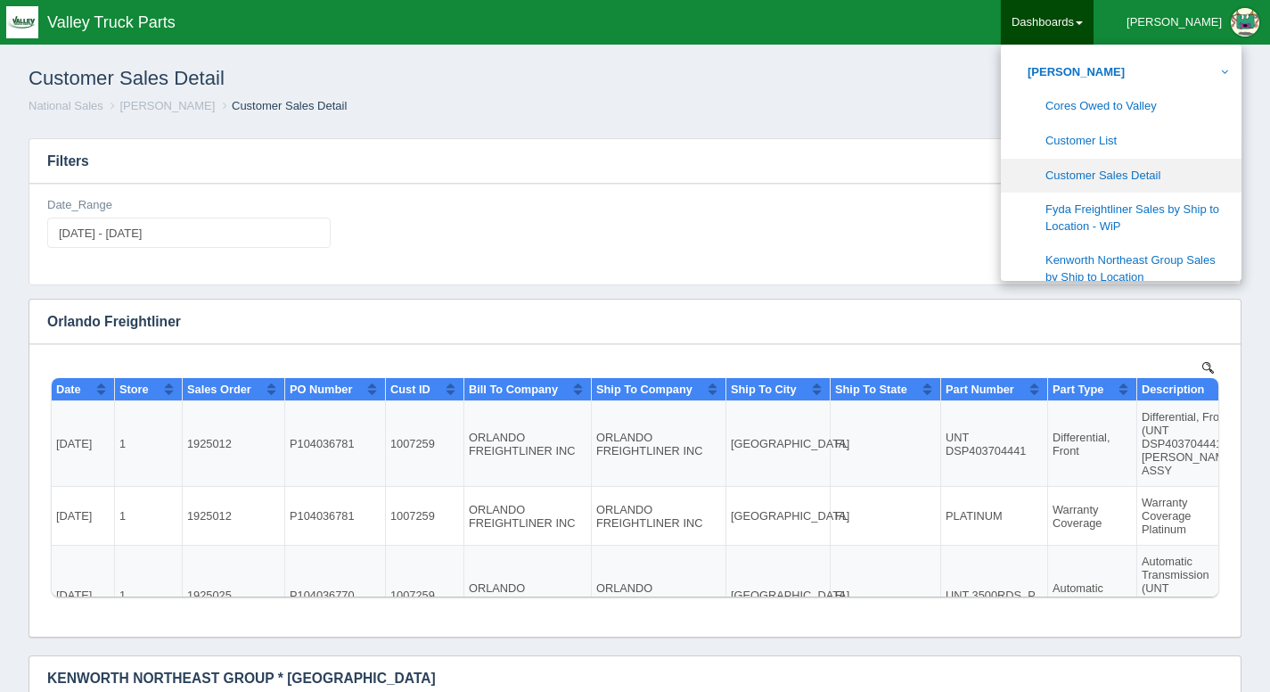
click at [1147, 173] on link "Customer Sales Detail" at bounding box center [1121, 176] width 241 height 35
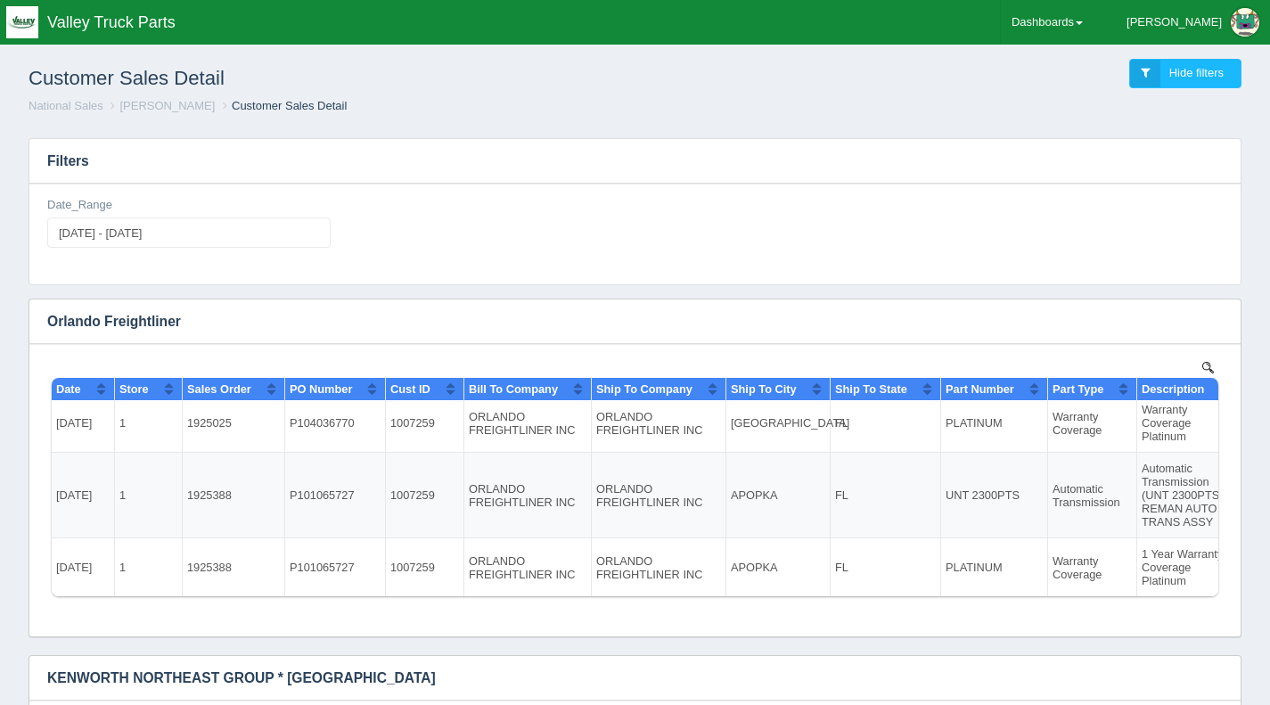
click at [793, 108] on ol "National Sales [PERSON_NAME] Customer Sales Detail" at bounding box center [635, 106] width 1242 height 17
click at [641, 211] on div "Date_Range [DATE] - [DATE]" at bounding box center [635, 229] width 1190 height 65
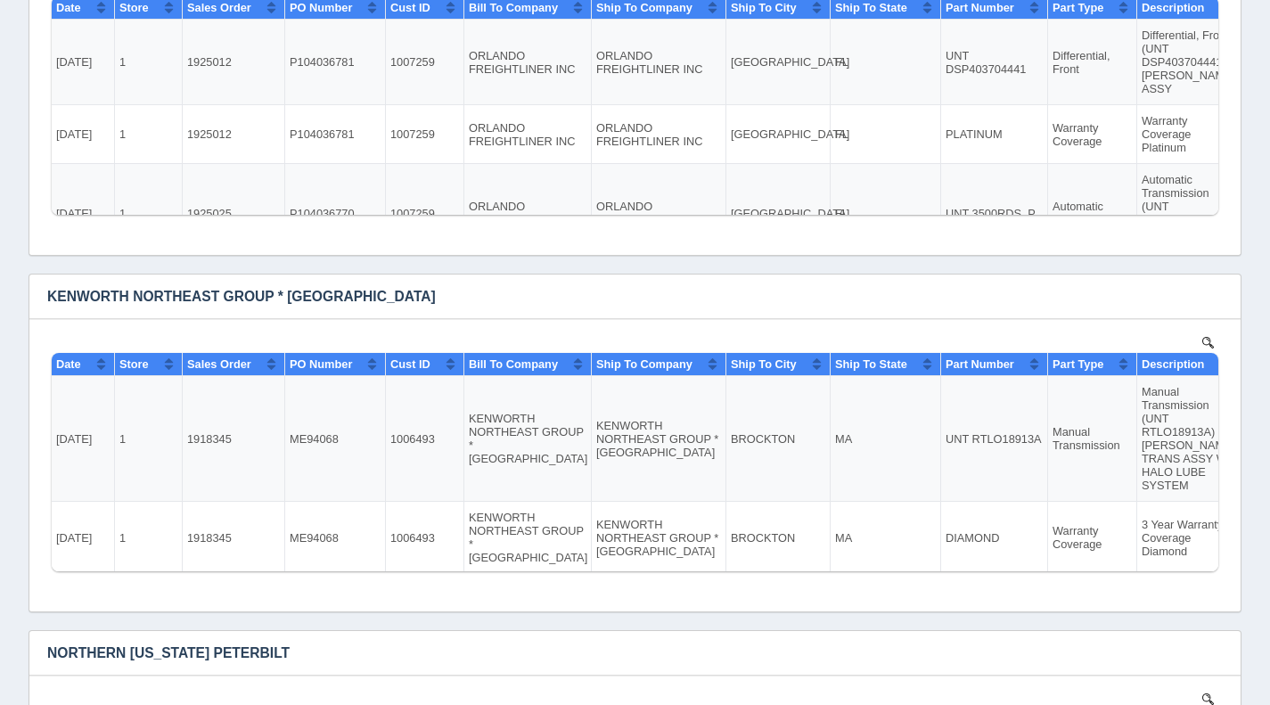
click at [13, 238] on div "Filters Date_Range [DATE] - [DATE] Download CSV View all results KENWORTH NORTH…" at bounding box center [635, 677] width 1256 height 1870
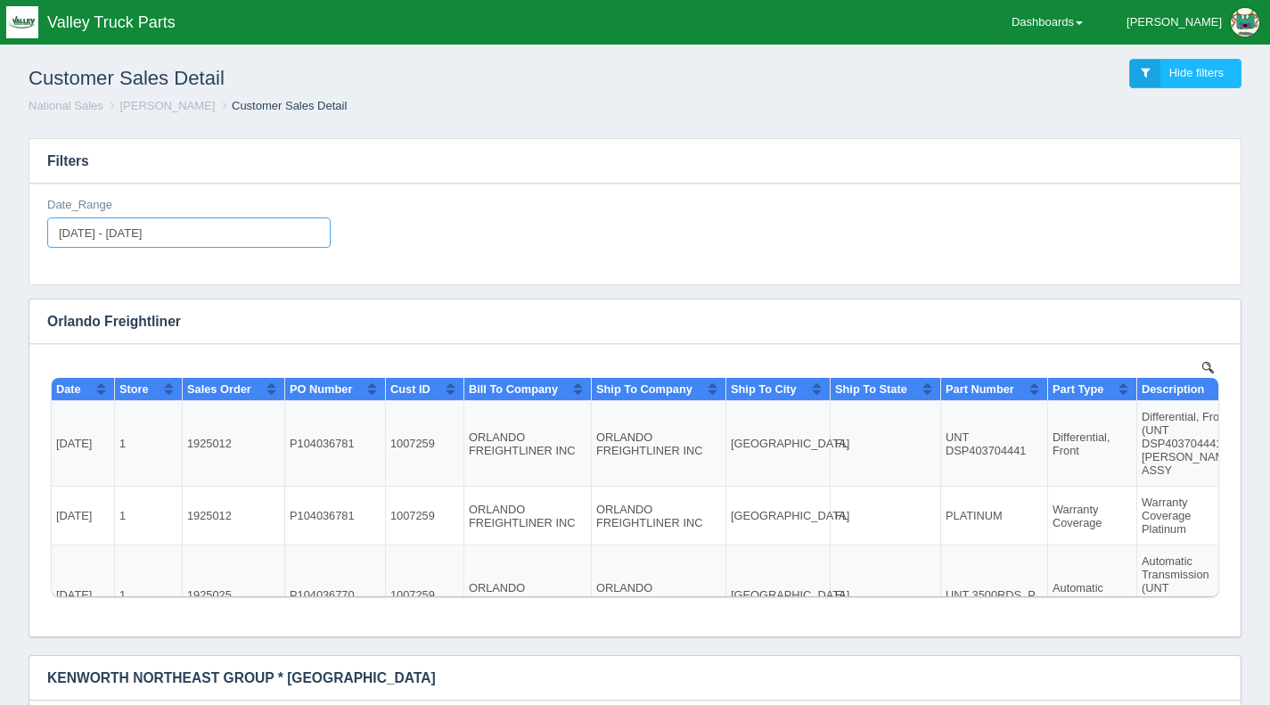
type input "[DATE]"
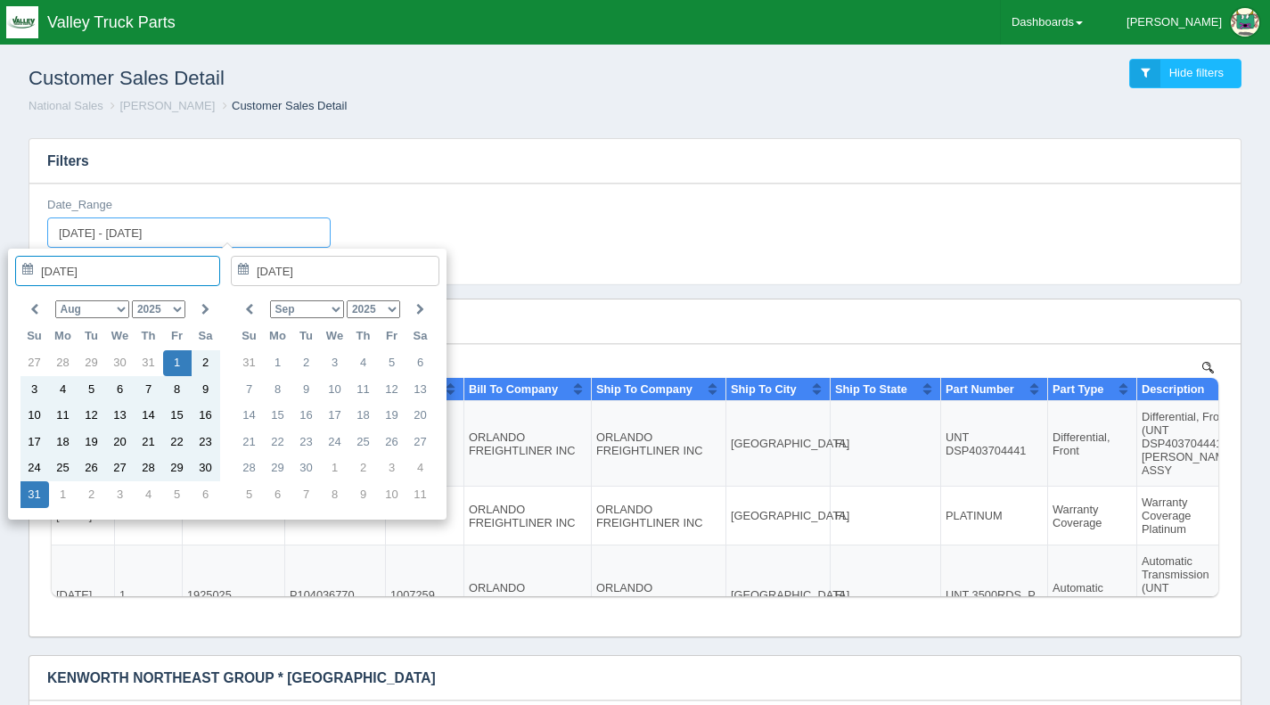
click at [100, 236] on input "2025-08-01 - 2025-08-31" at bounding box center [189, 233] width 284 height 30
click at [97, 312] on select "Jan Feb Mar Apr May Jun Jul Aug Sep Oct Nov Dec" at bounding box center [92, 309] width 74 height 18
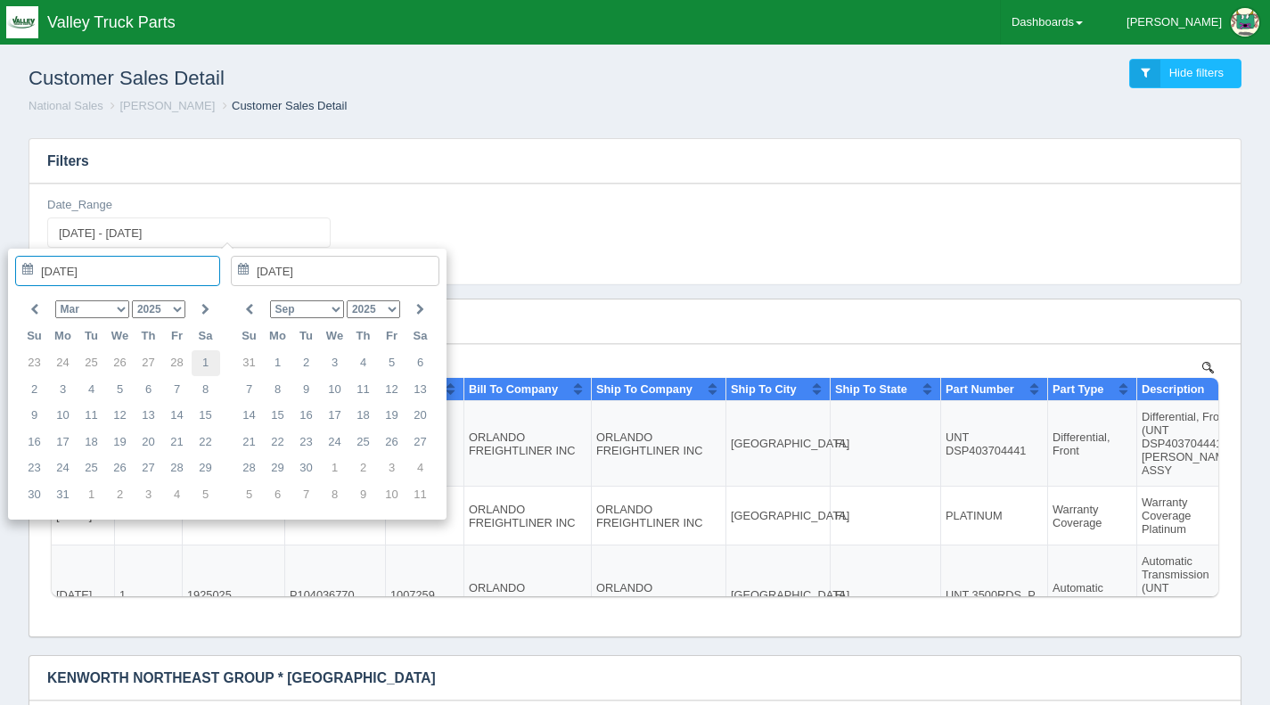
type input "2025-03-01"
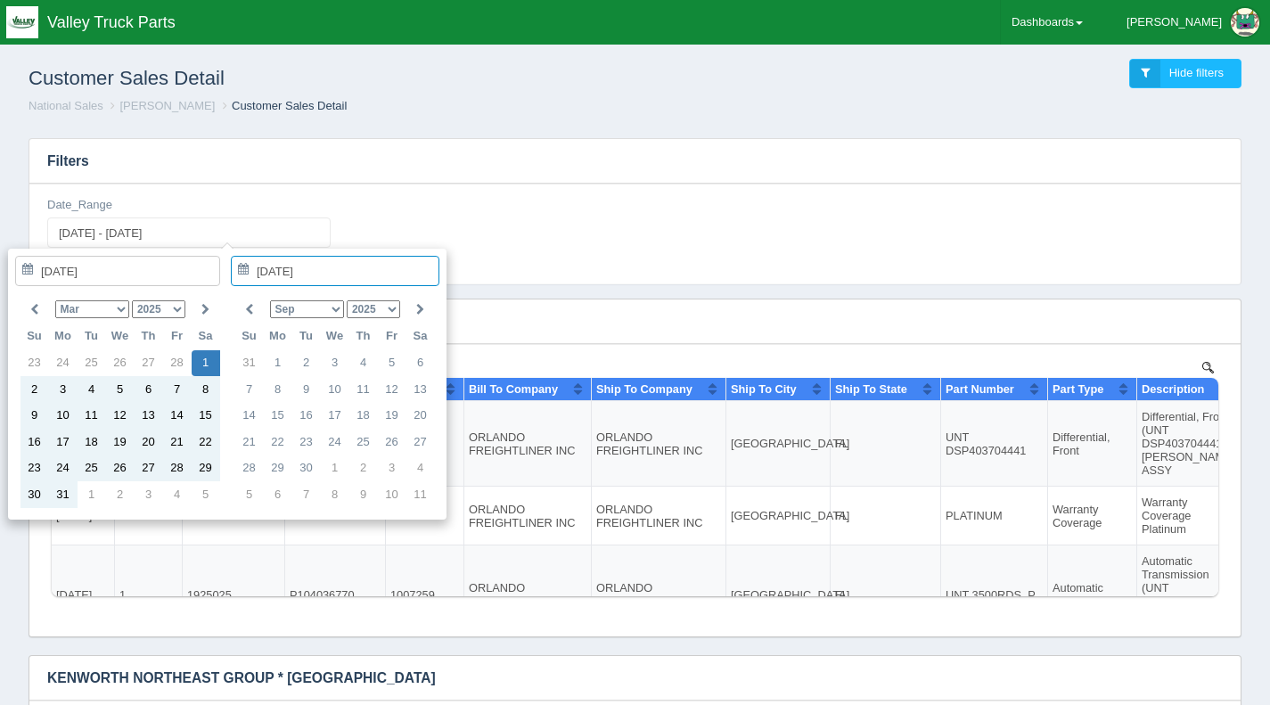
click at [334, 309] on select "Jan Feb Mar Apr May Jun Jul Aug Sep Oct Nov Dec" at bounding box center [307, 309] width 74 height 18
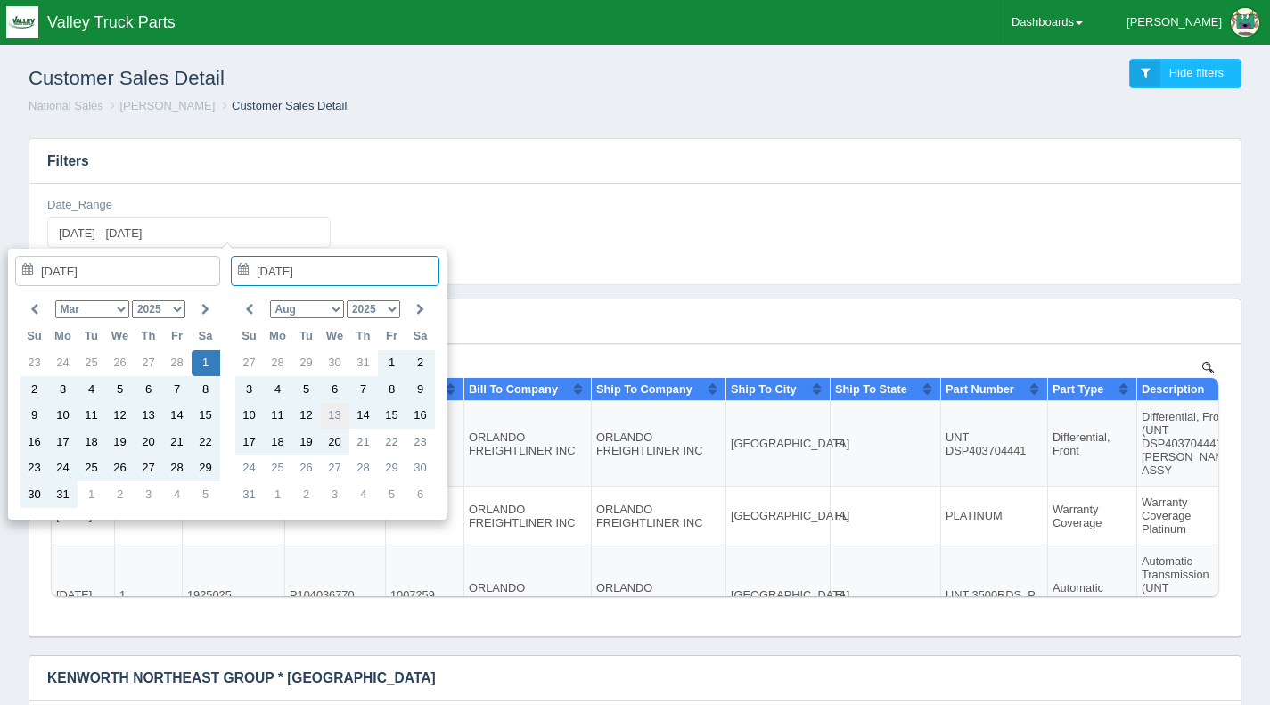
type input "2025-08-13"
type input "2025-03-01 - 2025-08-13"
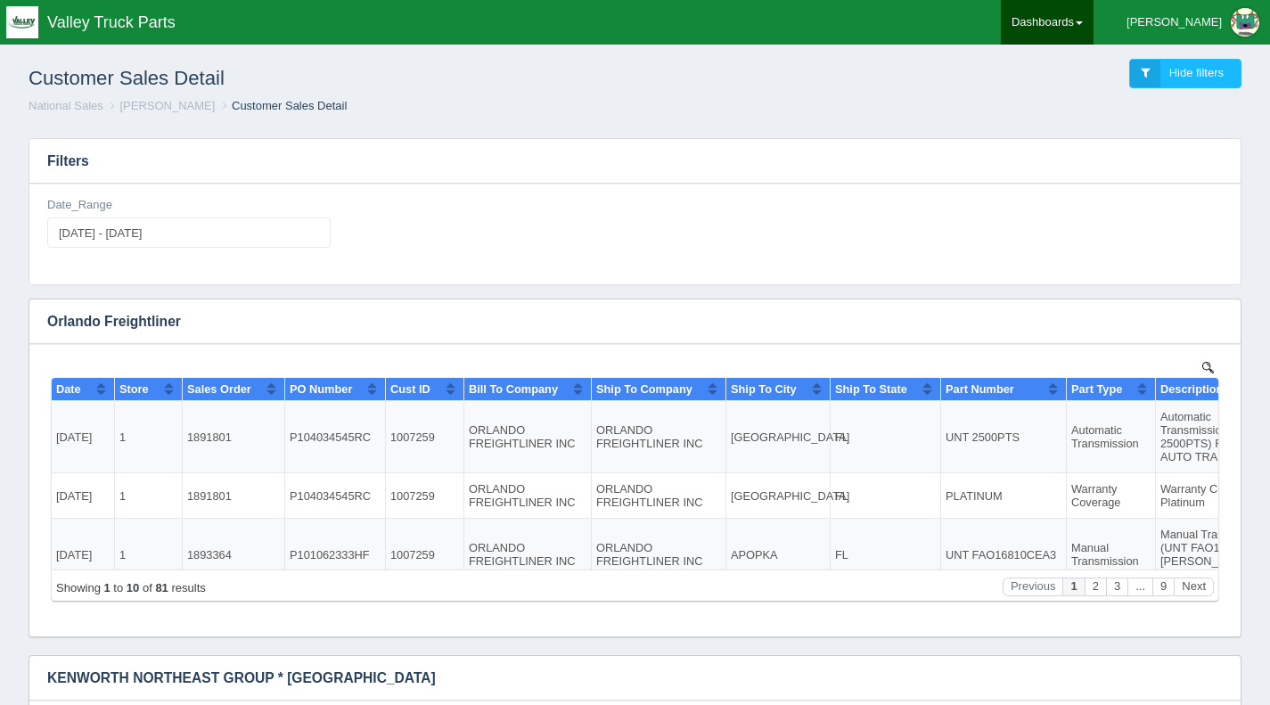
click at [1094, 22] on link "Dashboards" at bounding box center [1047, 22] width 93 height 45
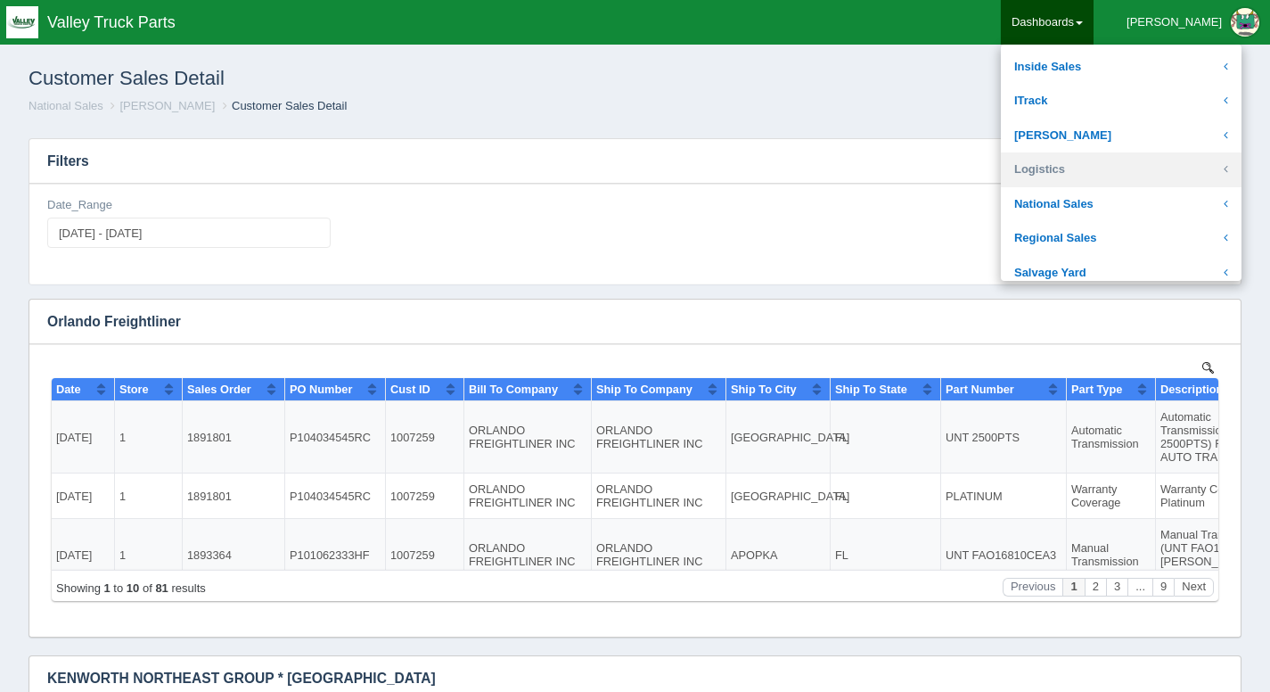
scroll to position [271, 0]
click at [1144, 206] on link "National Sales" at bounding box center [1121, 203] width 241 height 35
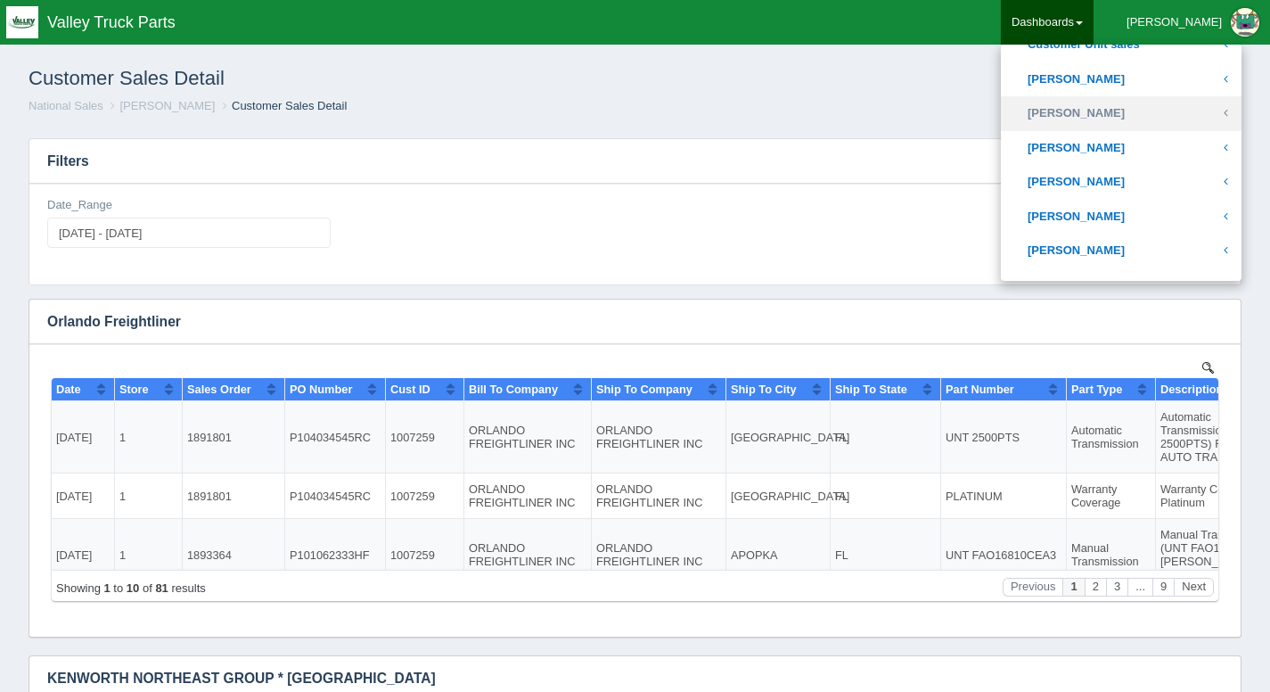
scroll to position [579, 0]
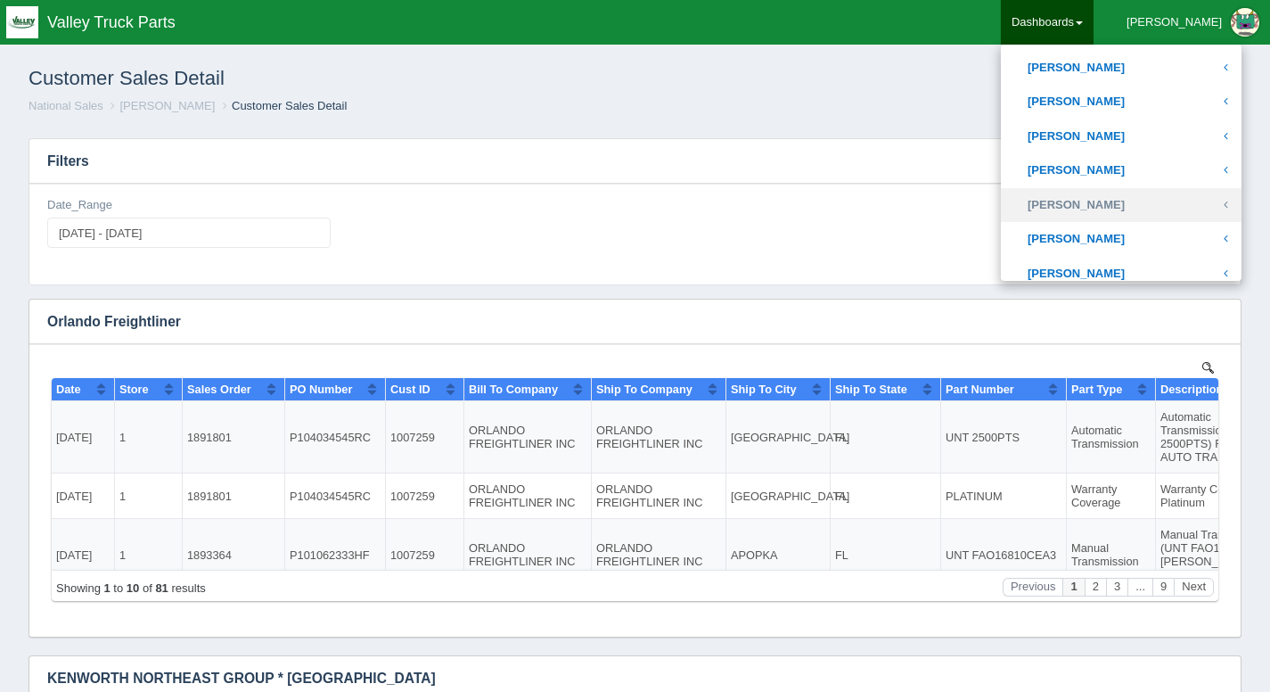
click at [1156, 199] on link "[PERSON_NAME]" at bounding box center [1121, 205] width 241 height 35
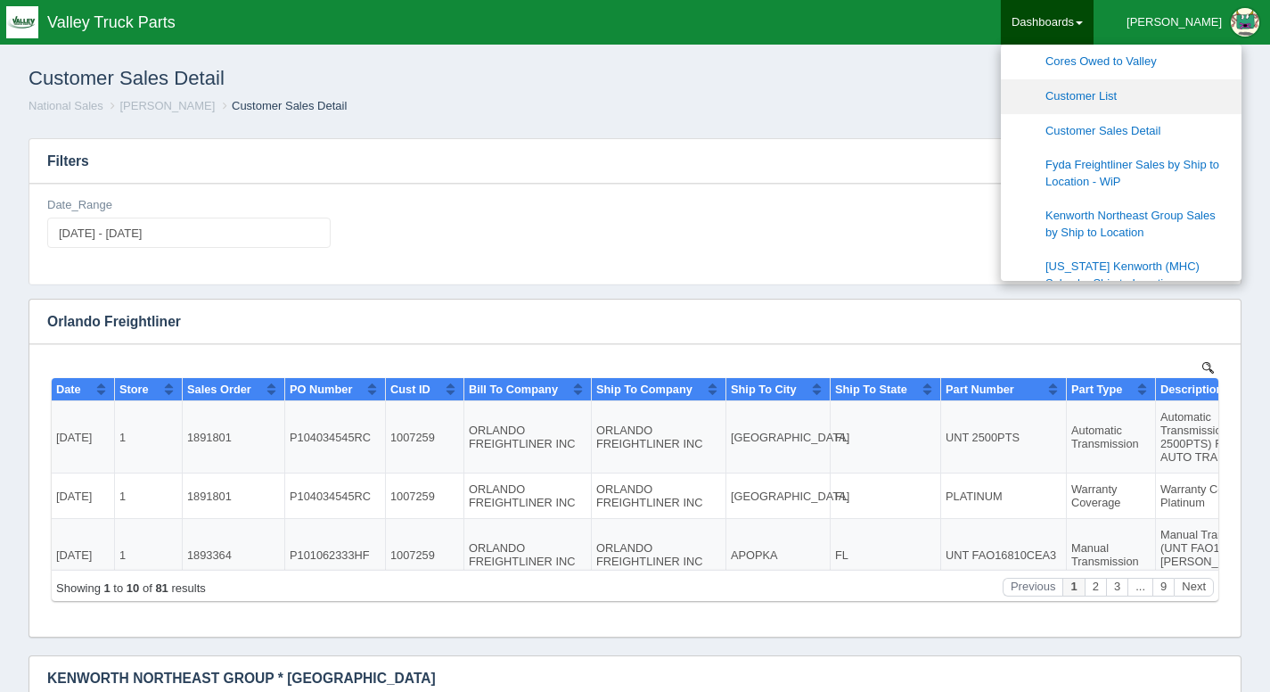
click at [1187, 100] on link "Customer List" at bounding box center [1121, 96] width 241 height 35
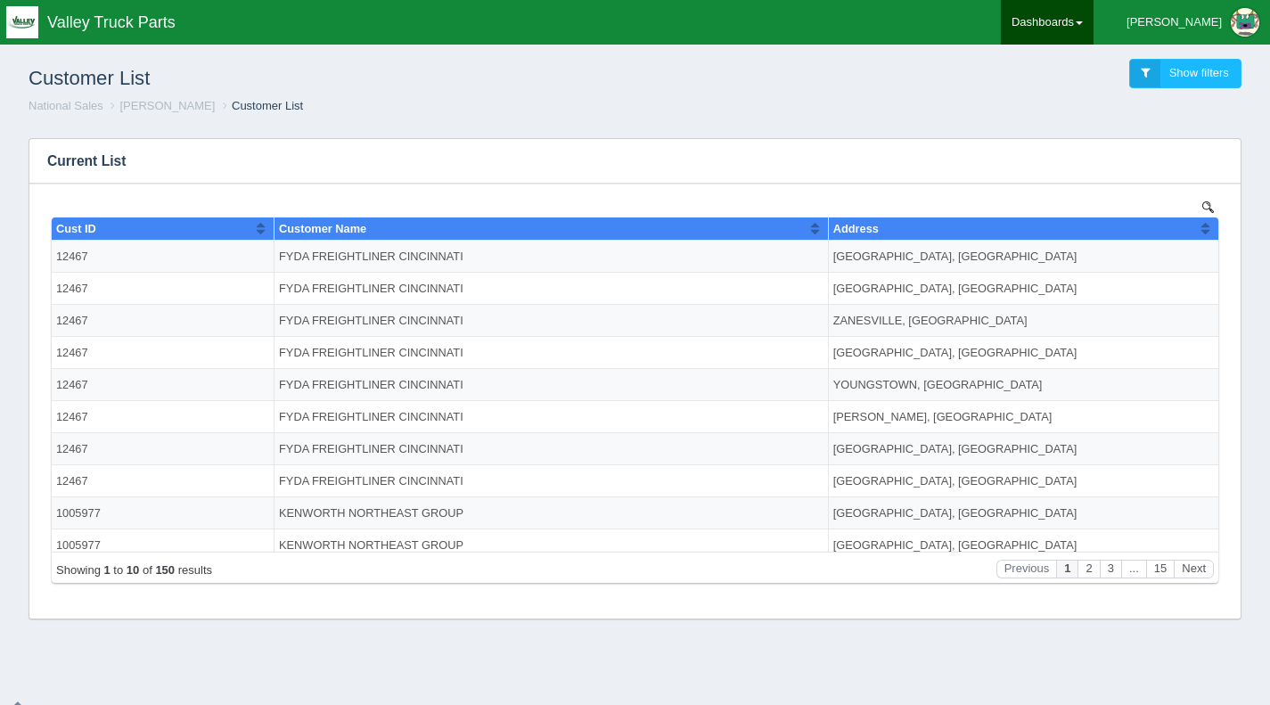
click at [1094, 23] on link "Dashboards" at bounding box center [1047, 22] width 93 height 45
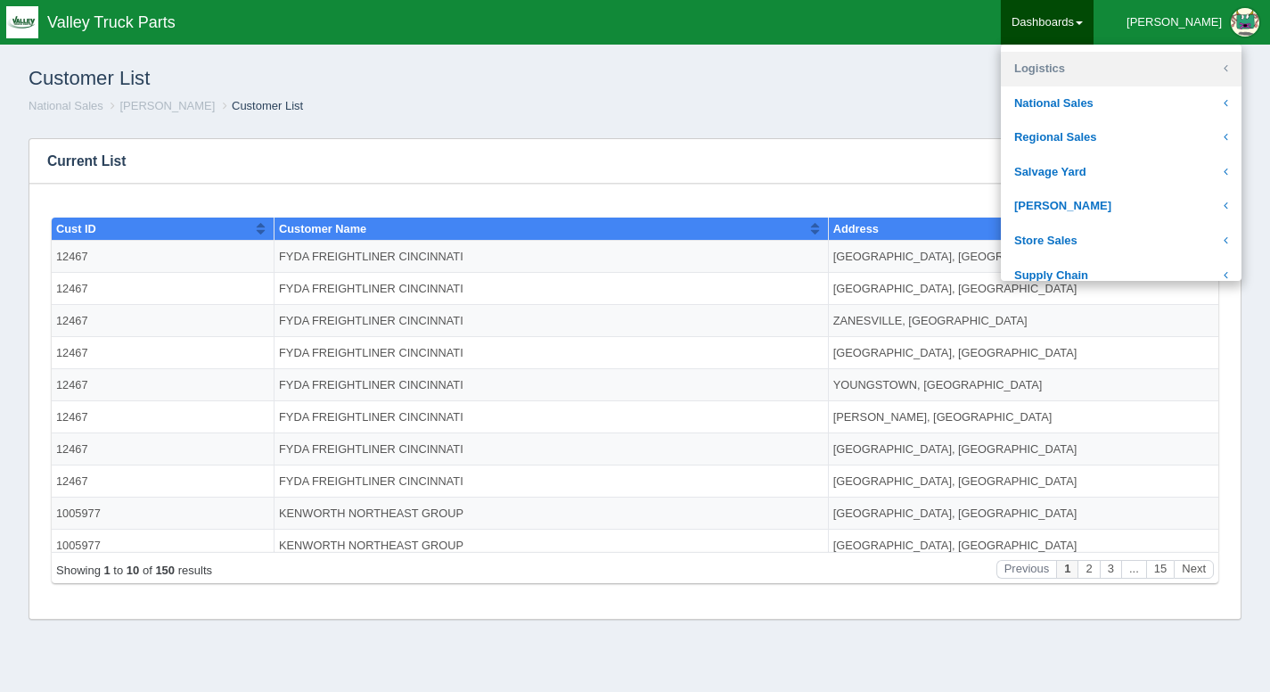
scroll to position [376, 0]
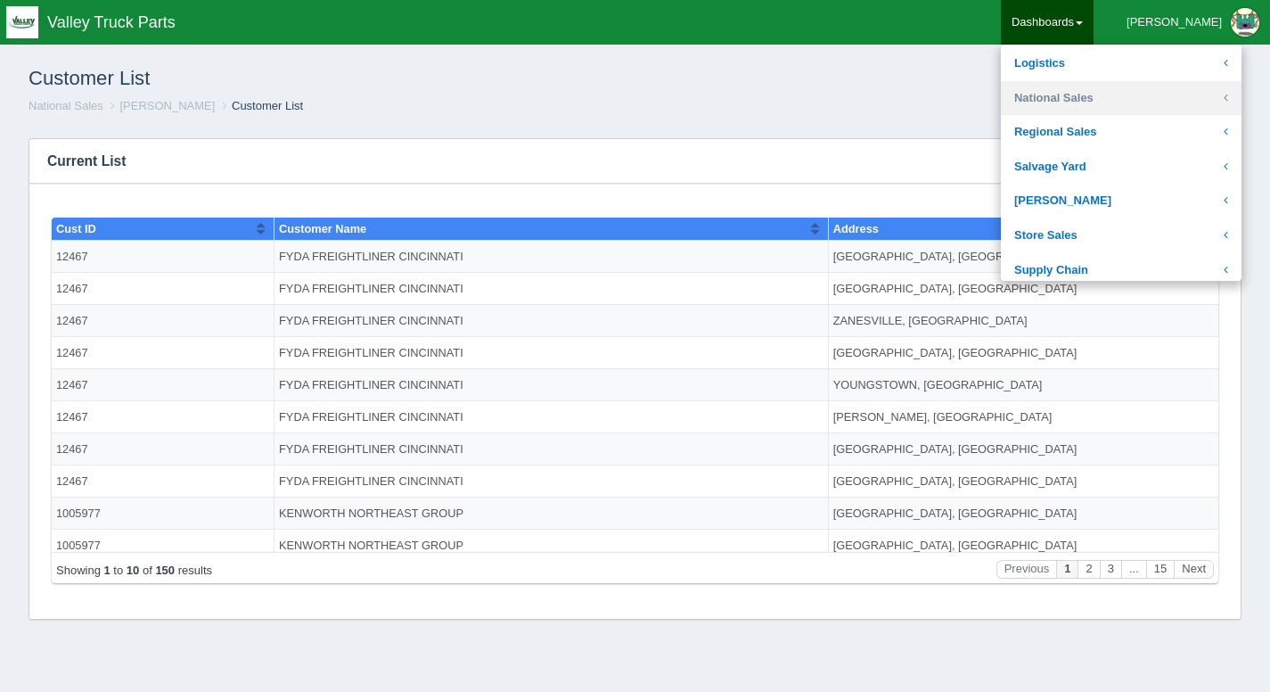
click at [1164, 89] on link "National Sales" at bounding box center [1121, 98] width 241 height 35
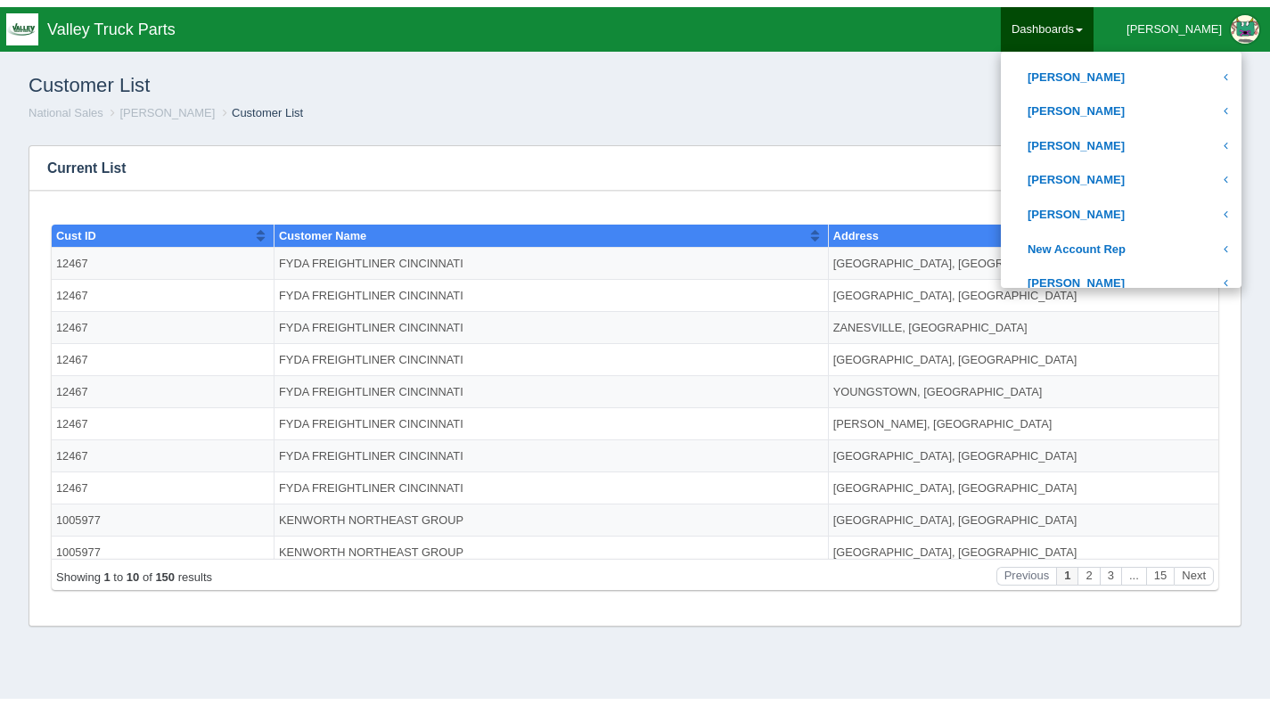
scroll to position [649, 0]
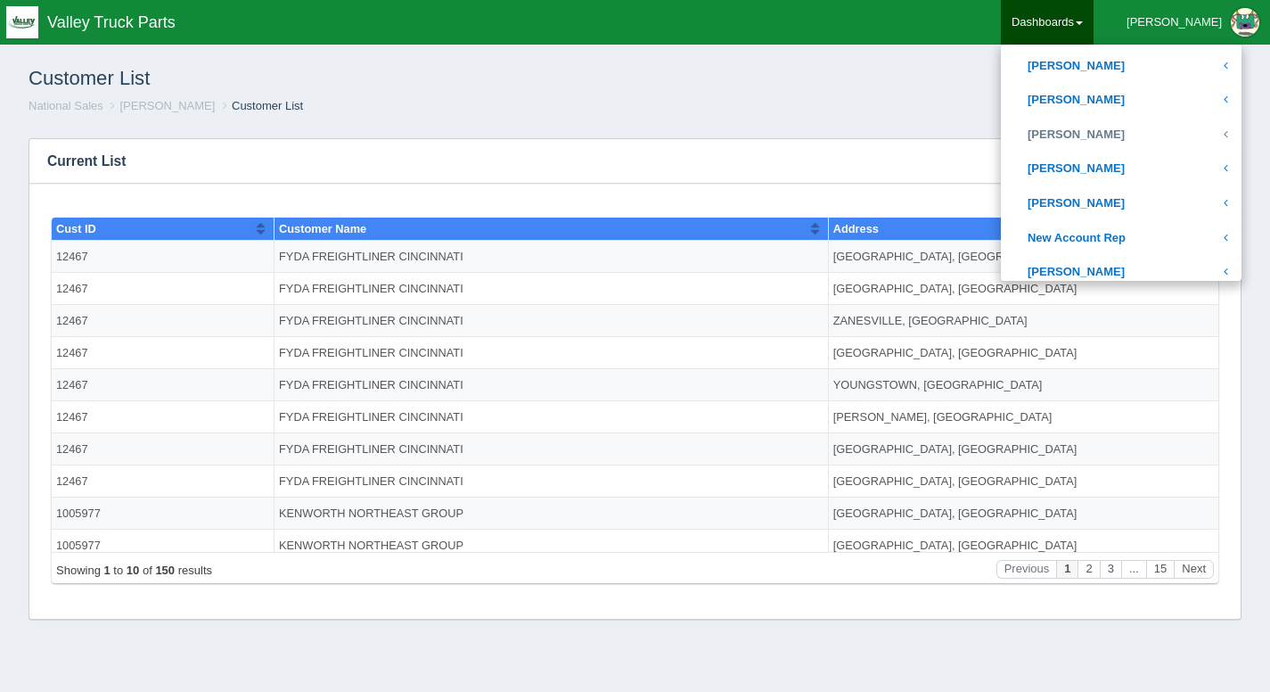
click at [1148, 137] on link "[PERSON_NAME]" at bounding box center [1121, 135] width 241 height 35
click at [760, 116] on div "Customer List Show filters National Sales [PERSON_NAME] Customer List" at bounding box center [635, 87] width 1256 height 74
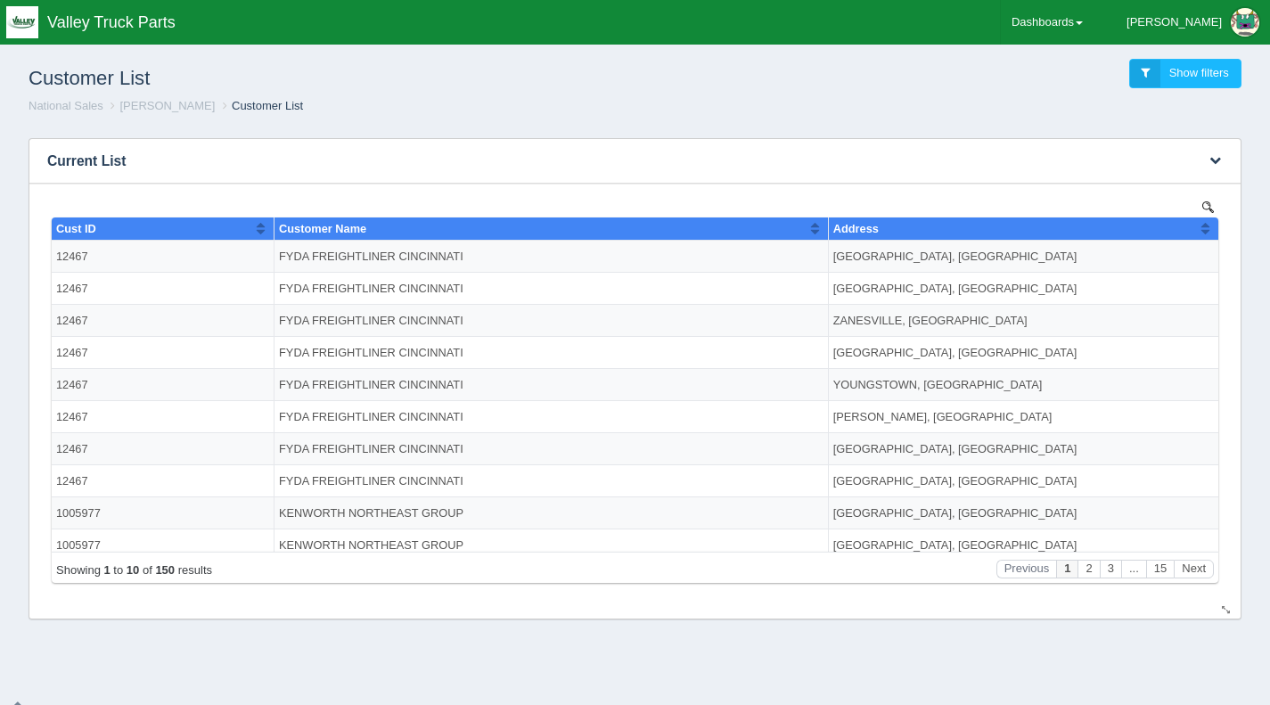
scroll to position [4, 0]
click at [1088, 568] on button "2" at bounding box center [1088, 568] width 21 height 19
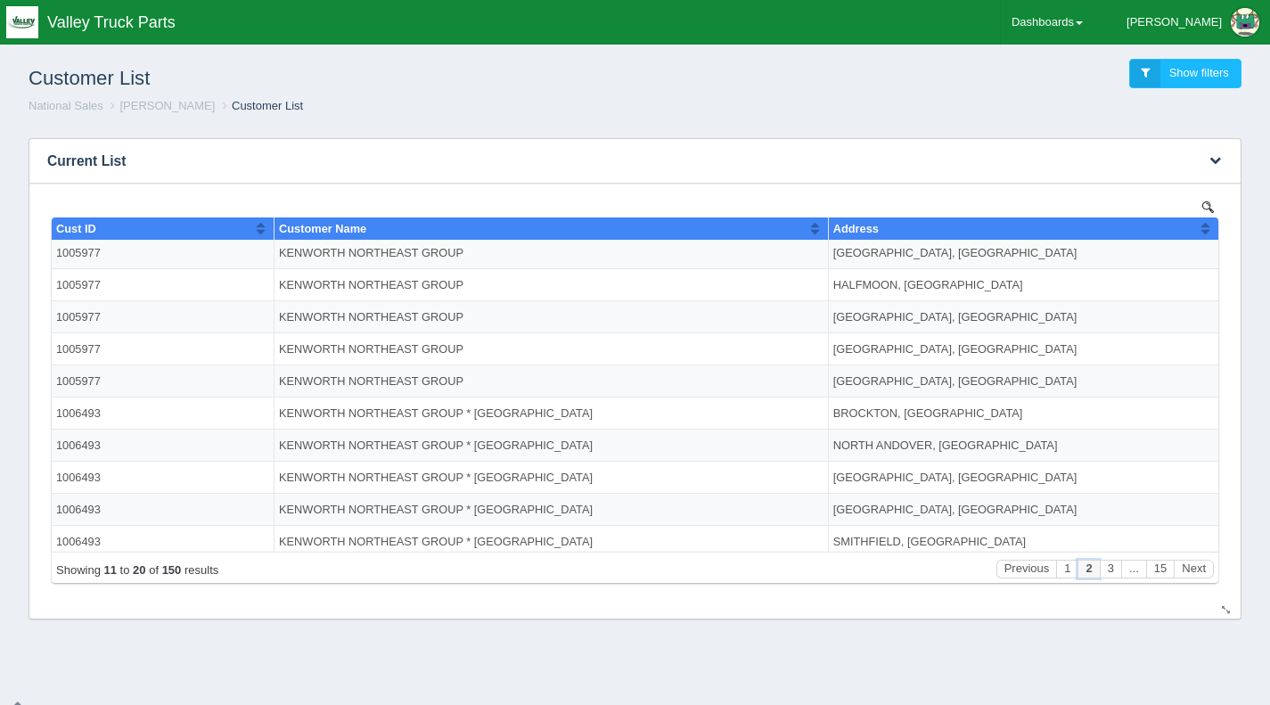
scroll to position [14, 0]
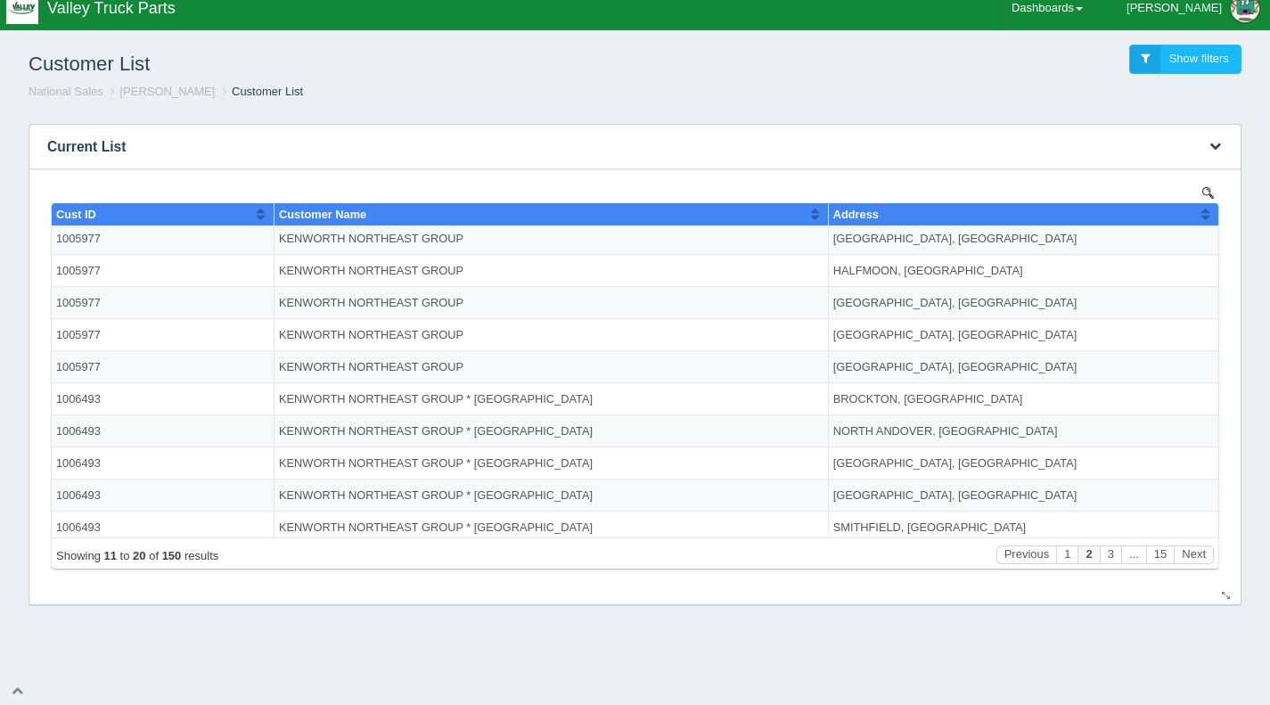
click at [936, 341] on td "[GEOGRAPHIC_DATA], [GEOGRAPHIC_DATA]" at bounding box center [1023, 334] width 390 height 32
click at [1109, 553] on button "3" at bounding box center [1110, 554] width 21 height 19
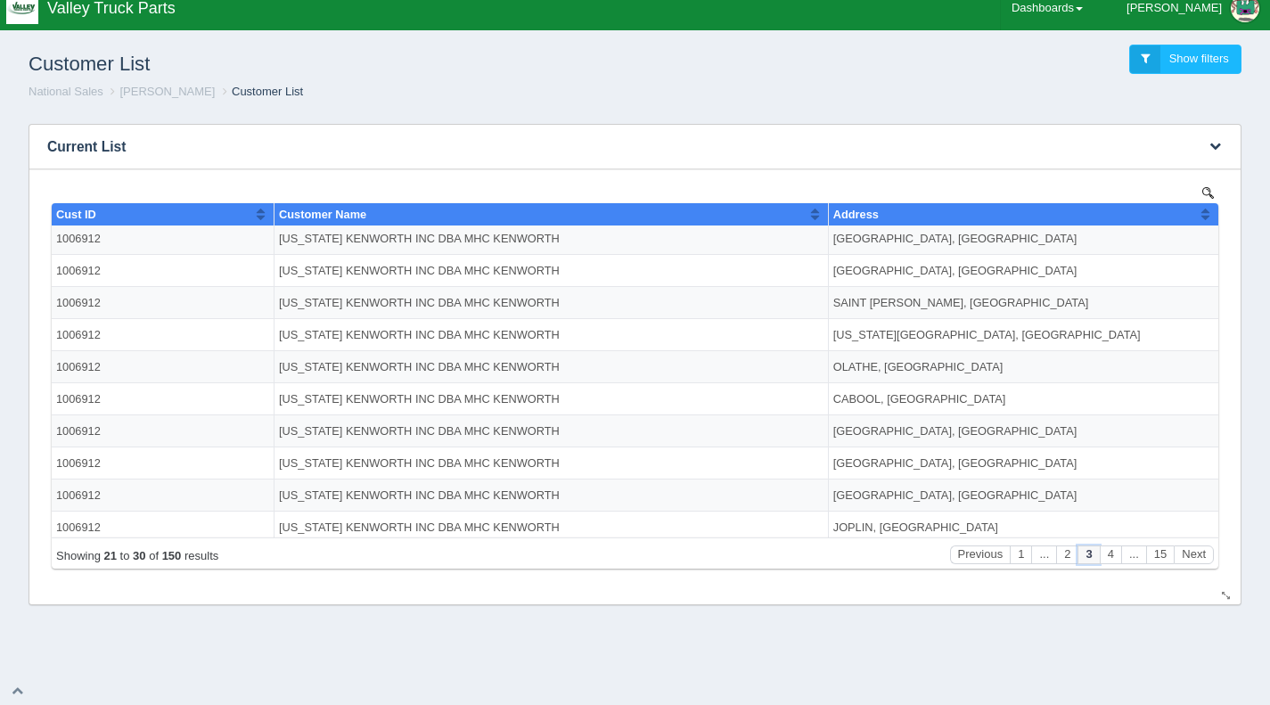
click at [1090, 552] on button "3" at bounding box center [1088, 554] width 21 height 19
click at [1113, 561] on button "4" at bounding box center [1110, 554] width 21 height 19
click at [1116, 558] on button "5" at bounding box center [1110, 554] width 21 height 19
click at [1116, 558] on button "6" at bounding box center [1110, 554] width 21 height 19
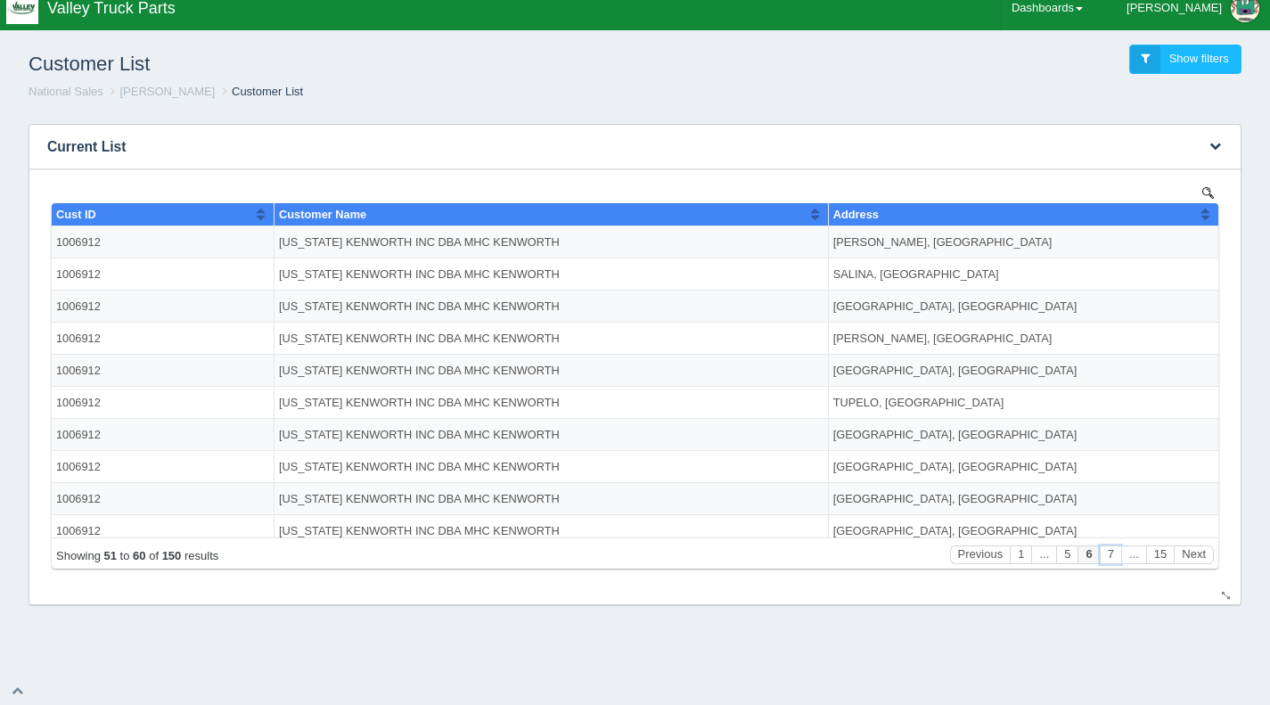
scroll to position [0, 0]
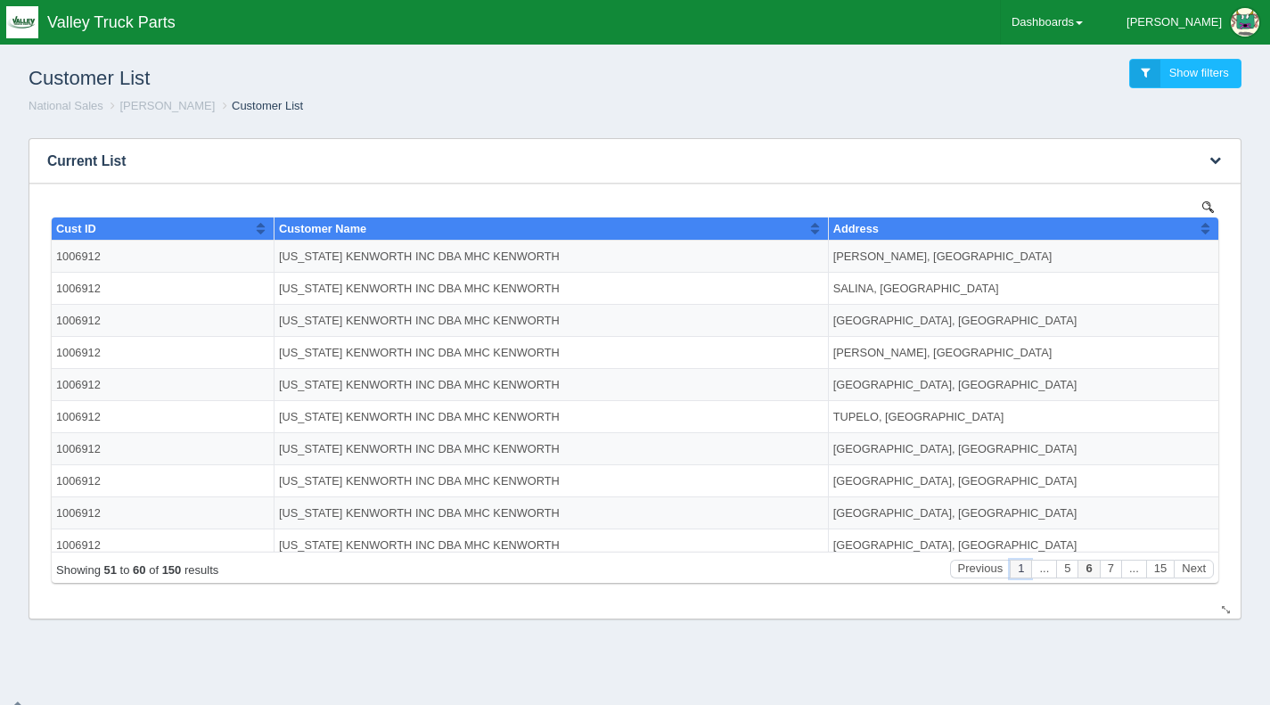
click at [1023, 565] on button "1" at bounding box center [1020, 568] width 21 height 19
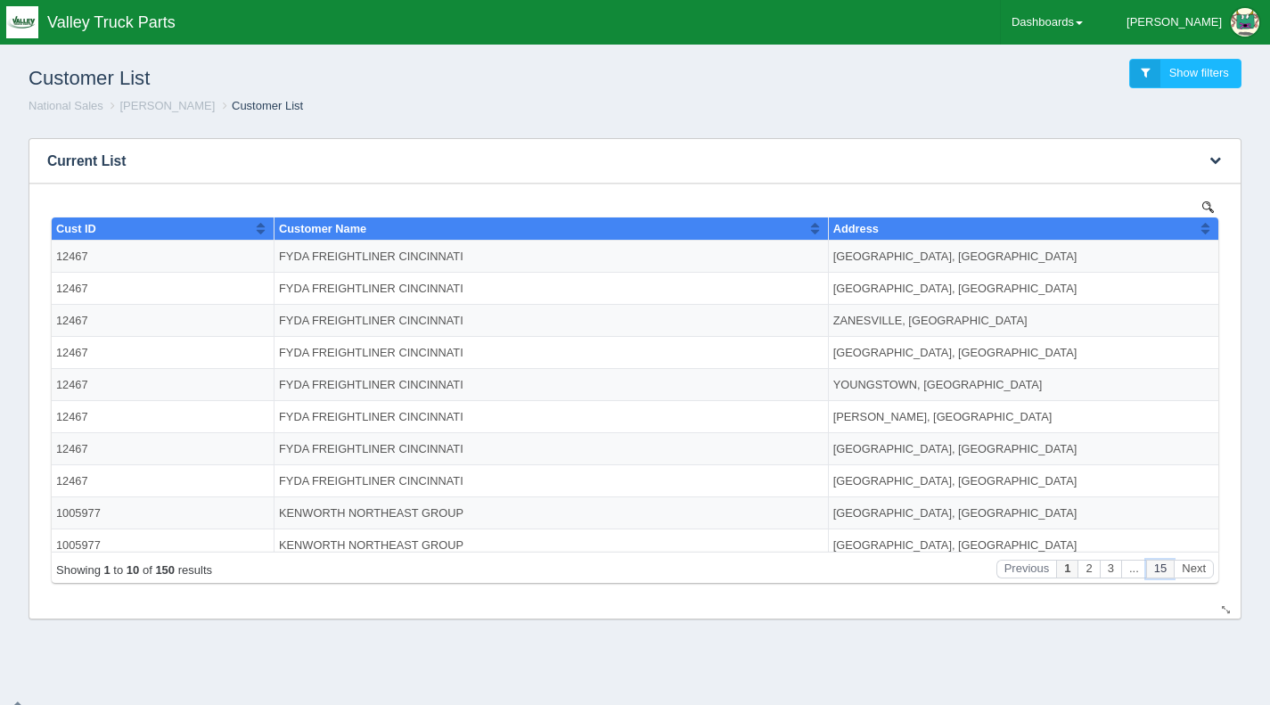
click at [1159, 570] on button "15" at bounding box center [1161, 568] width 28 height 19
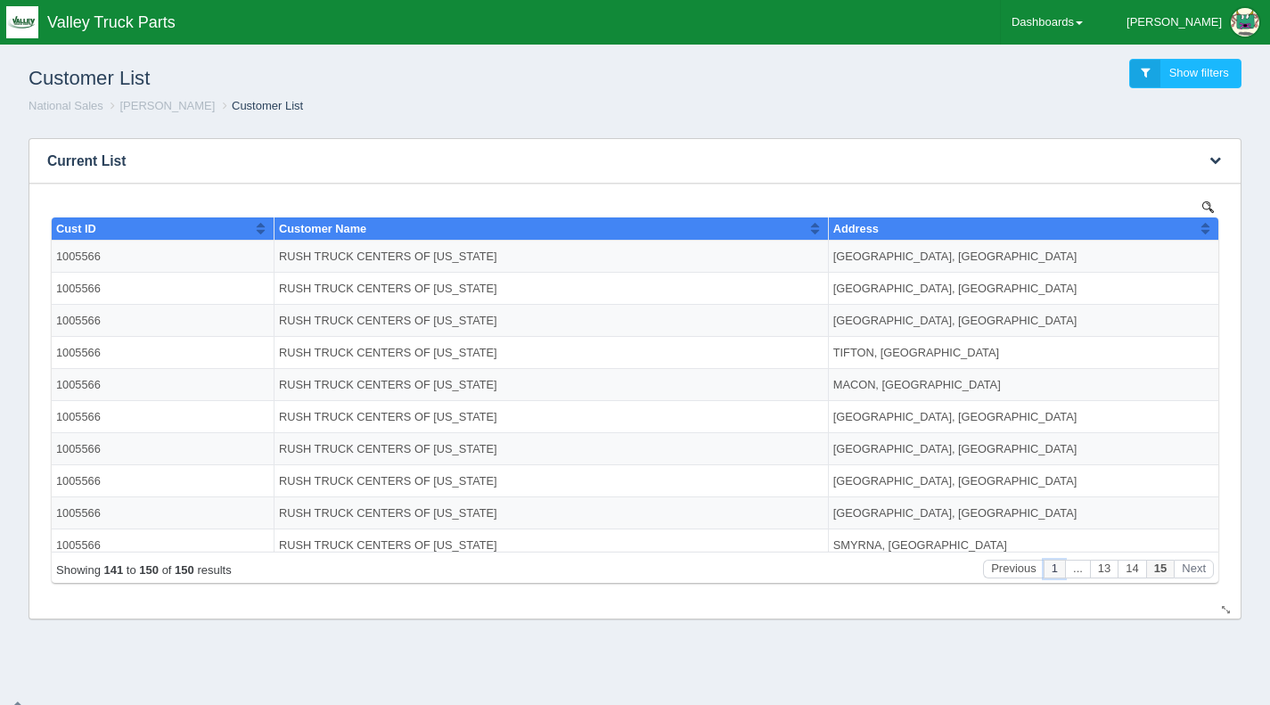
click at [1060, 575] on button "1" at bounding box center [1054, 568] width 21 height 19
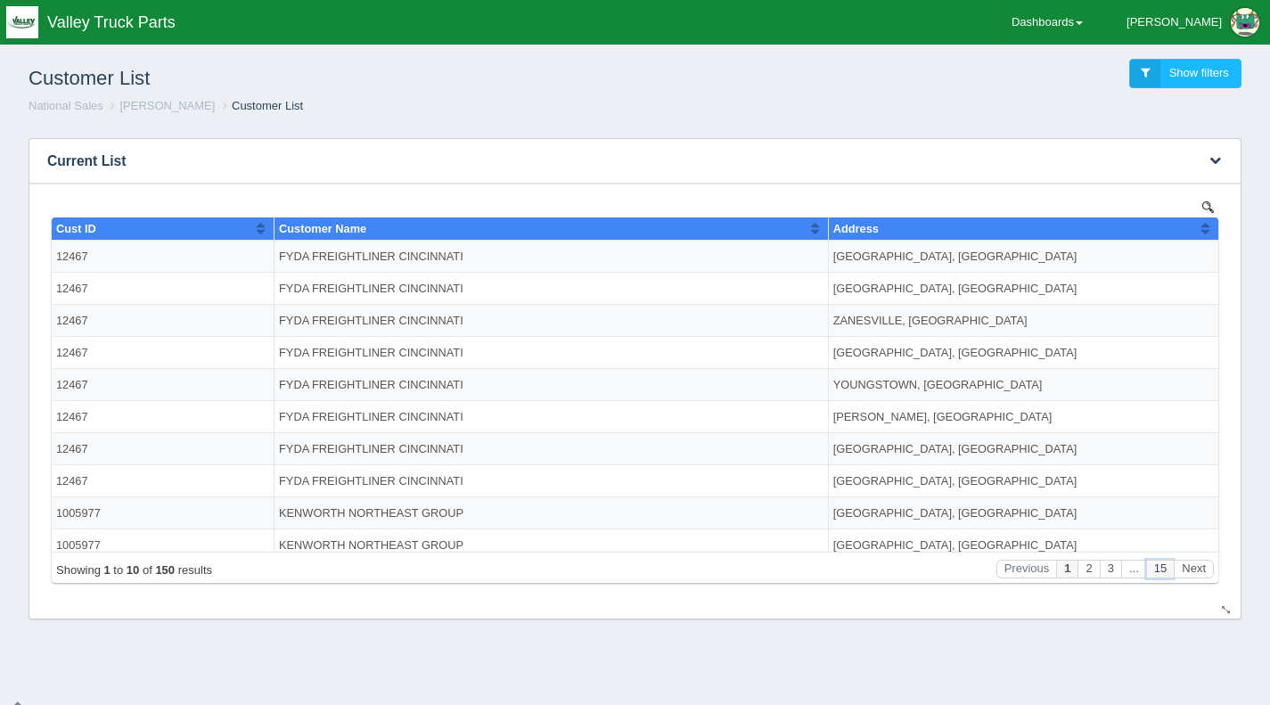
click at [1160, 571] on button "15" at bounding box center [1161, 568] width 28 height 19
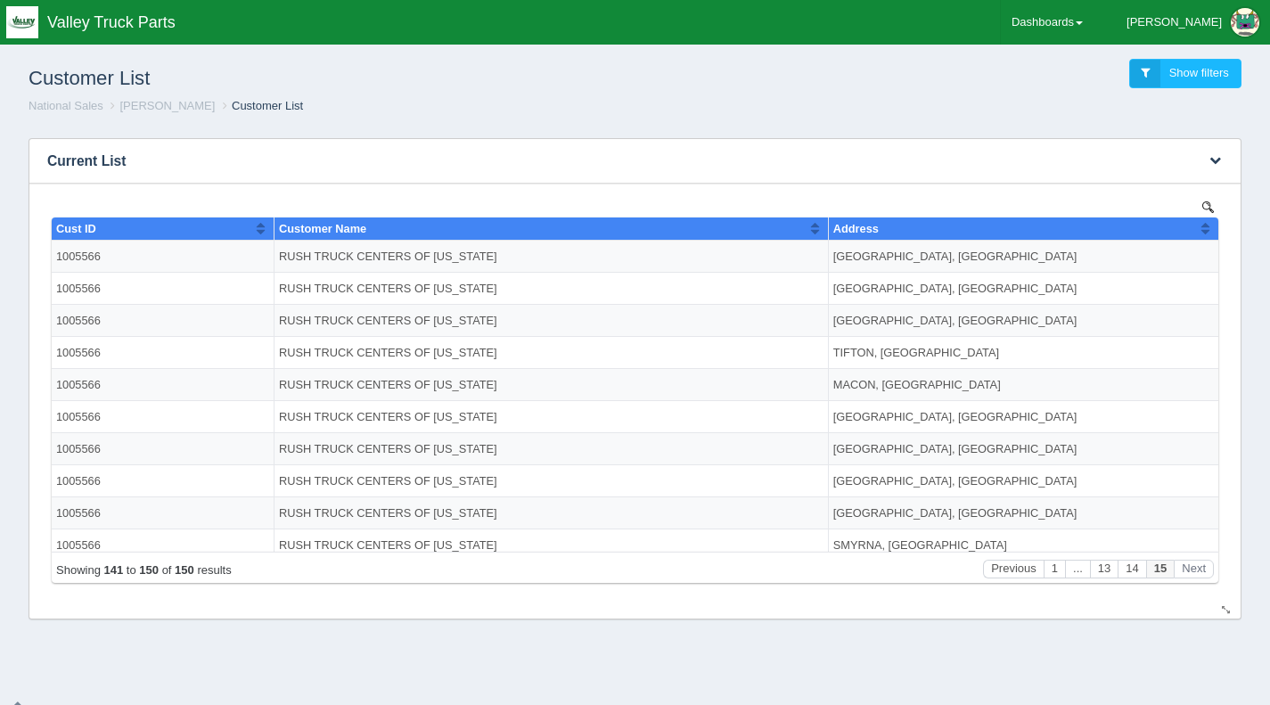
scroll to position [4, 0]
click at [1140, 568] on button "14" at bounding box center [1132, 568] width 28 height 19
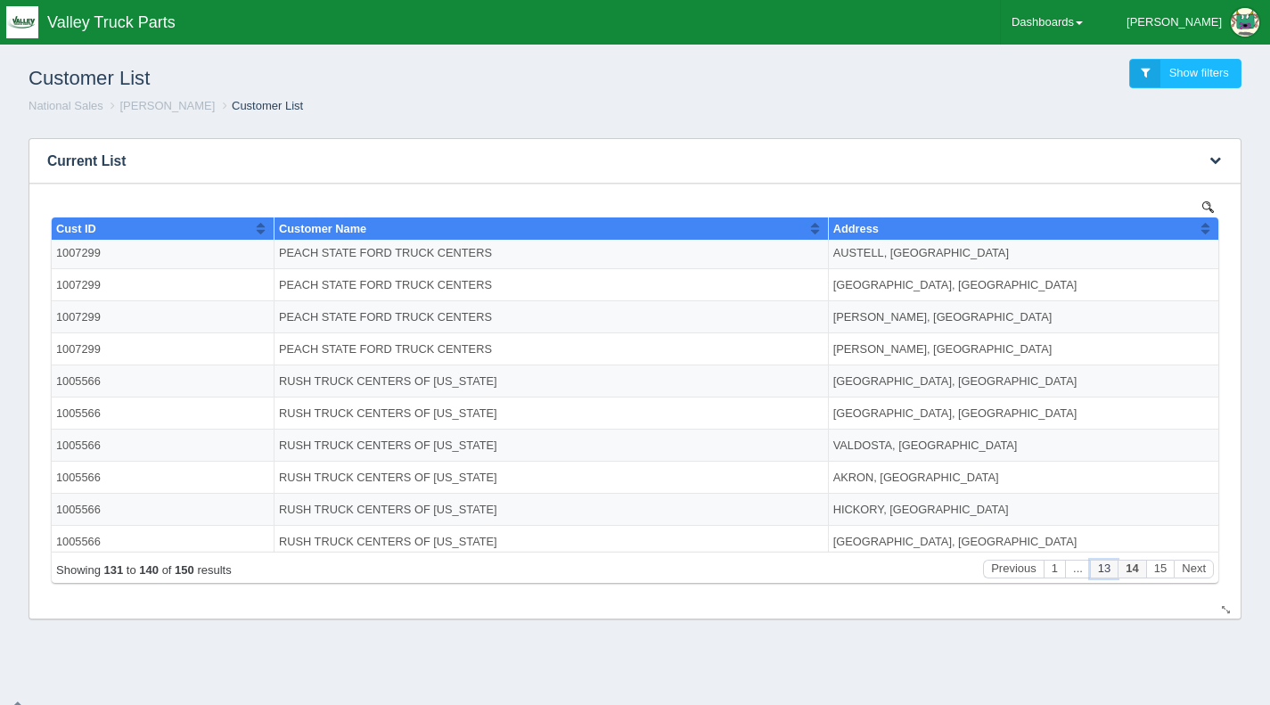
click at [1105, 569] on button "13" at bounding box center [1104, 568] width 28 height 19
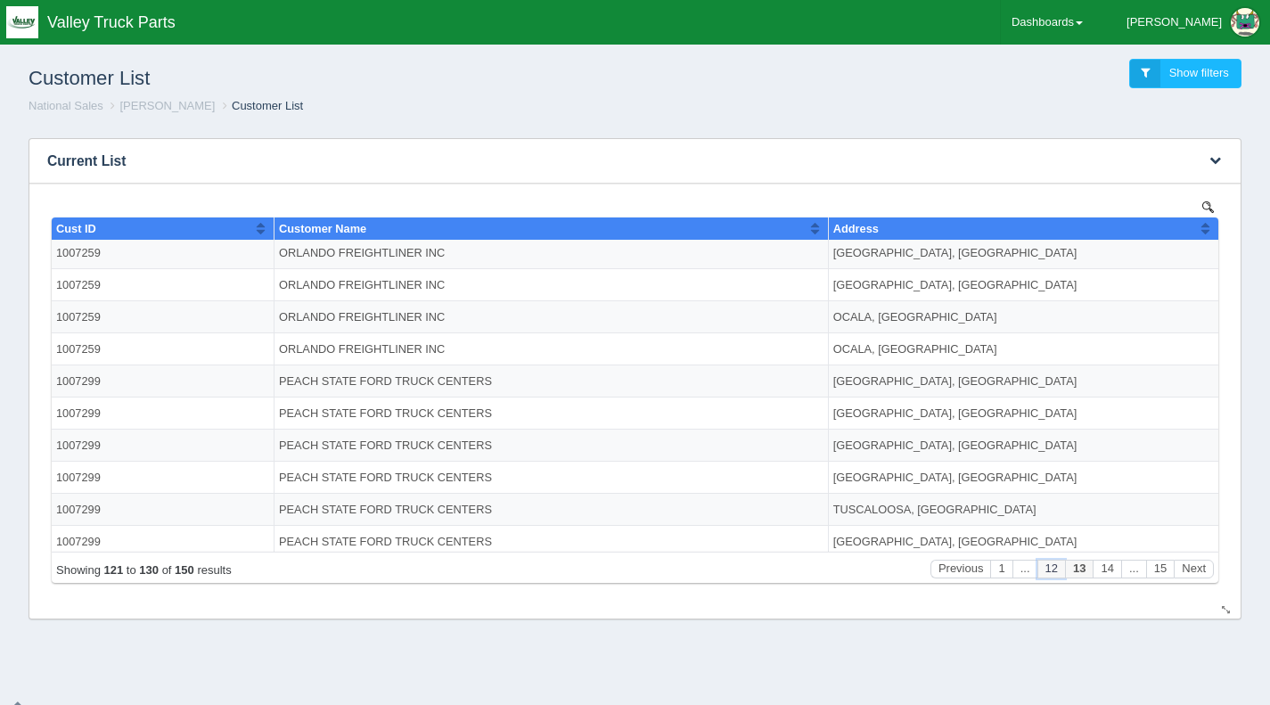
click at [1057, 571] on button "12" at bounding box center [1052, 568] width 28 height 19
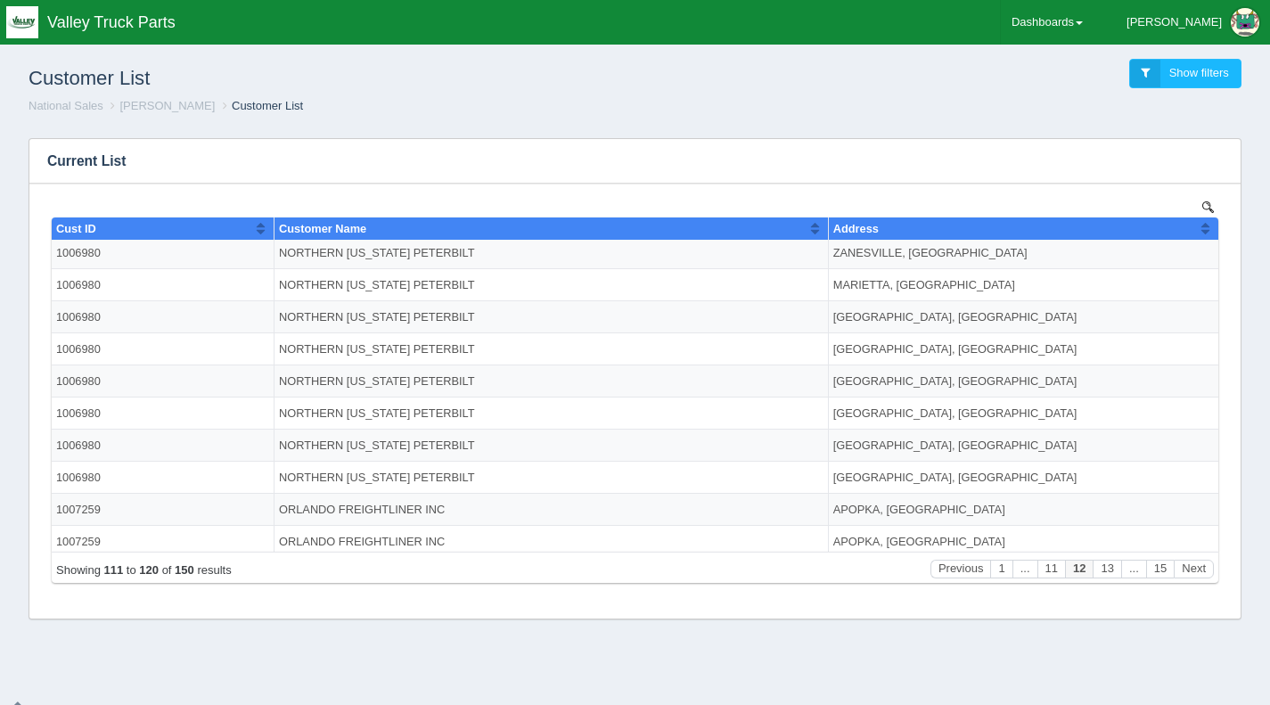
click at [925, 81] on div "Customer List Show filters" at bounding box center [635, 74] width 1242 height 48
